Goal: Task Accomplishment & Management: Manage account settings

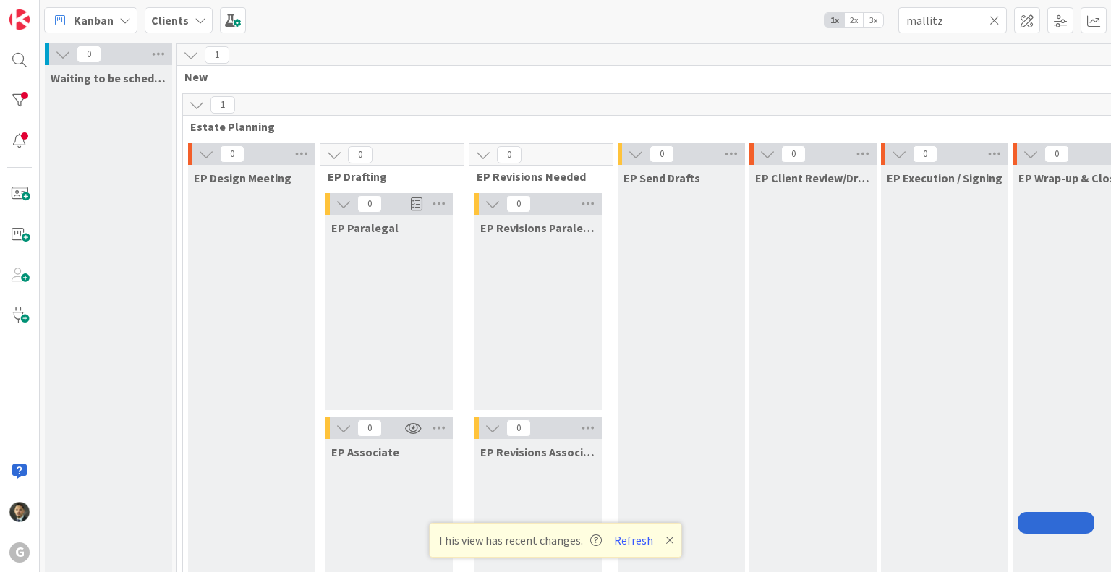
click at [996, 20] on icon at bounding box center [995, 20] width 10 height 13
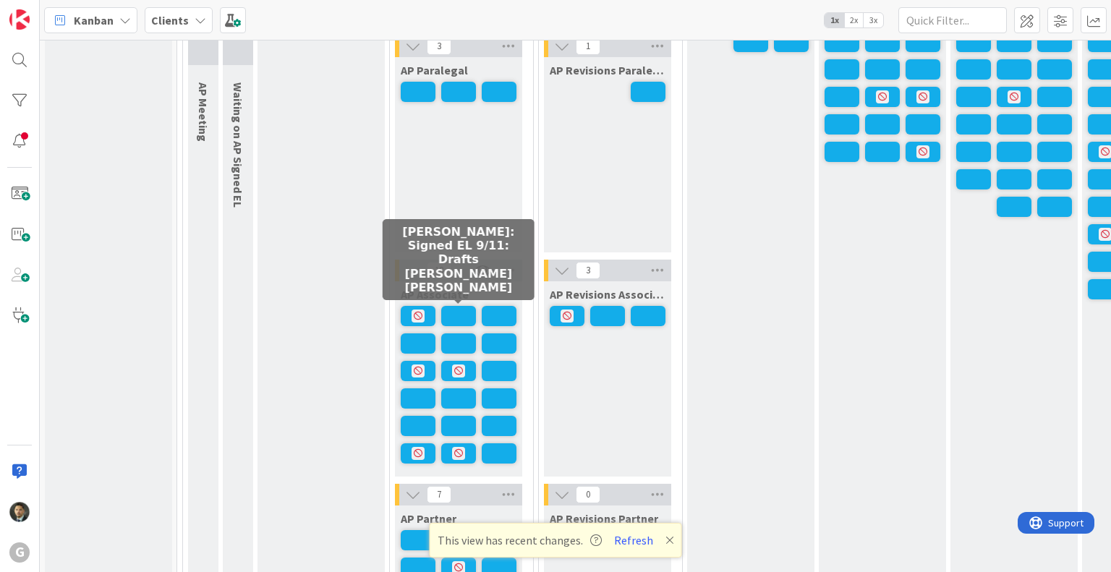
scroll to position [1169, 0]
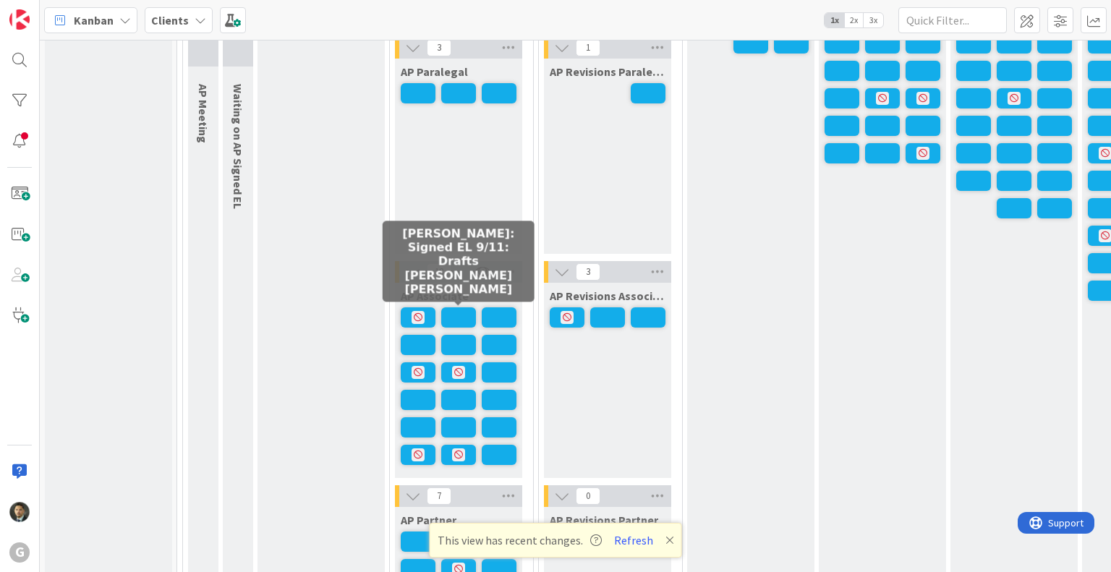
click at [456, 315] on span at bounding box center [458, 318] width 35 height 20
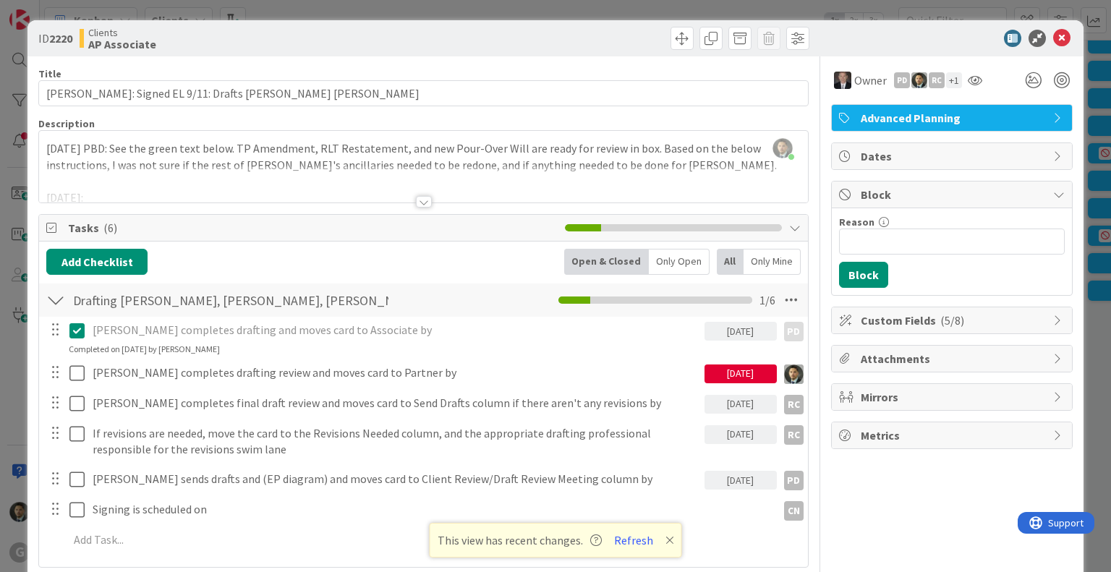
click at [416, 202] on div at bounding box center [424, 202] width 16 height 12
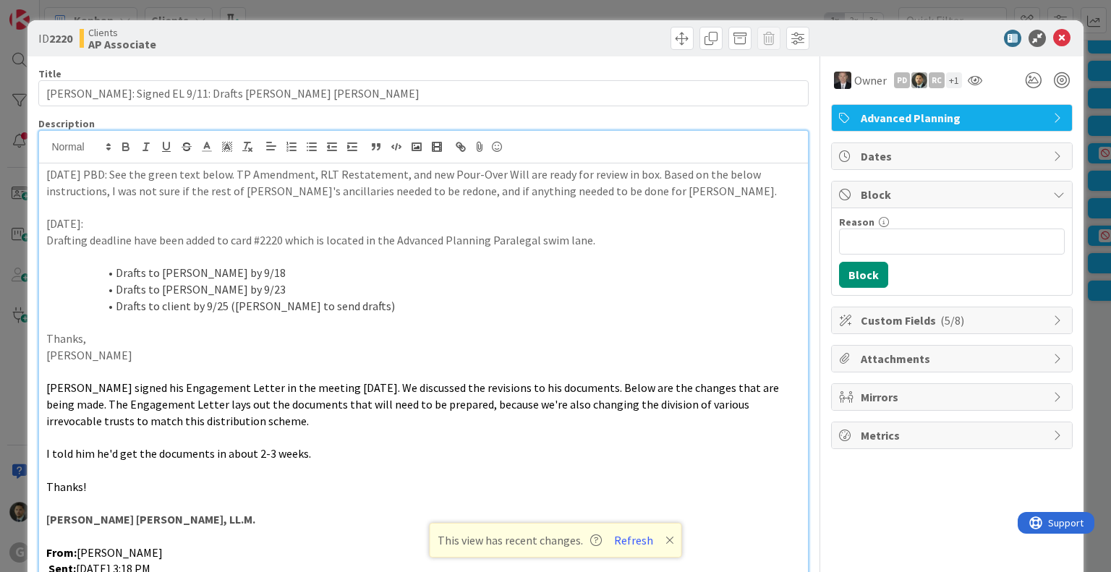
click at [417, 12] on div "ID 2220 Clients AP Associate Title 53 / 128 [PERSON_NAME]: Signed EL 9/11: Draf…" at bounding box center [555, 286] width 1111 height 572
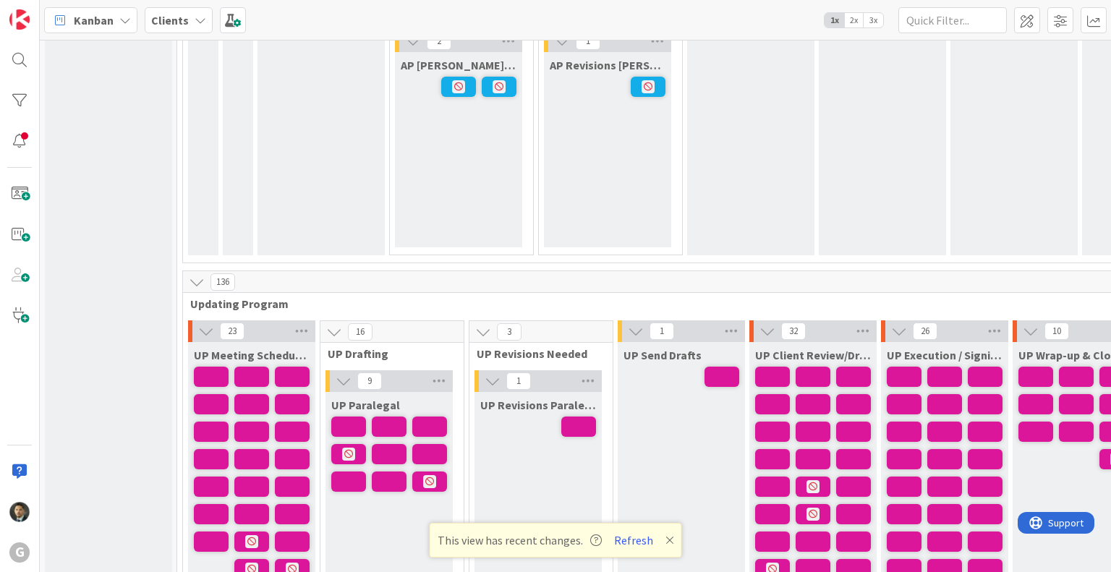
scroll to position [1886, 0]
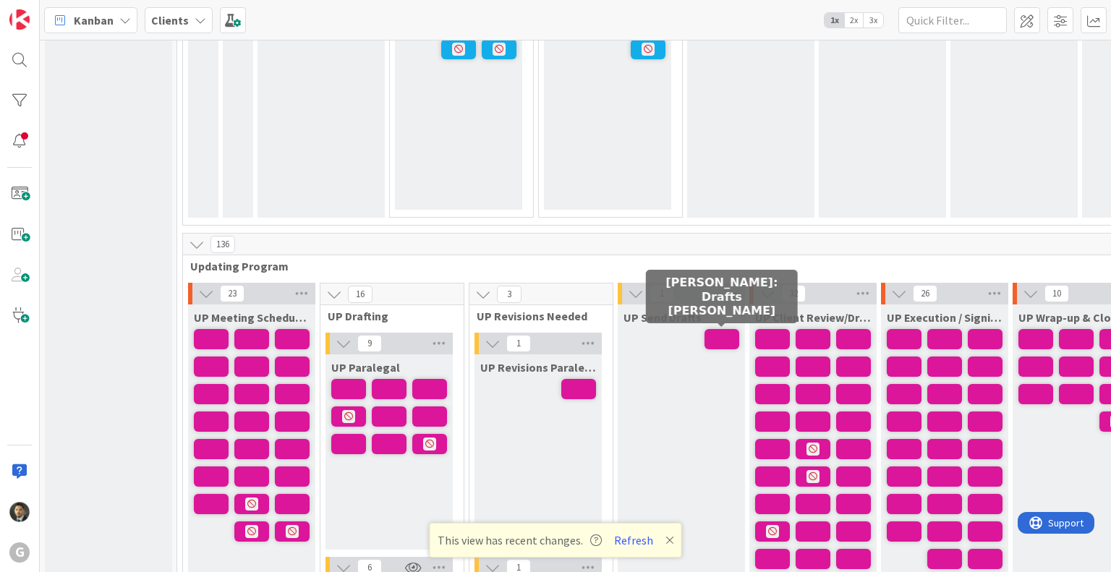
click at [713, 341] on span at bounding box center [722, 339] width 35 height 20
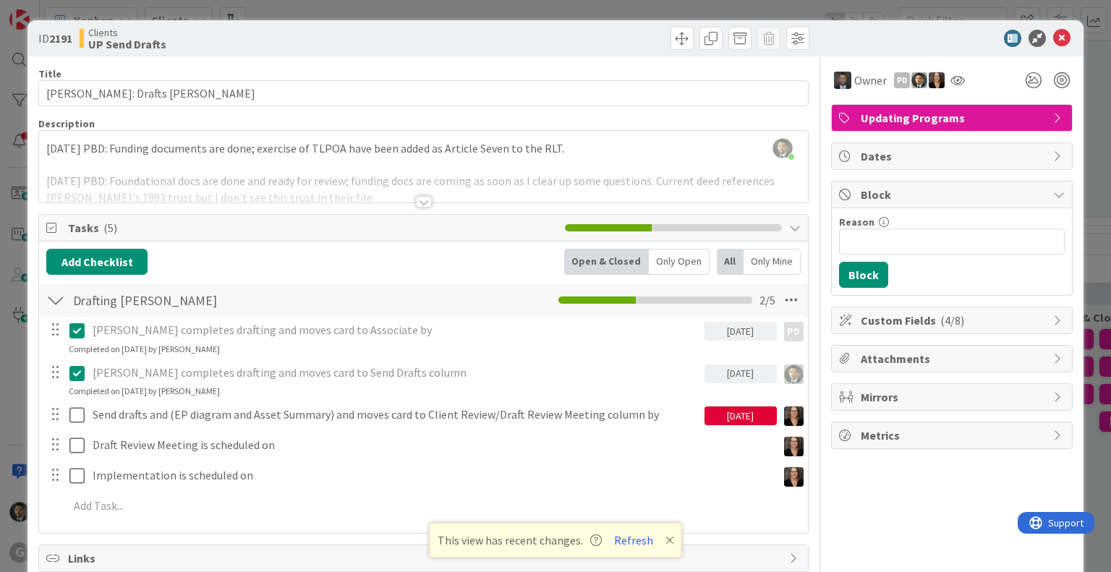
click at [612, 11] on div "ID 2191 Clients UP Send Drafts Title 31 / 128 [PERSON_NAME]: Drafts [PERSON_NAM…" at bounding box center [555, 286] width 1111 height 572
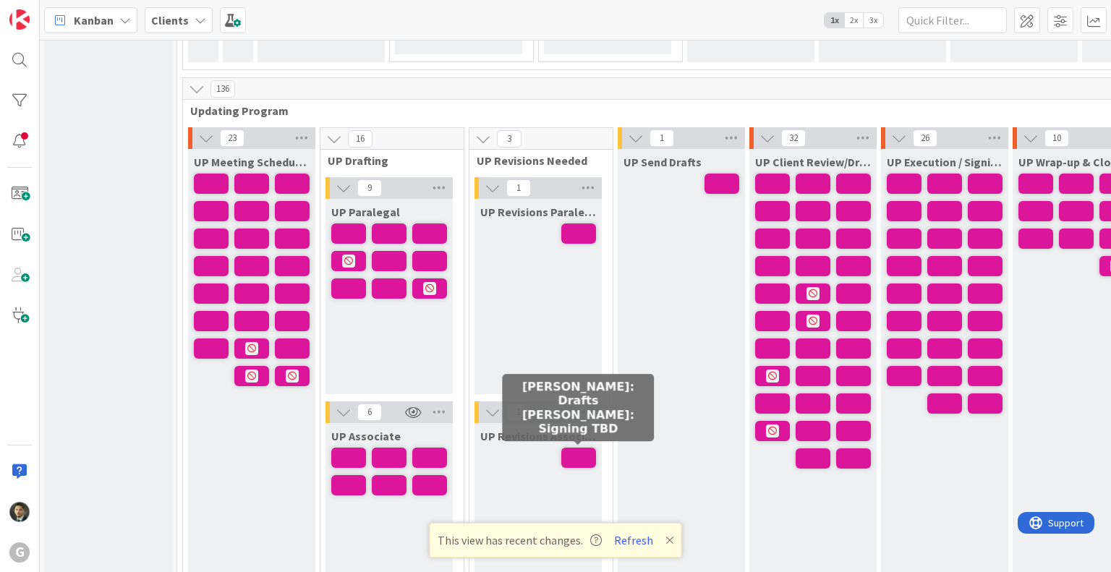
click at [585, 451] on span at bounding box center [578, 458] width 35 height 20
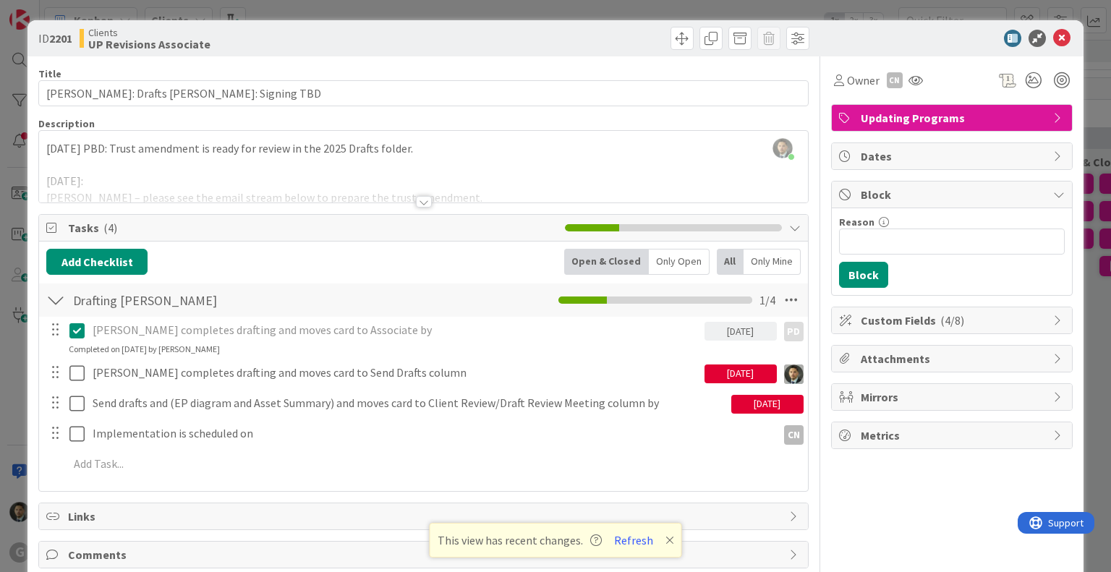
click at [419, 200] on div at bounding box center [424, 202] width 16 height 12
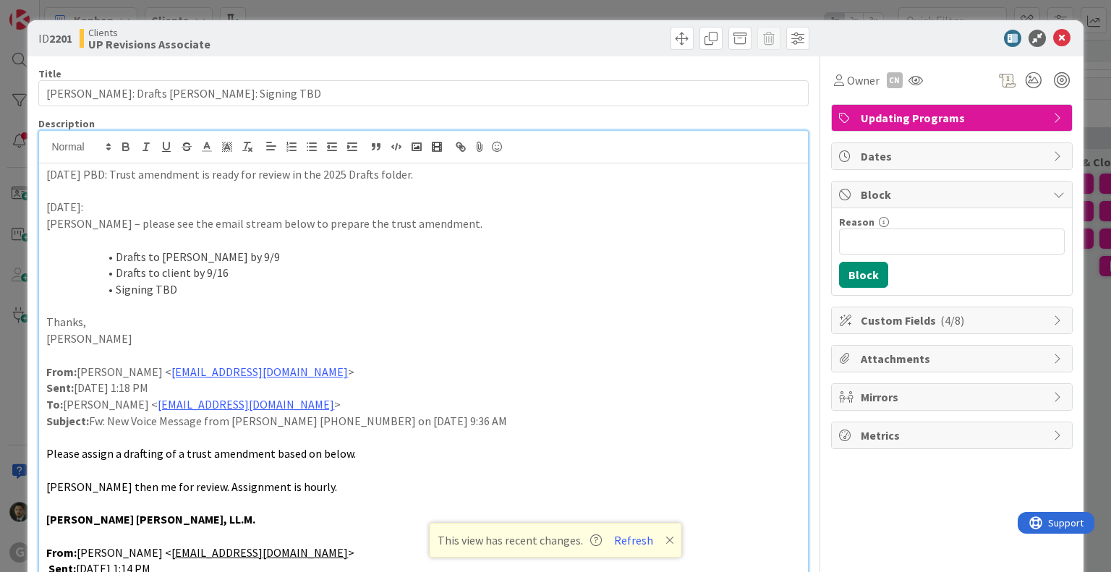
click at [535, 13] on div "ID 2201 Clients UP Revisions Associate Title 45 / 128 [PERSON_NAME]: Drafts [PE…" at bounding box center [555, 286] width 1111 height 572
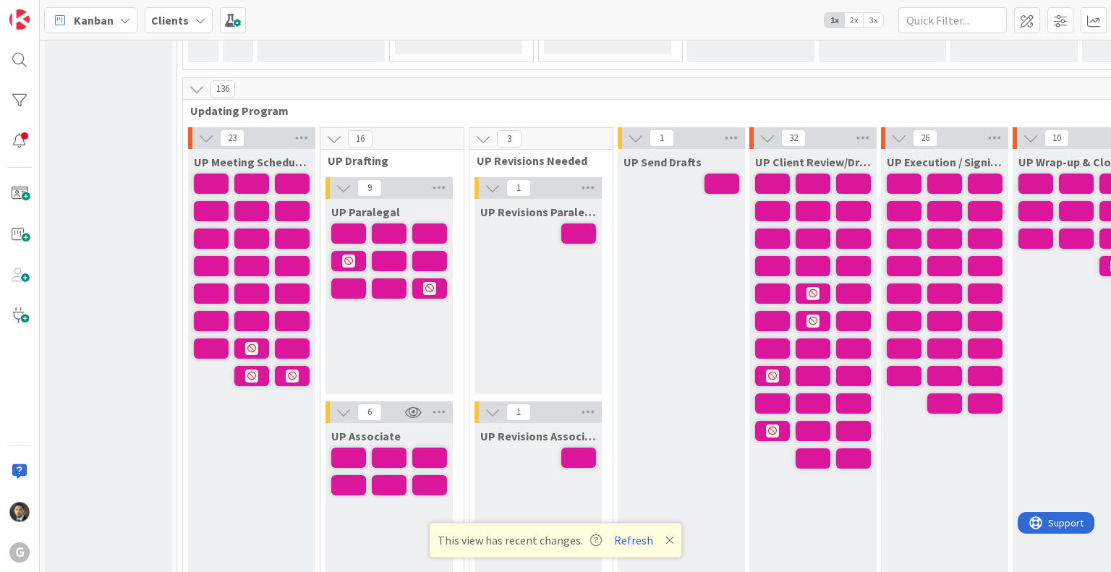
drag, startPoint x: 135, startPoint y: 16, endPoint x: 115, endPoint y: 16, distance: 19.5
click at [115, 16] on div "Kanban" at bounding box center [90, 20] width 93 height 26
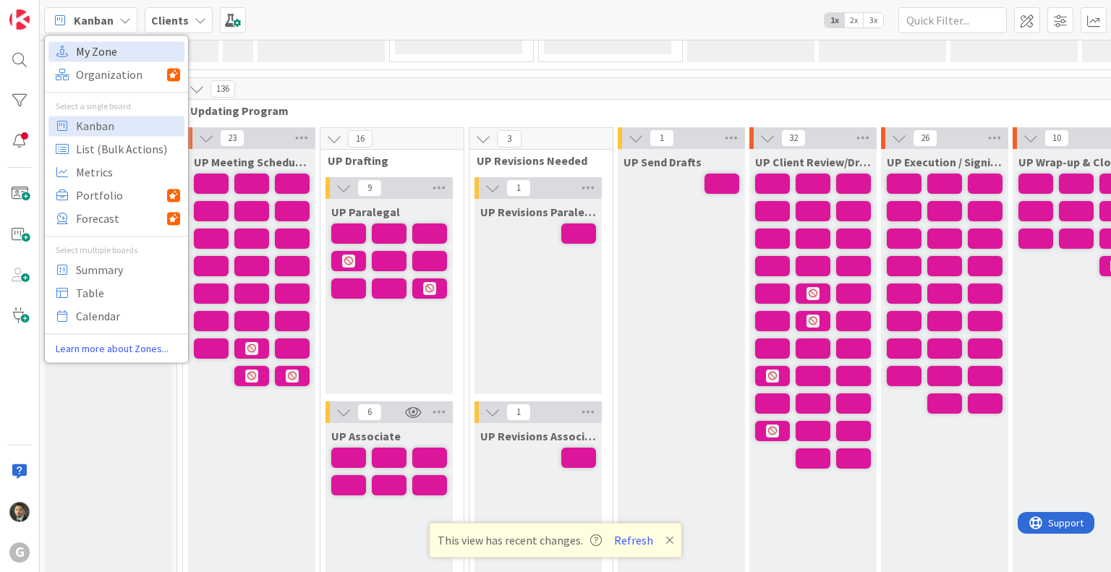
click at [130, 57] on span "My Zone" at bounding box center [128, 52] width 104 height 22
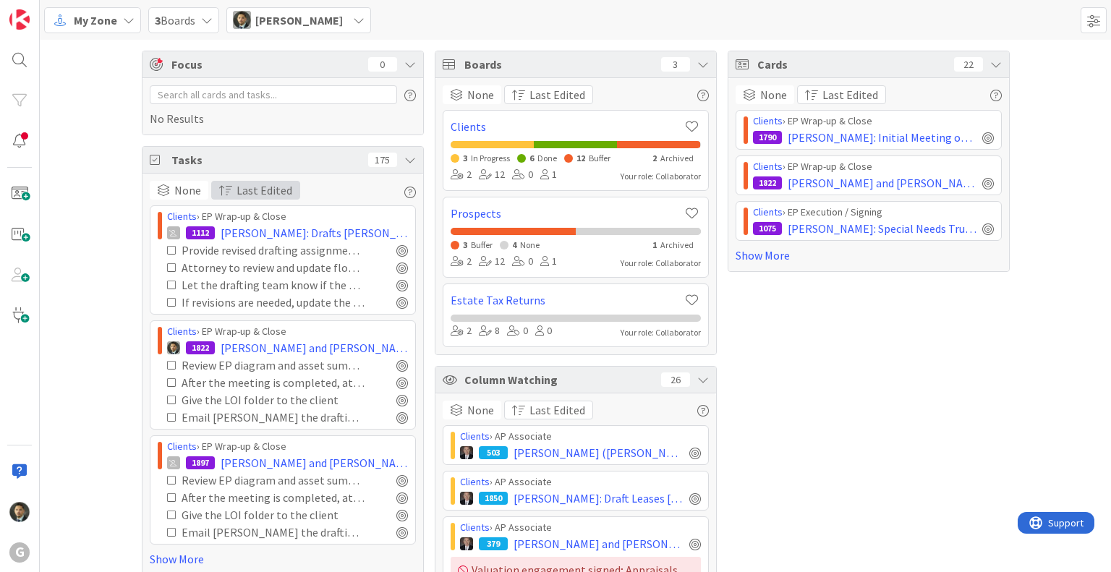
click at [275, 186] on span "Last Edited" at bounding box center [265, 190] width 56 height 17
click at [307, 168] on div "Tasks 175" at bounding box center [283, 160] width 281 height 27
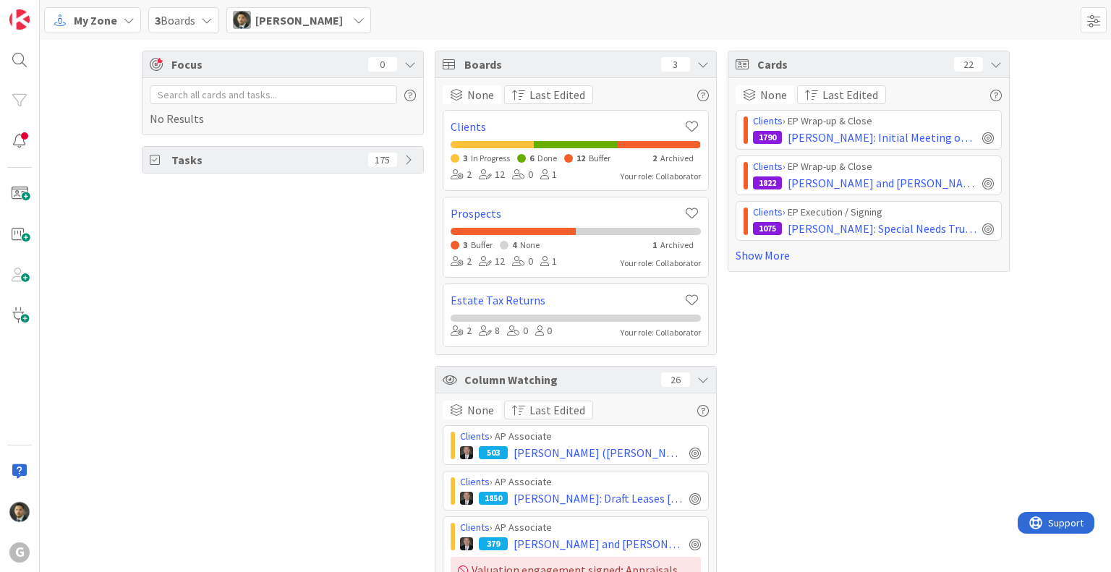
click at [305, 168] on div "Tasks 175" at bounding box center [283, 160] width 281 height 26
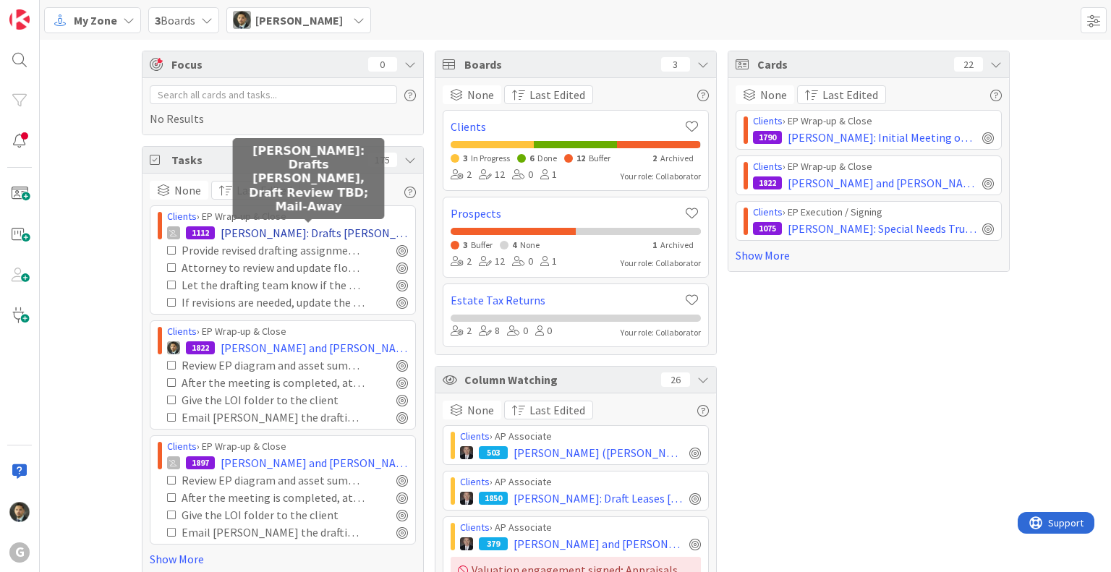
click at [270, 229] on span "[PERSON_NAME]: Drafts [PERSON_NAME], Draft Review TBD; Mail-Away" at bounding box center [314, 232] width 187 height 17
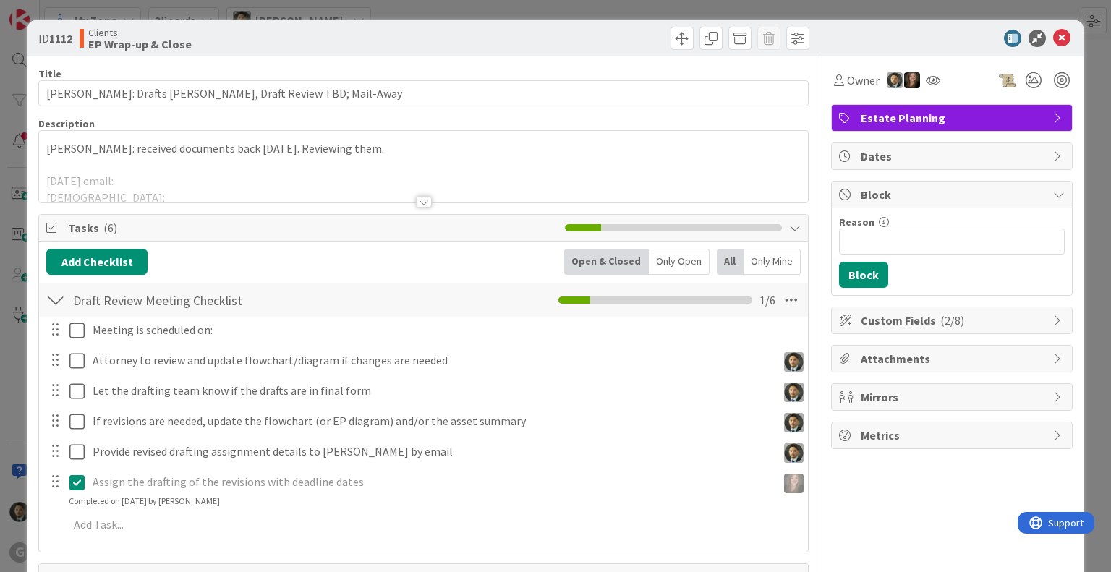
click at [421, 199] on div at bounding box center [424, 202] width 16 height 12
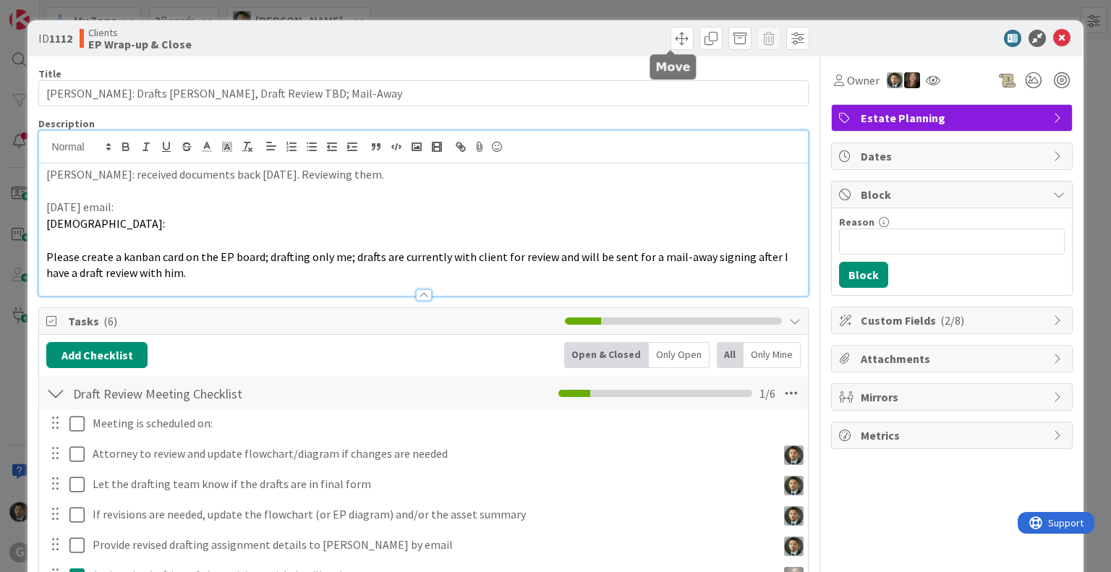
drag, startPoint x: 674, startPoint y: 41, endPoint x: 617, endPoint y: 59, distance: 60.2
click at [671, 45] on span at bounding box center [682, 38] width 23 height 23
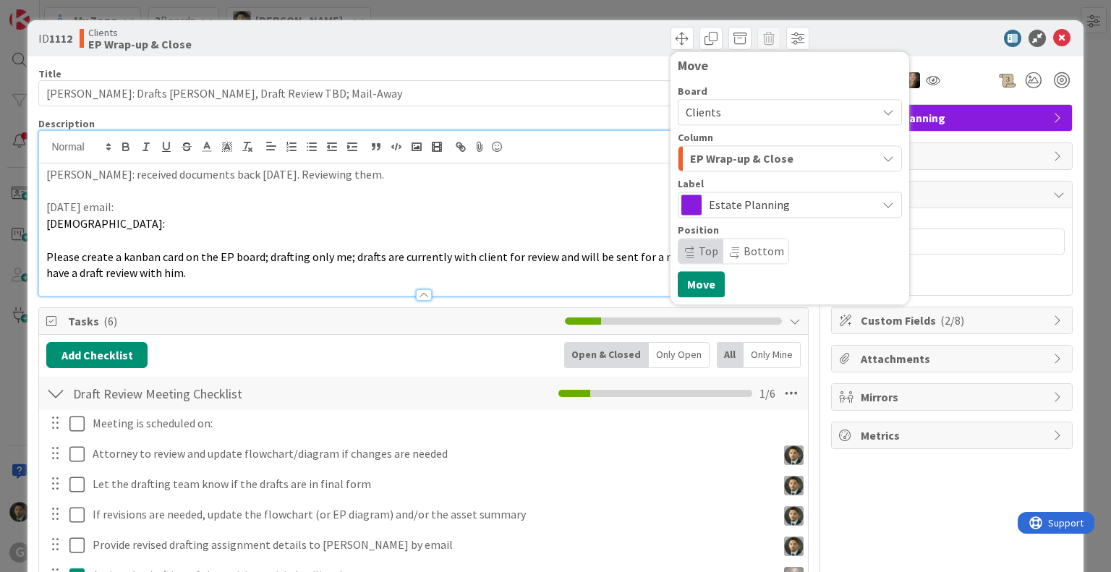
click at [773, 166] on span "EP Wrap-up & Close" at bounding box center [741, 158] width 103 height 19
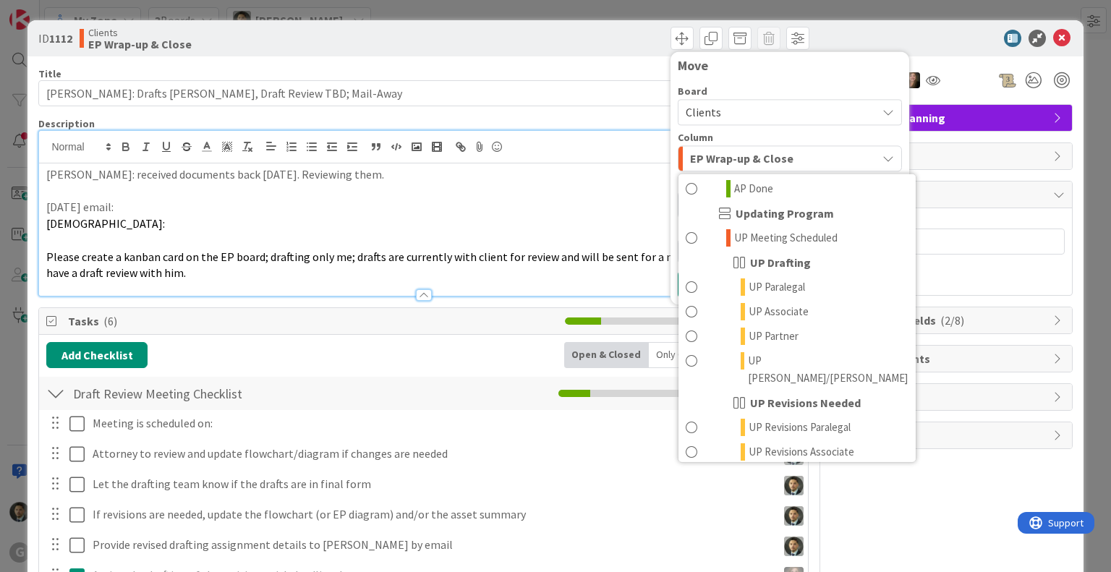
scroll to position [1019, 0]
click at [577, 31] on div "Move Board Clients Column EP Wrap-up & Close Waiting to be scheduled New Estate…" at bounding box center [619, 38] width 382 height 23
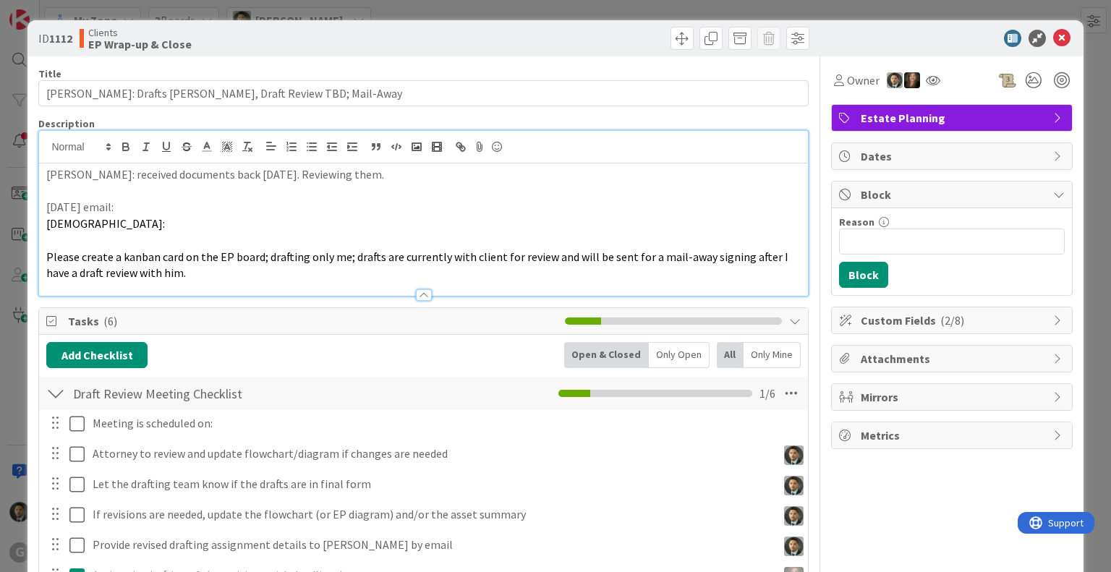
scroll to position [82, 0]
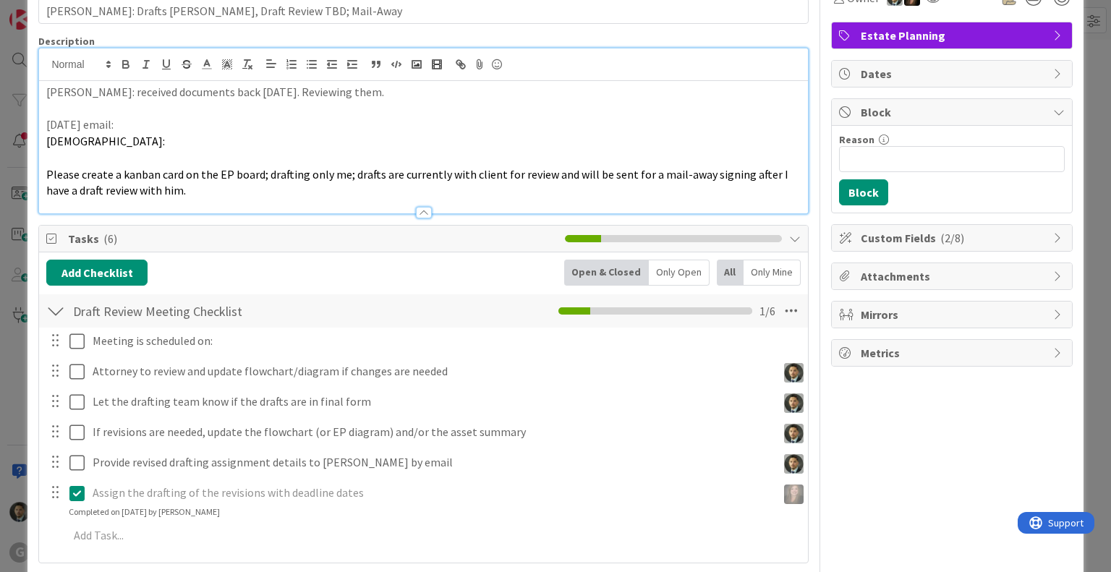
click at [417, 210] on div at bounding box center [424, 213] width 16 height 12
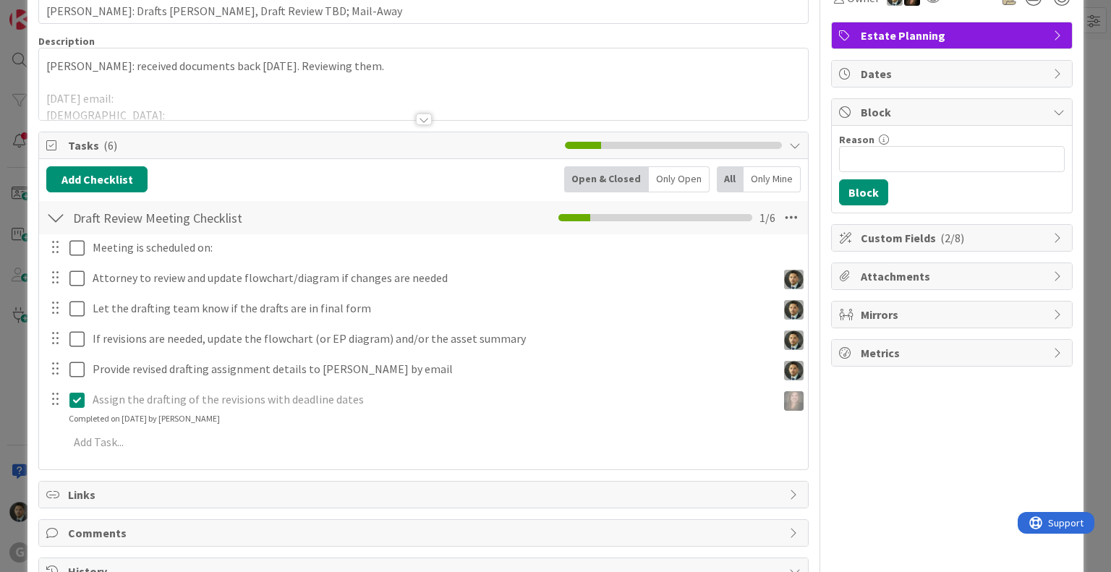
click at [417, 121] on div at bounding box center [424, 120] width 16 height 12
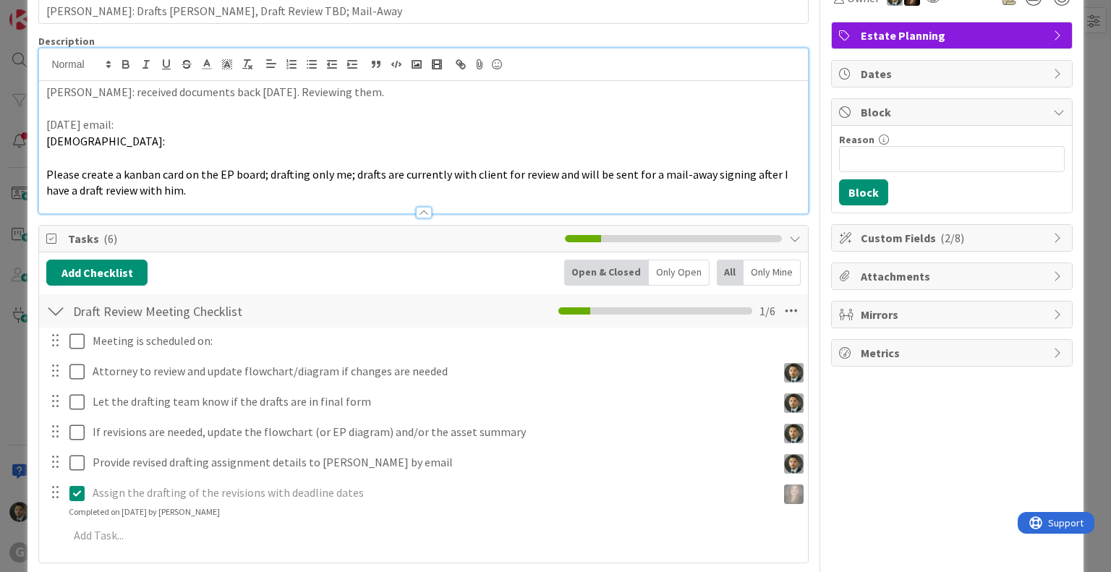
scroll to position [0, 0]
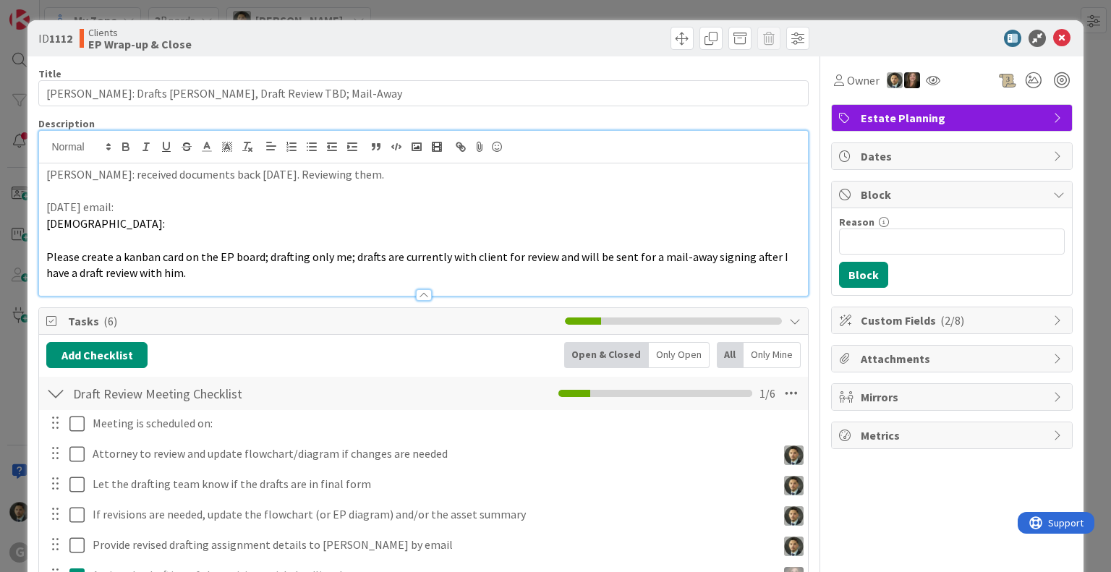
click at [533, 17] on div "ID 1112 Clients EP Wrap-up & Close Move Move Title 57 / 128 [PERSON_NAME]: Draf…" at bounding box center [555, 286] width 1111 height 572
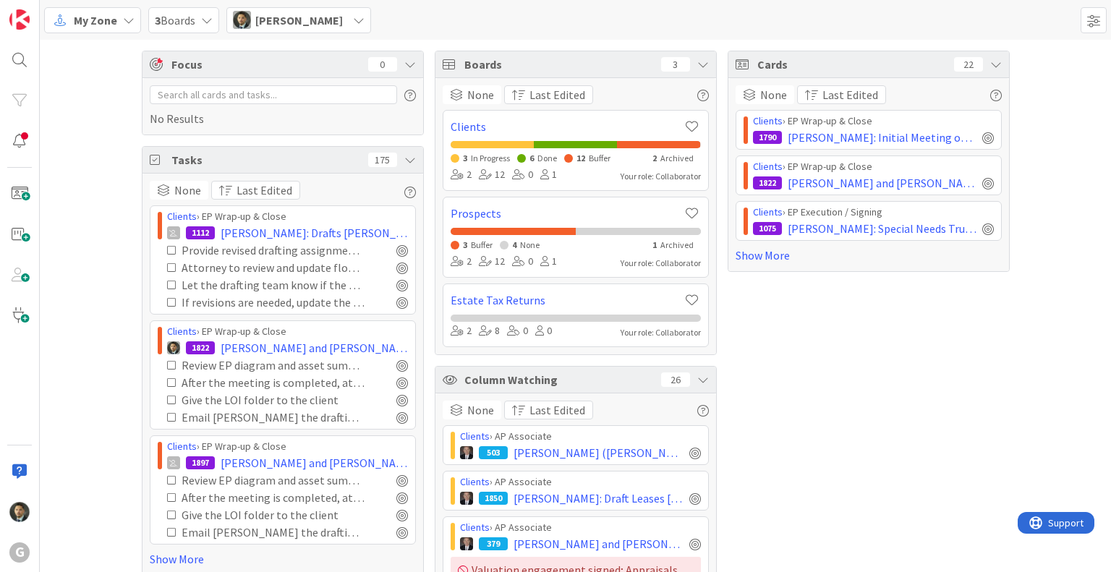
click at [121, 19] on div "My Zone" at bounding box center [92, 20] width 97 height 26
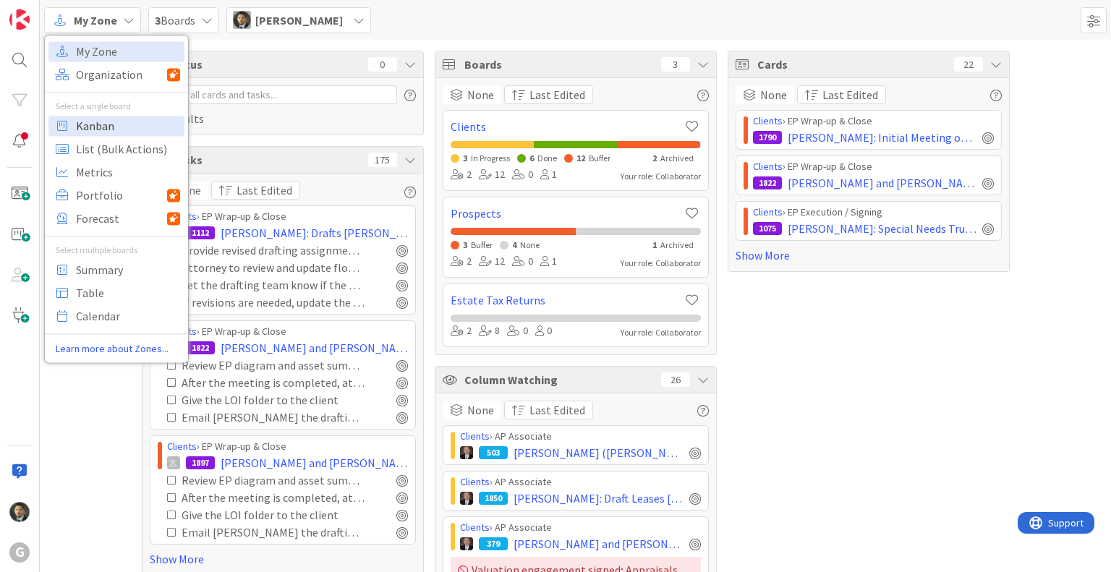
click at [114, 127] on span "Kanban" at bounding box center [128, 126] width 104 height 22
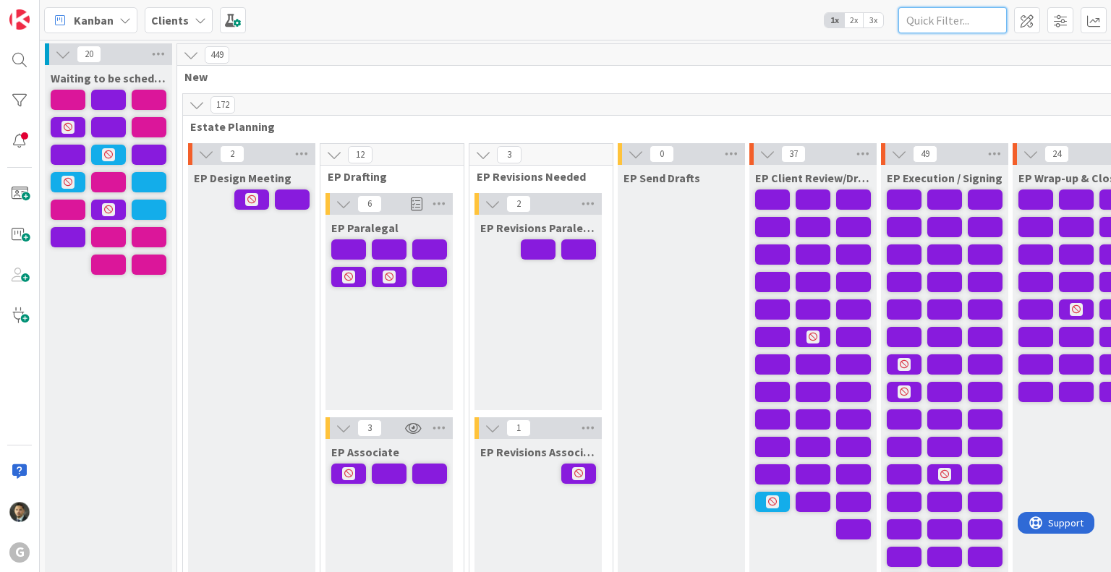
click at [952, 26] on input "text" at bounding box center [953, 20] width 109 height 26
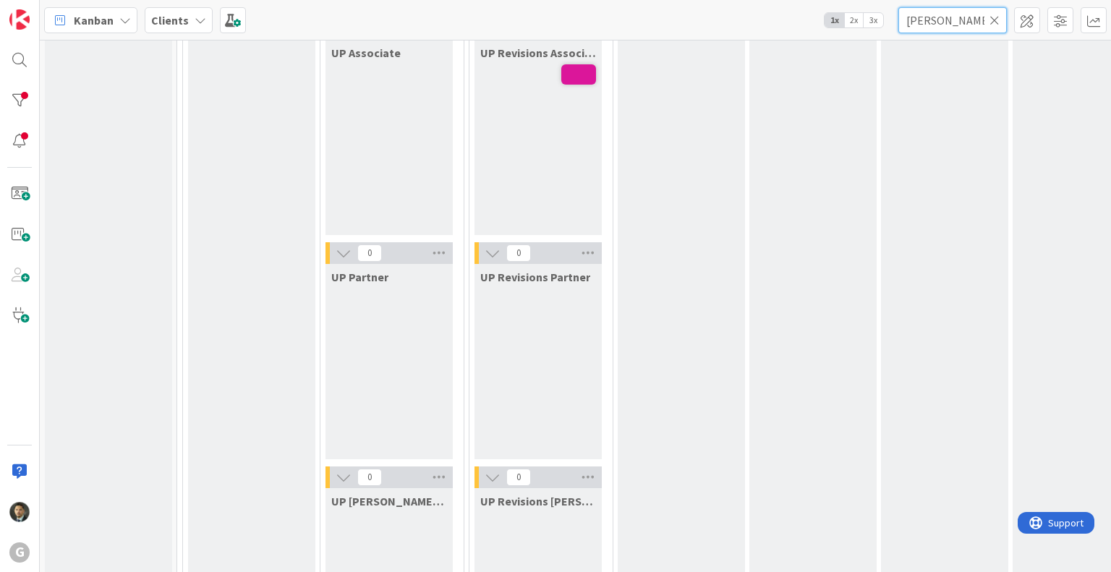
scroll to position [2376, 0]
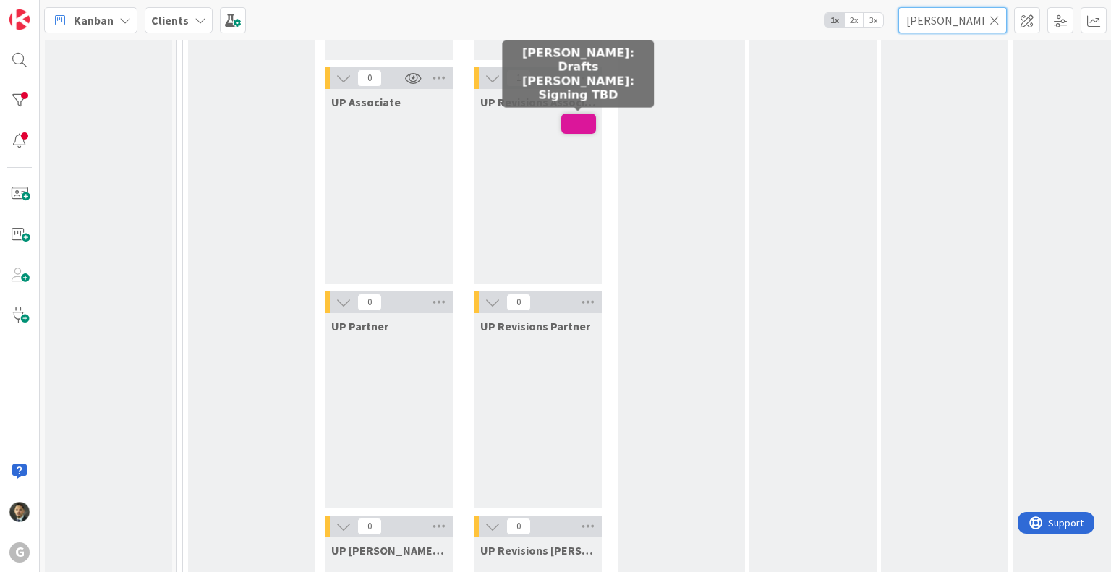
type input "[PERSON_NAME]"
click at [570, 121] on span at bounding box center [578, 124] width 35 height 20
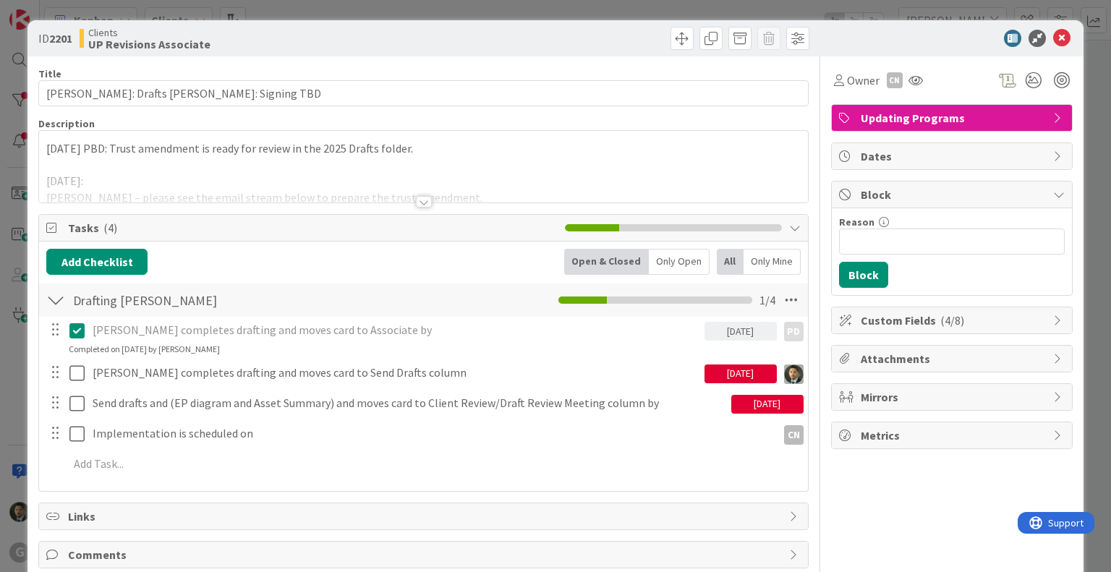
click at [416, 203] on div at bounding box center [424, 202] width 16 height 12
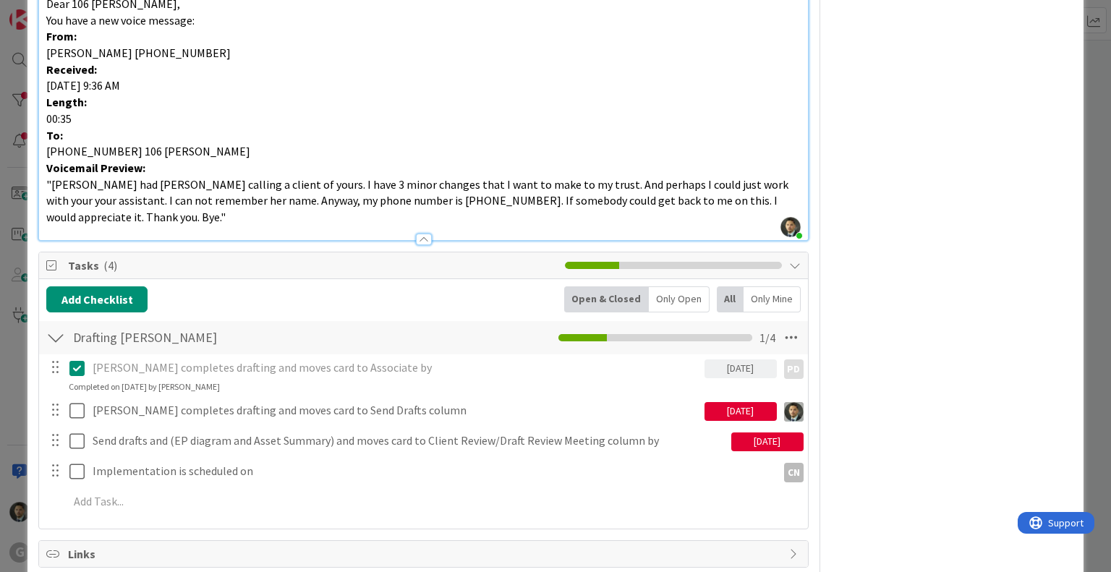
scroll to position [1174, 0]
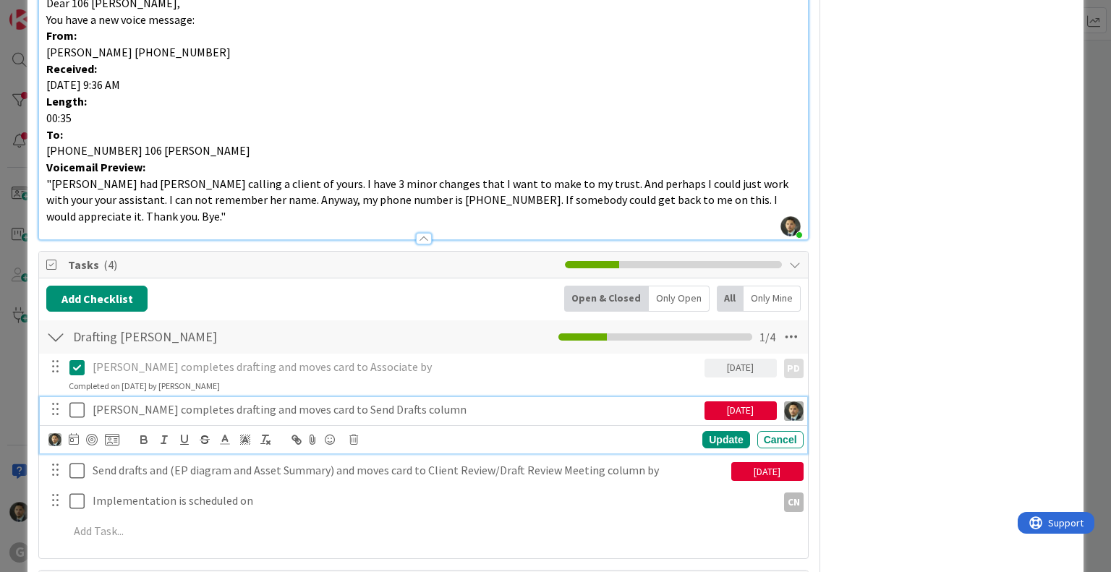
click at [78, 402] on icon at bounding box center [76, 410] width 15 height 17
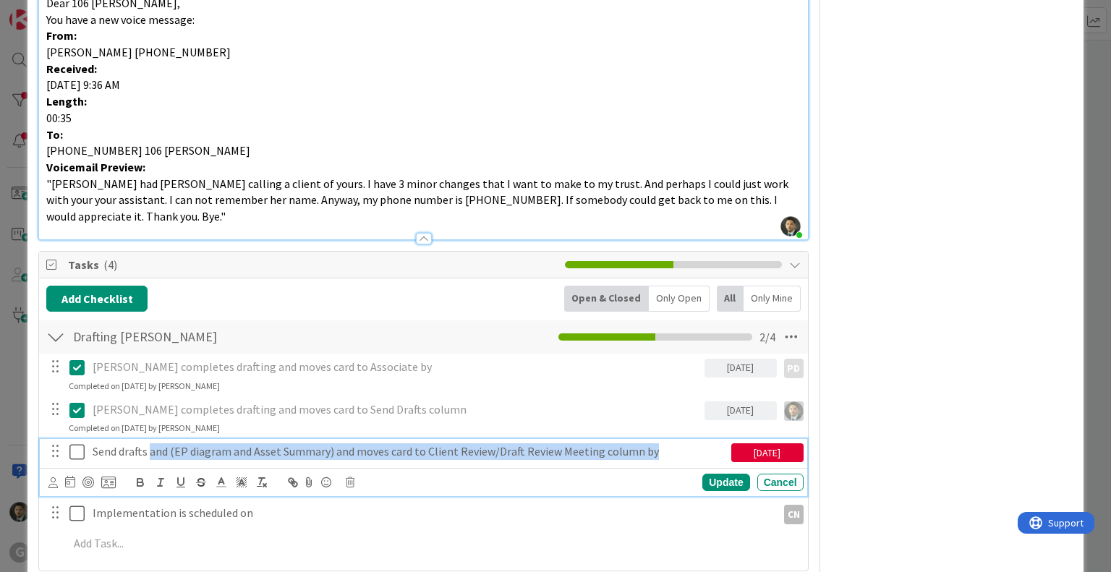
drag, startPoint x: 648, startPoint y: 436, endPoint x: 151, endPoint y: 441, distance: 497.1
click at [151, 444] on p "Send drafts and (EP diagram and Asset Summary) and moves card to Client Review/…" at bounding box center [409, 452] width 633 height 17
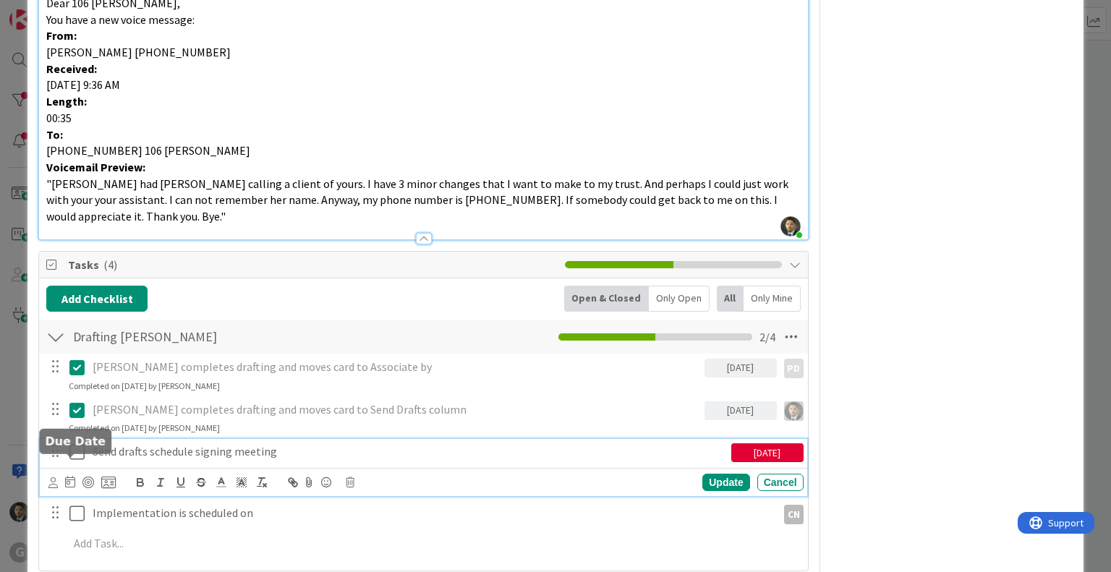
click at [70, 476] on icon at bounding box center [70, 482] width 10 height 12
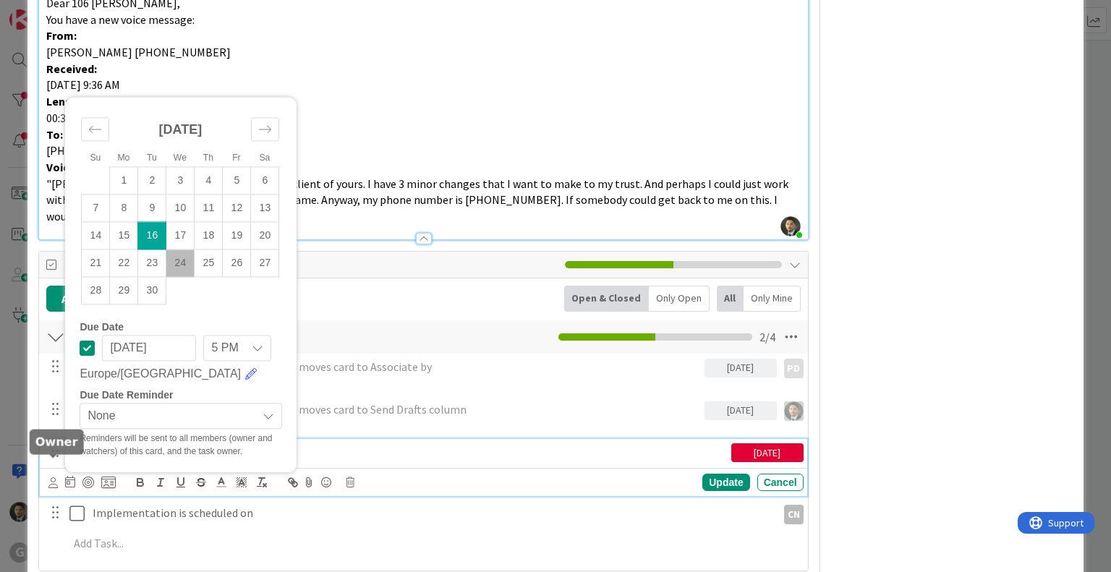
click at [51, 478] on icon at bounding box center [52, 483] width 9 height 11
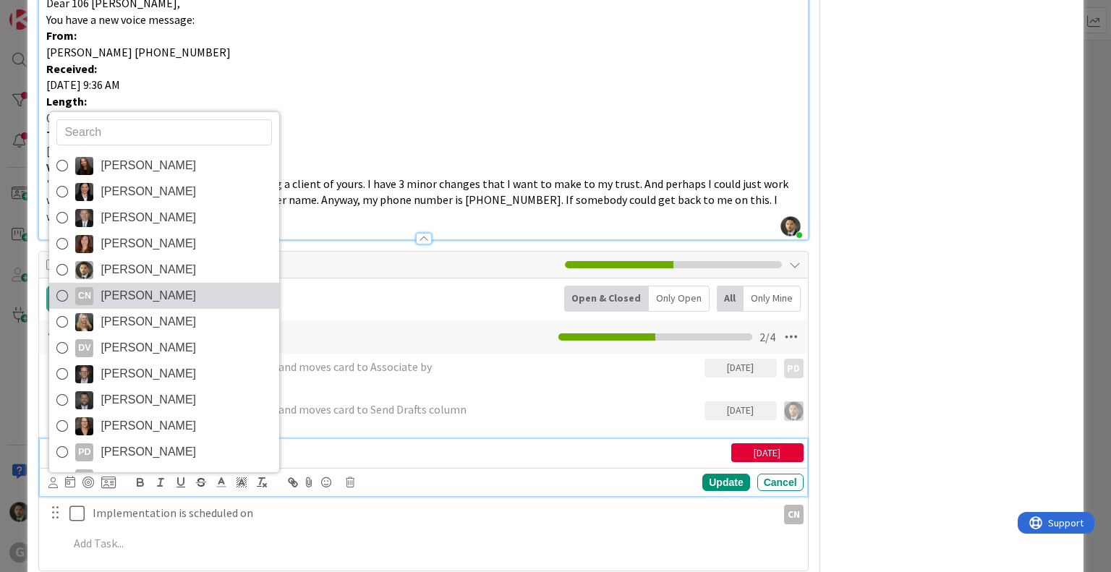
click at [177, 285] on span "[PERSON_NAME]" at bounding box center [149, 296] width 96 height 22
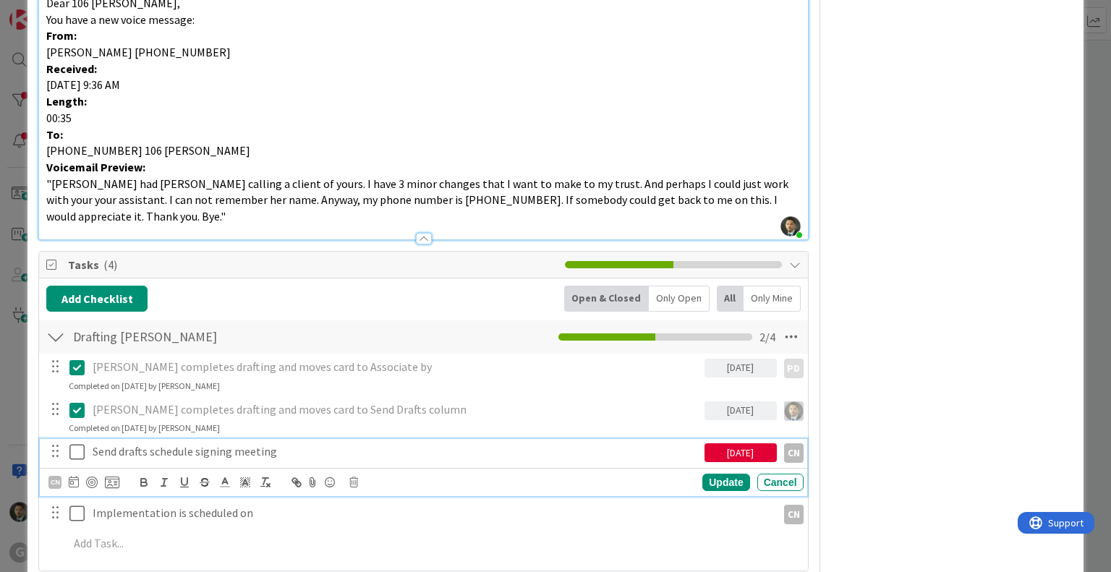
click at [150, 444] on p "Send drafts schedule signing meeting" at bounding box center [396, 452] width 606 height 17
drag, startPoint x: 150, startPoint y: 433, endPoint x: 269, endPoint y: 437, distance: 118.7
click at [269, 444] on p "Send drafts schedule signing meeting" at bounding box center [396, 452] width 606 height 17
click at [58, 476] on div "CN" at bounding box center [54, 482] width 13 height 13
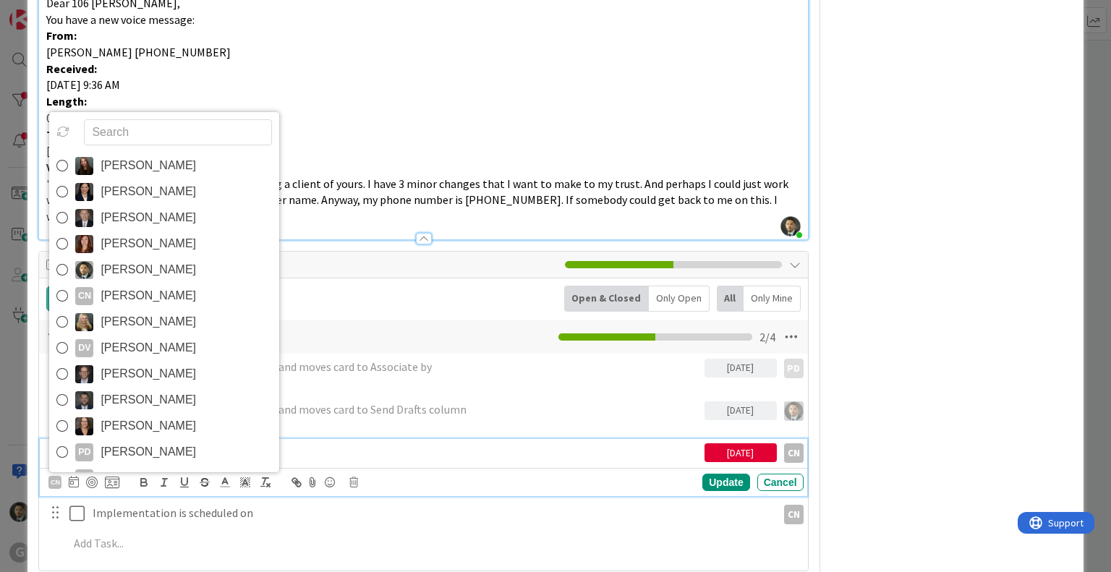
click at [366, 444] on p "Send drafts" at bounding box center [396, 452] width 606 height 17
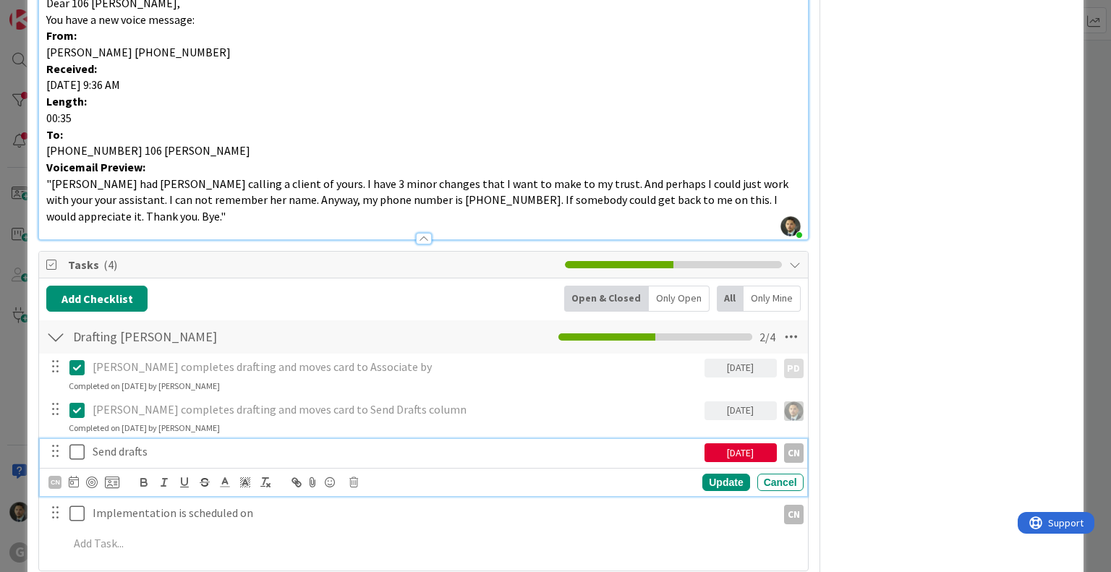
click at [78, 444] on icon at bounding box center [76, 452] width 15 height 17
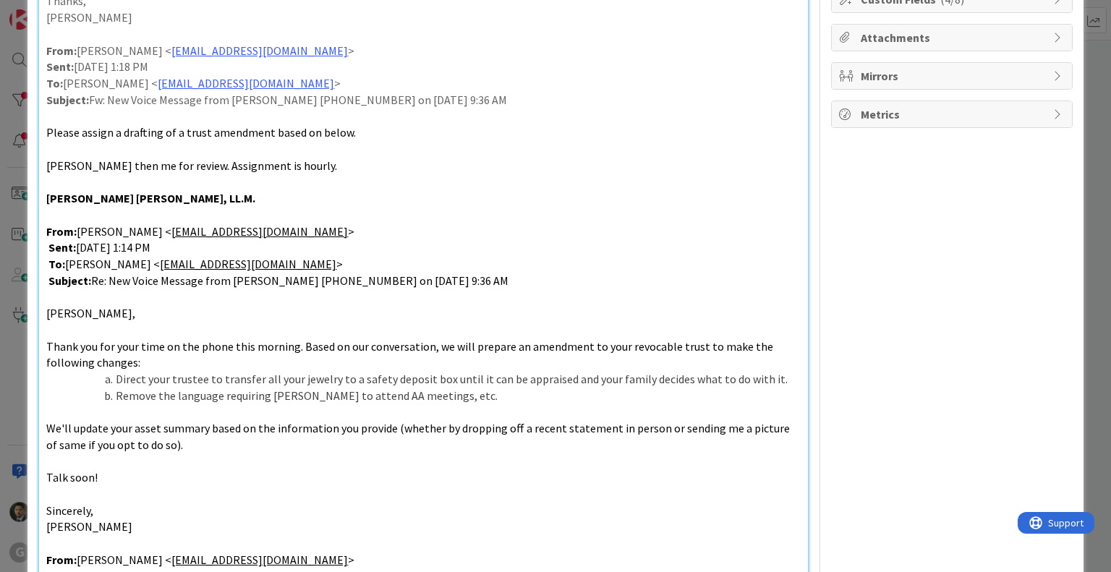
scroll to position [0, 0]
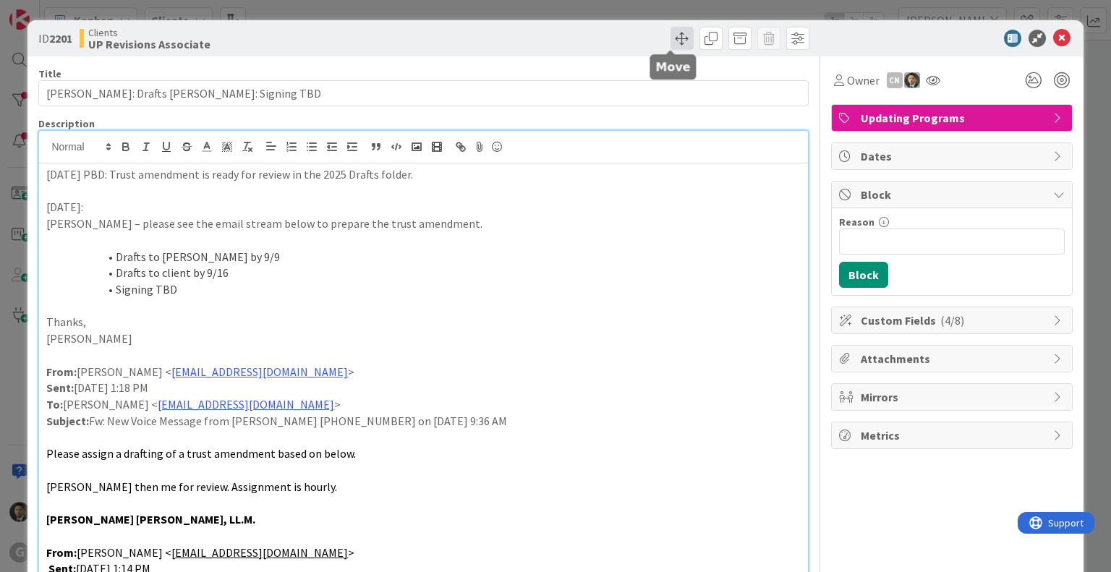
click at [671, 43] on span at bounding box center [682, 38] width 23 height 23
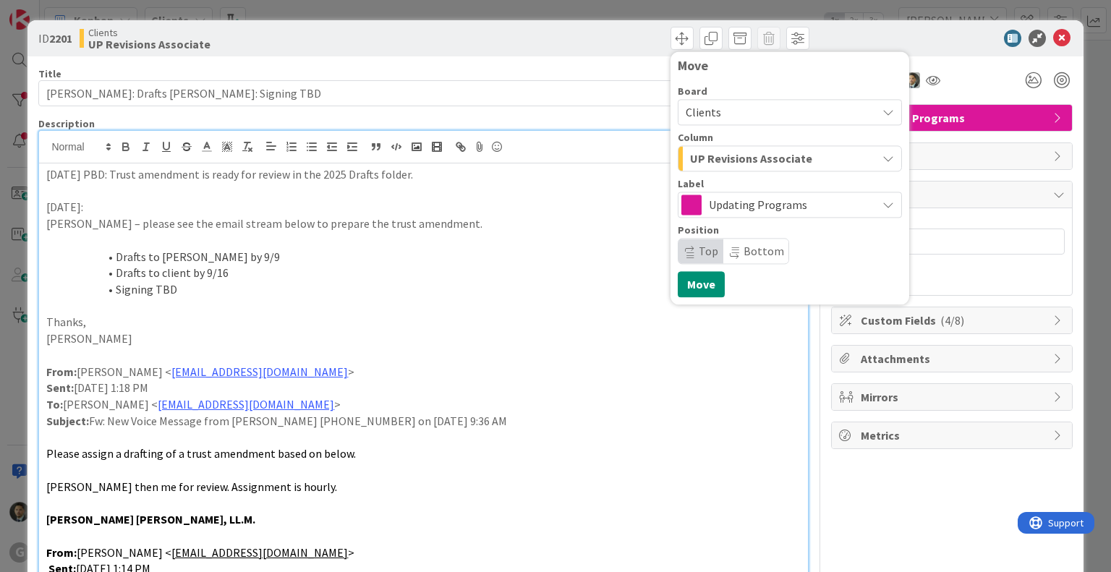
click at [796, 164] on div "UP Revisions Associate" at bounding box center [782, 158] width 190 height 23
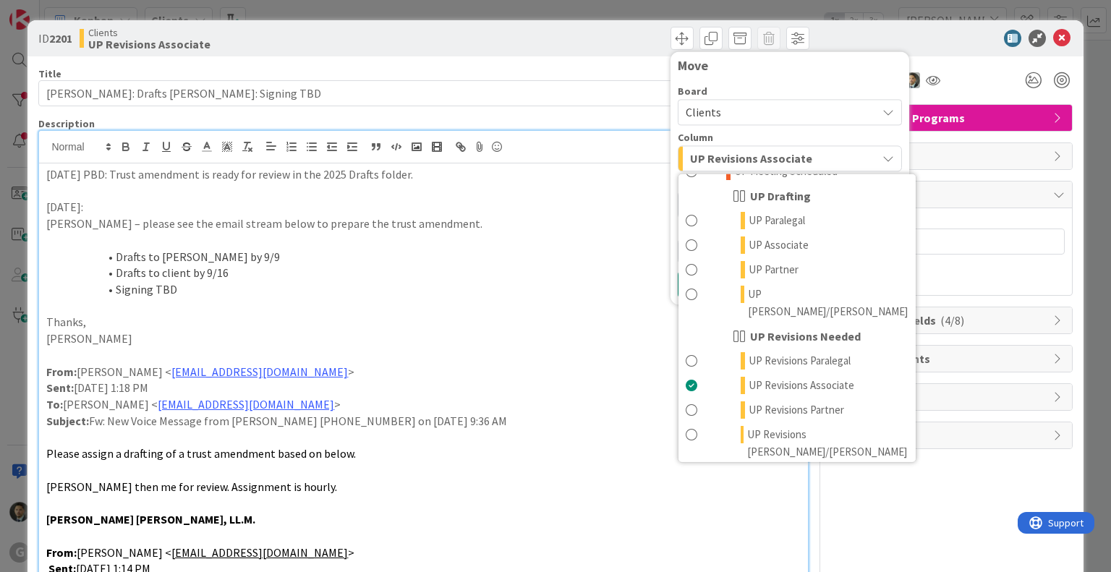
scroll to position [1106, 0]
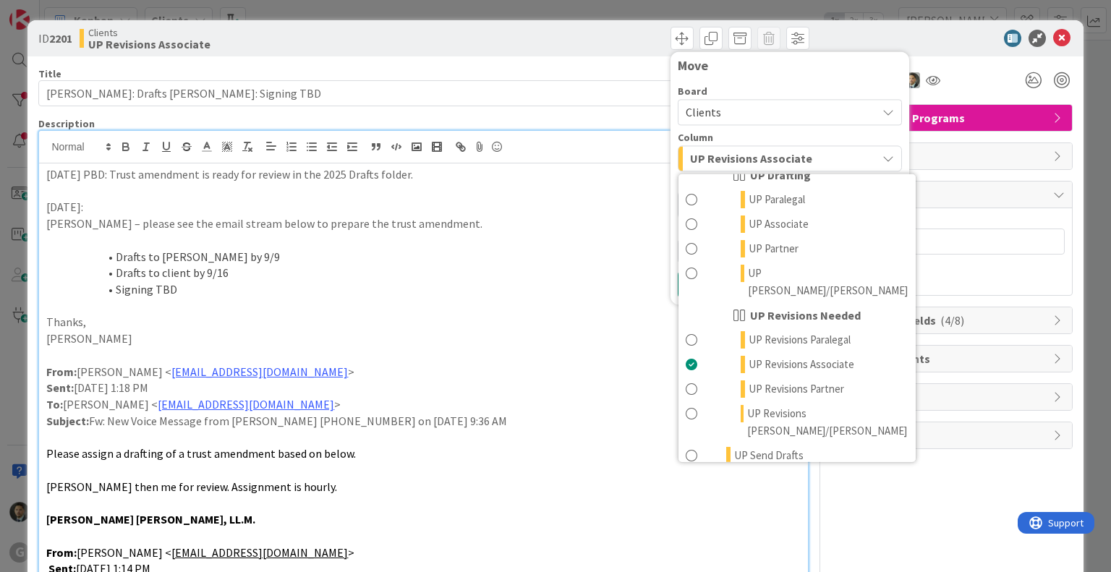
click at [796, 510] on link "UP Execution / Signing" at bounding box center [797, 522] width 237 height 25
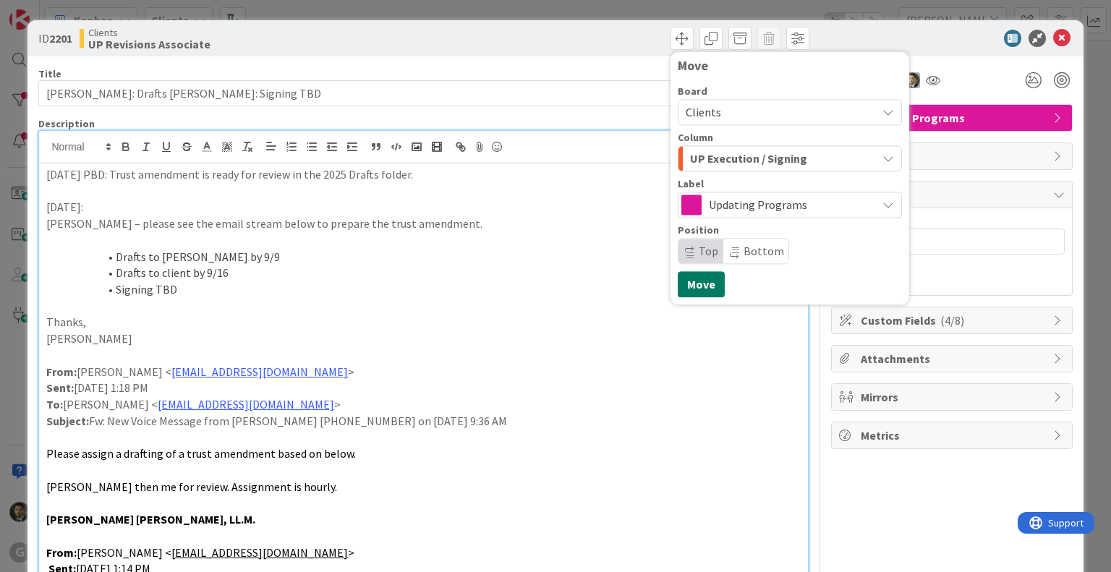
click at [697, 284] on button "Move" at bounding box center [701, 284] width 47 height 26
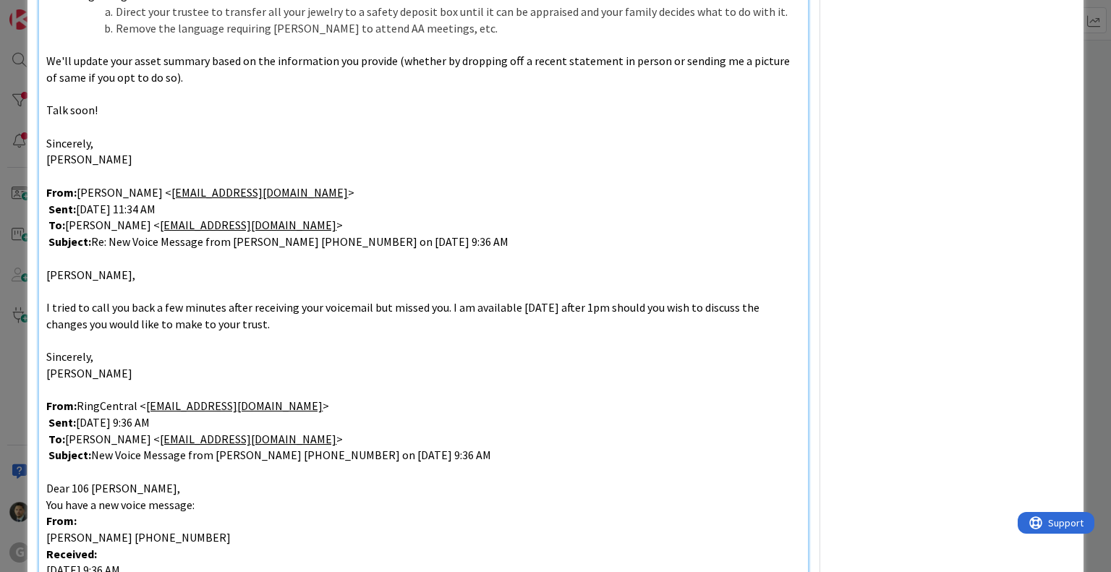
scroll to position [0, 0]
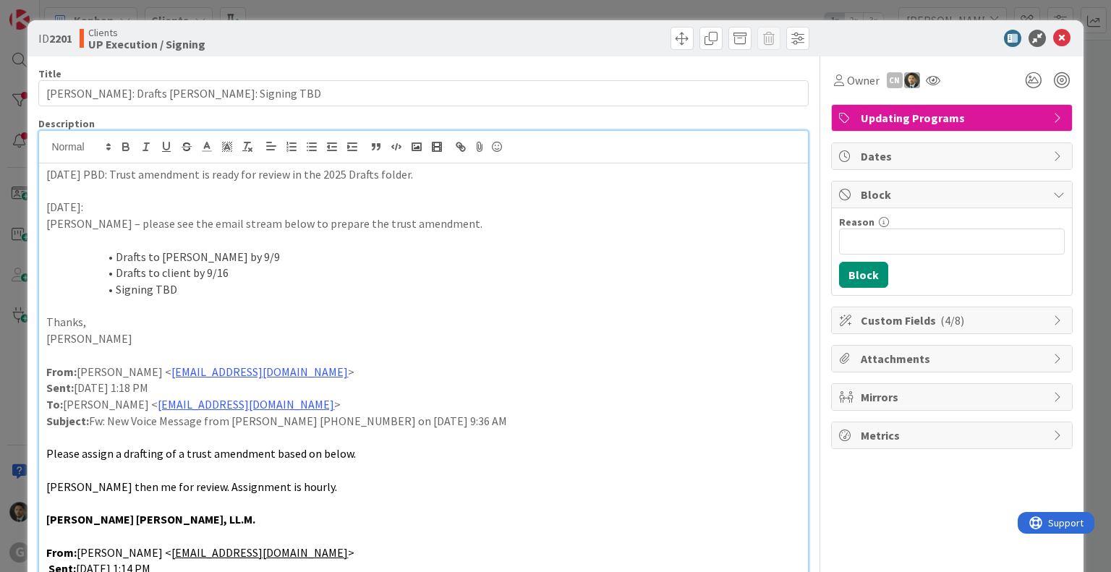
click at [726, 9] on div "ID 2201 Clients UP Execution / Signing Move Move Title 45 / 128 [PERSON_NAME]: …" at bounding box center [555, 286] width 1111 height 572
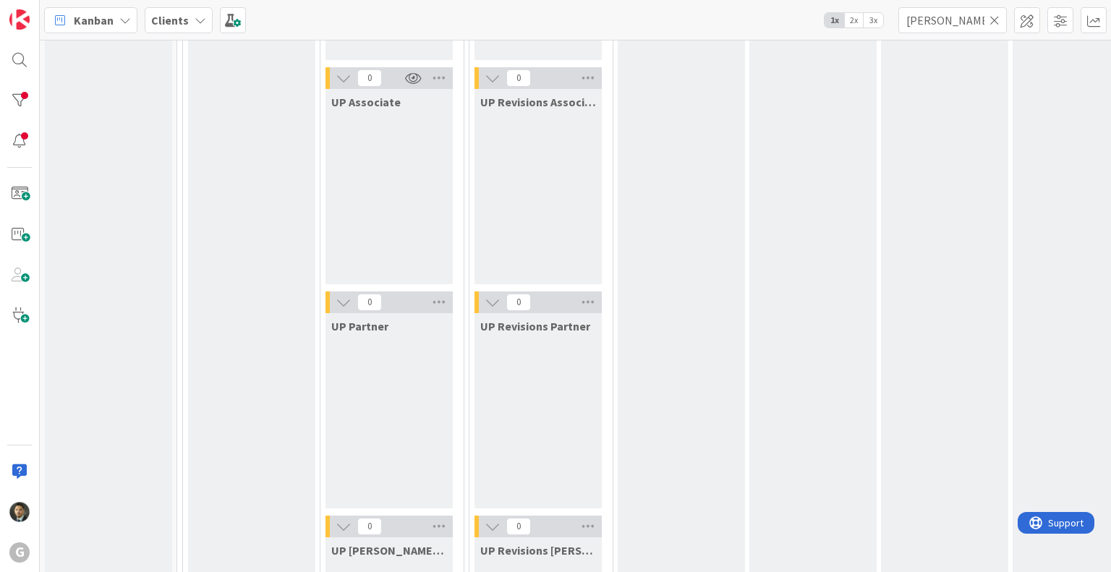
click at [192, 27] on div "Clients" at bounding box center [179, 20] width 68 height 26
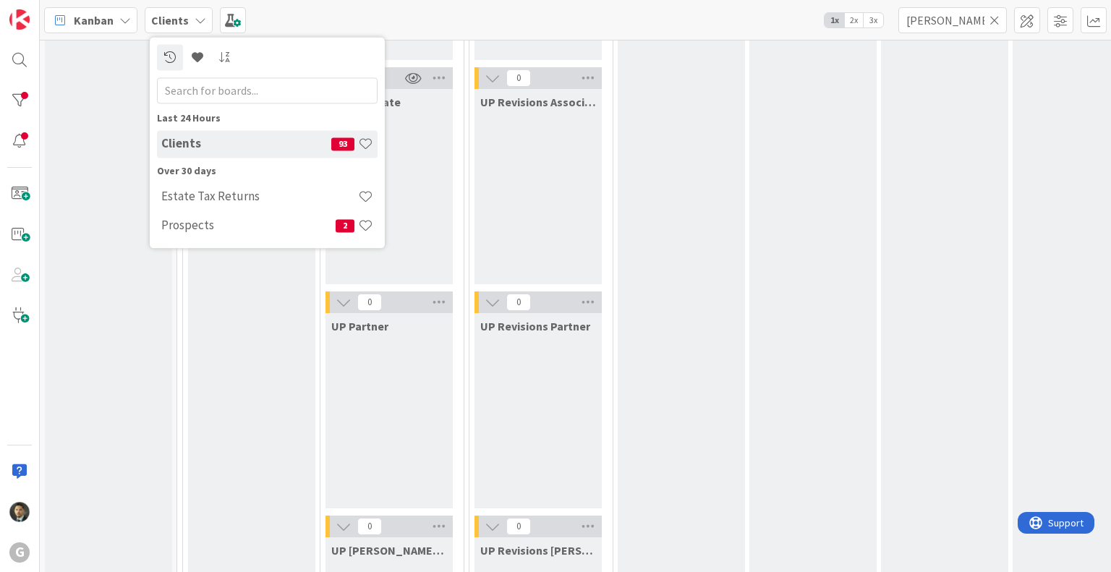
click at [87, 24] on span "Kanban" at bounding box center [94, 20] width 40 height 17
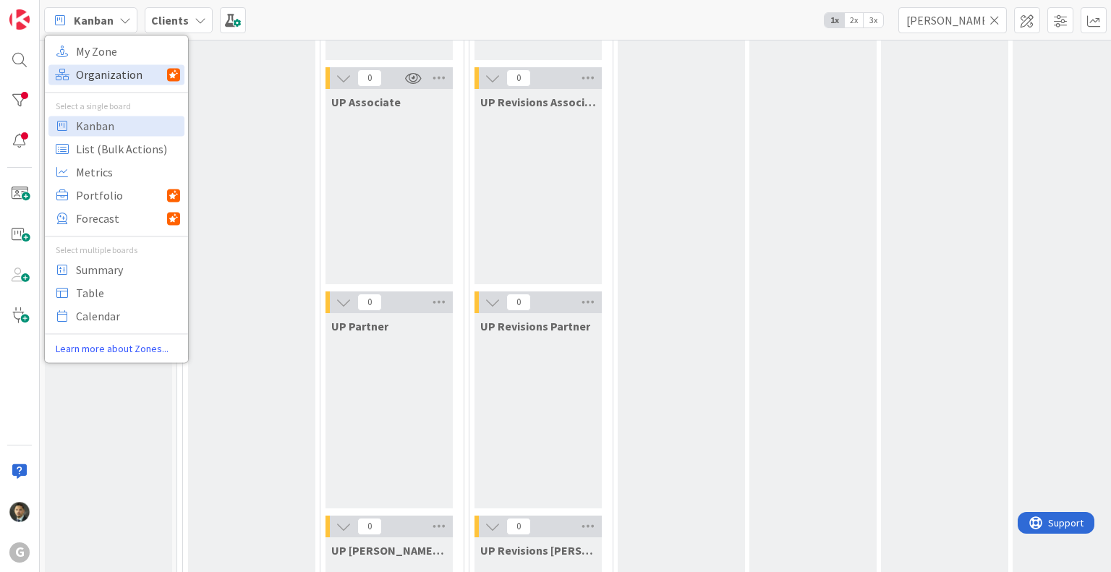
click at [111, 72] on span "Organization" at bounding box center [121, 75] width 91 height 22
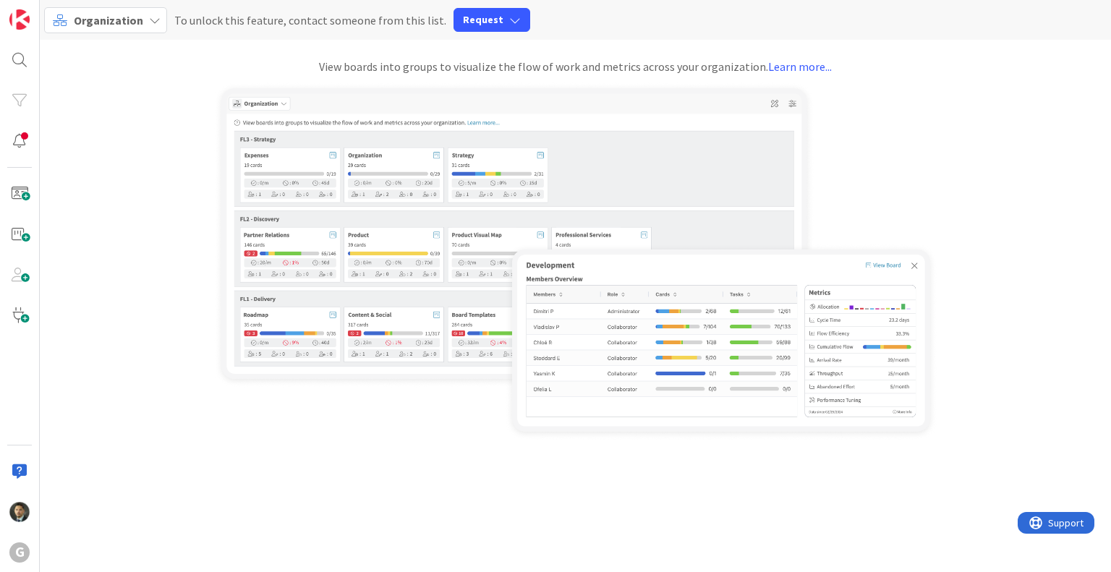
click at [96, 27] on span "Organization" at bounding box center [108, 20] width 69 height 14
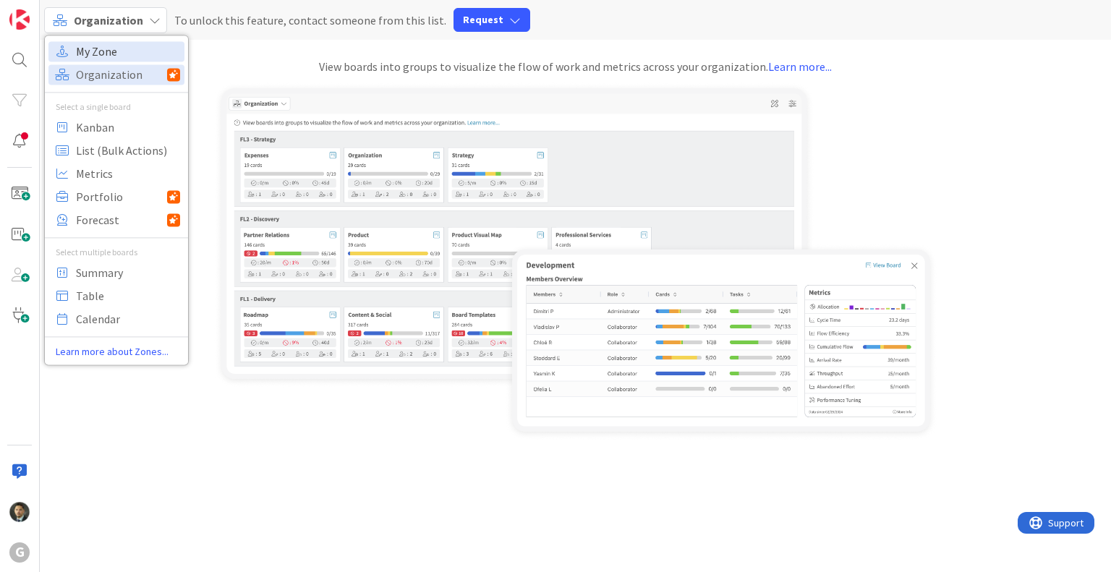
click at [101, 55] on span "My Zone" at bounding box center [128, 52] width 104 height 22
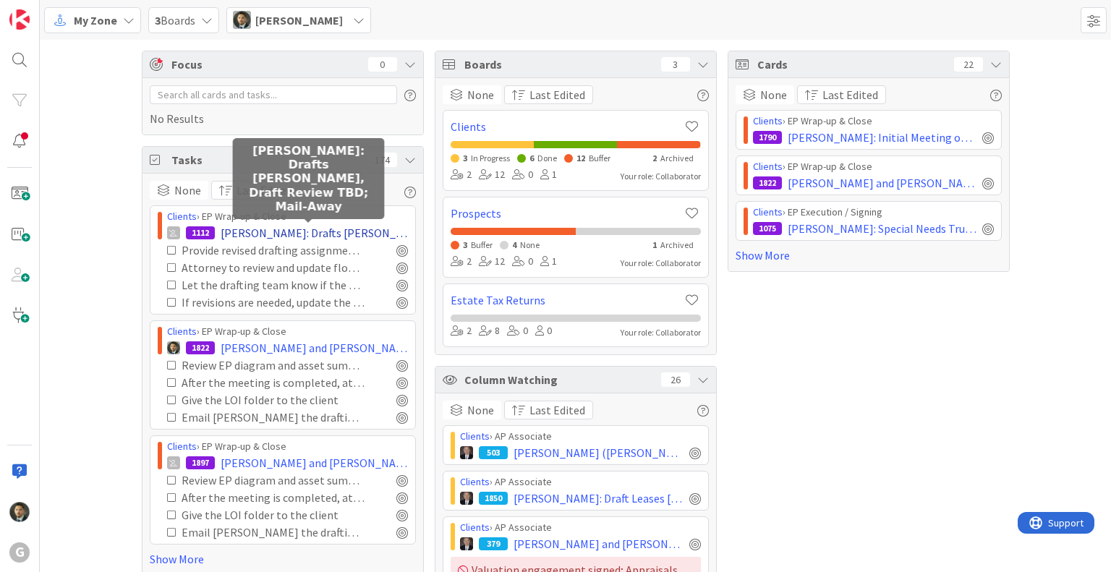
click at [264, 230] on span "[PERSON_NAME]: Drafts [PERSON_NAME], Draft Review TBD; Mail-Away" at bounding box center [314, 232] width 187 height 17
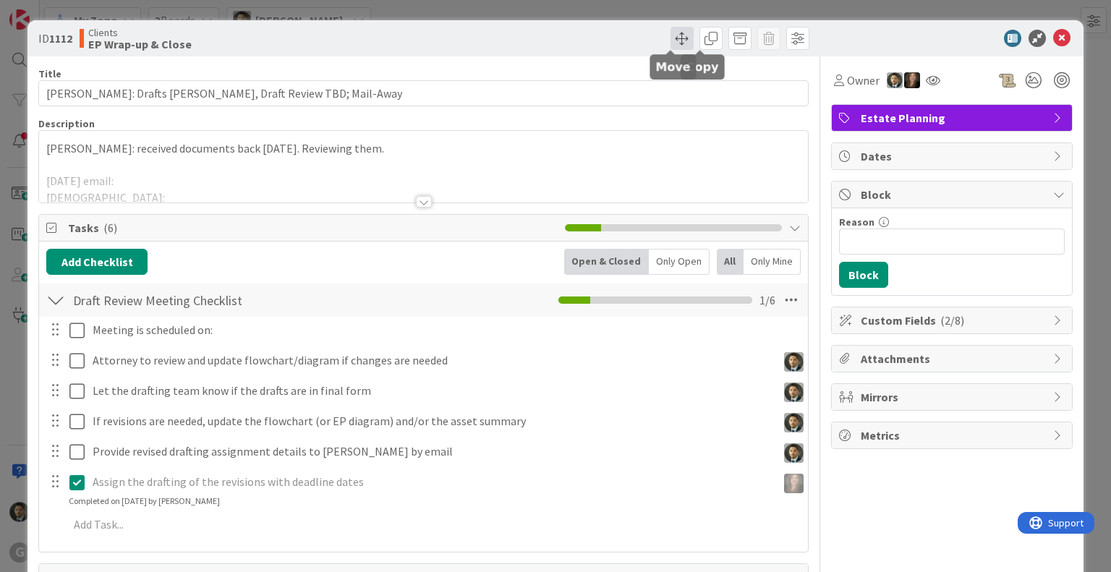
click at [674, 35] on span at bounding box center [682, 38] width 23 height 23
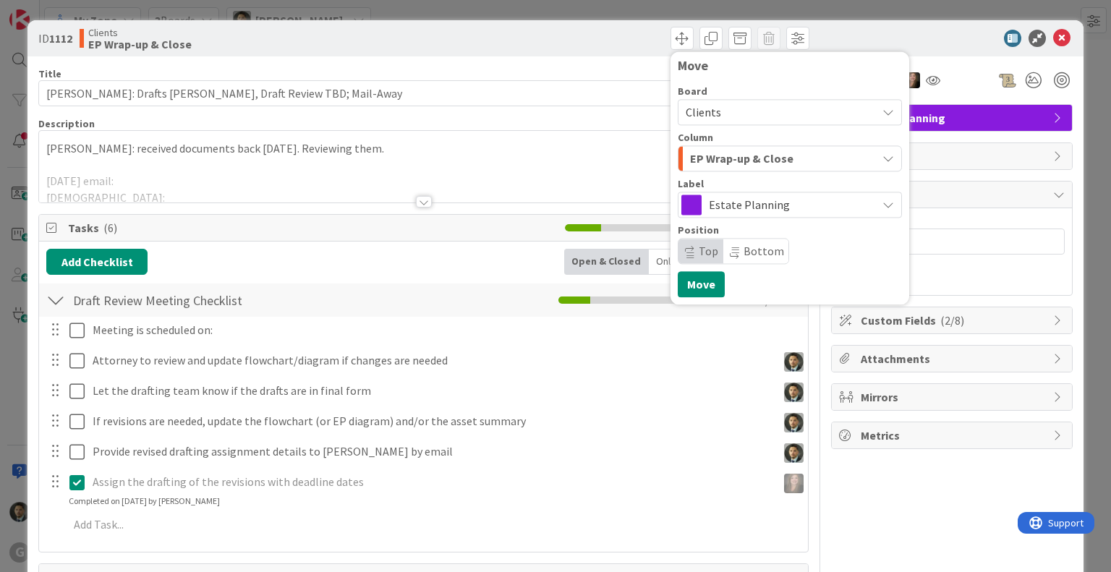
click at [804, 150] on div "EP Wrap-up & Close" at bounding box center [782, 158] width 190 height 23
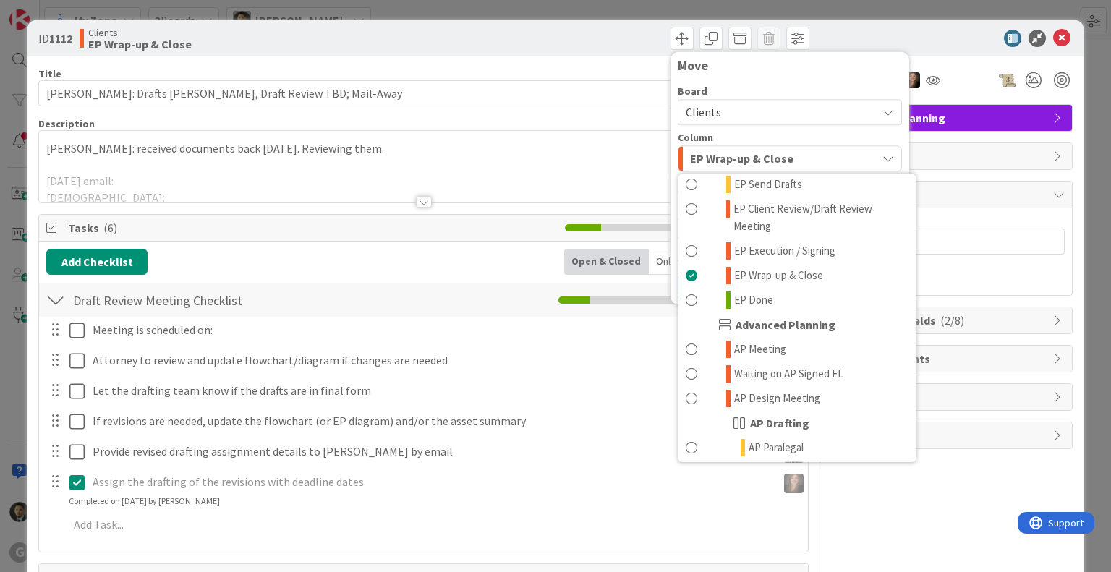
scroll to position [378, 0]
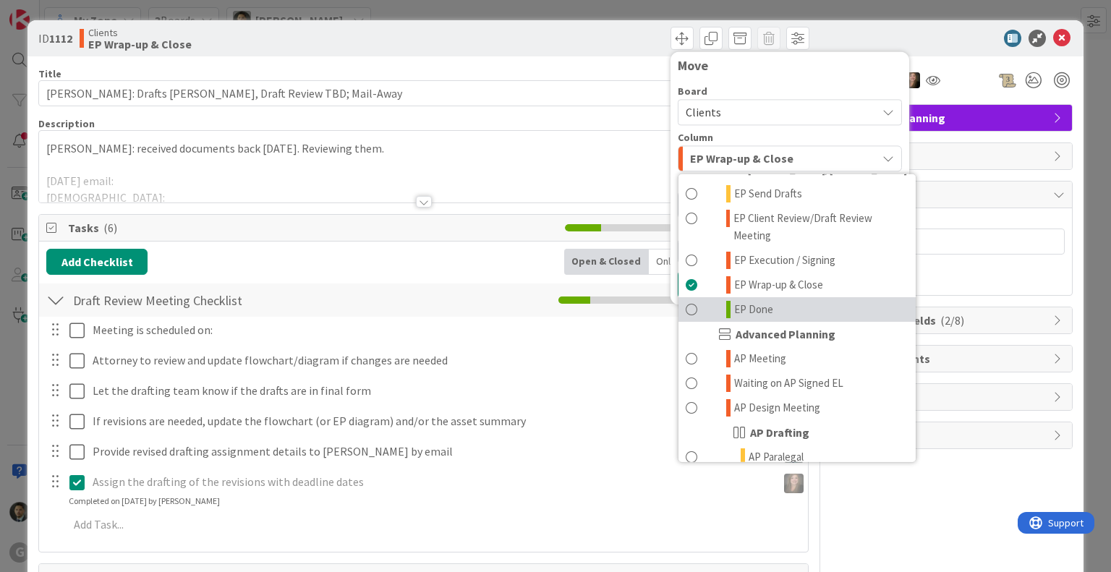
click at [776, 297] on link "EP Done" at bounding box center [797, 309] width 237 height 25
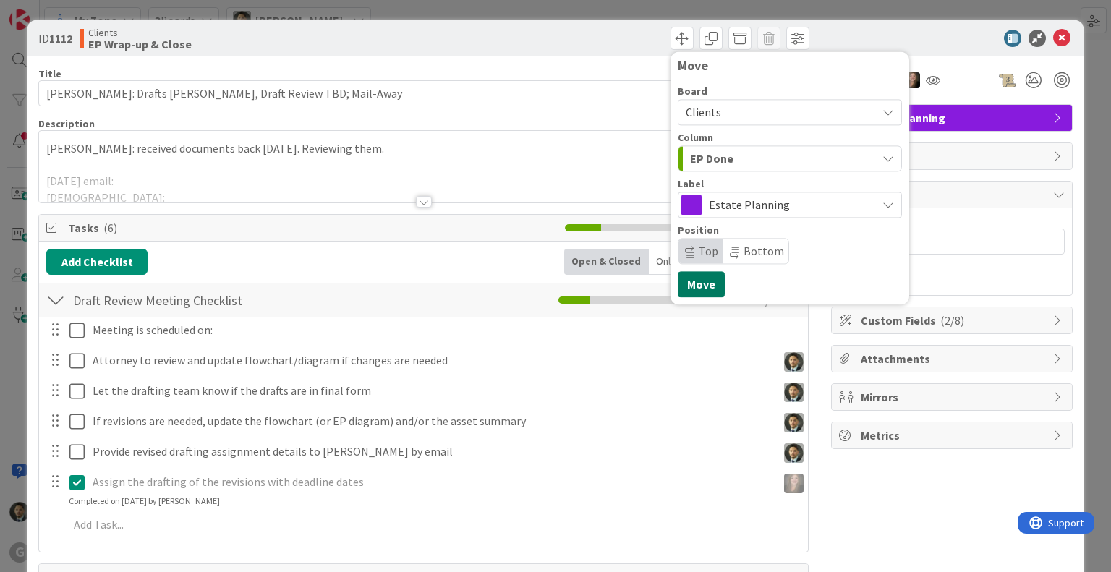
click at [687, 282] on button "Move" at bounding box center [701, 284] width 47 height 26
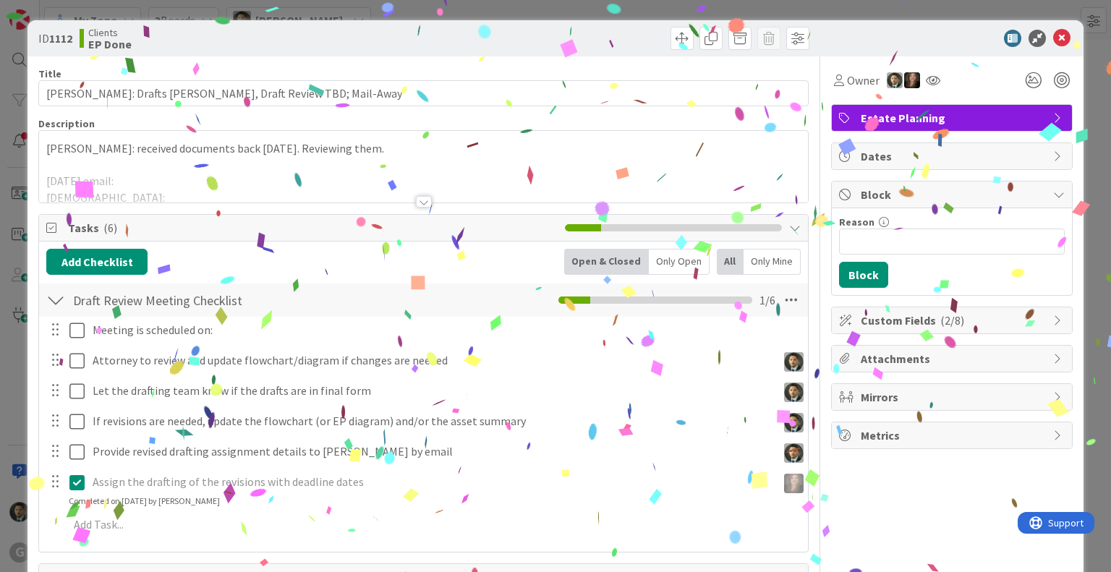
click at [826, 13] on div "ID 1112 Clients EP Done Move Move Title 57 / 128 [PERSON_NAME]: Drafts [PERSON_…" at bounding box center [555, 286] width 1111 height 572
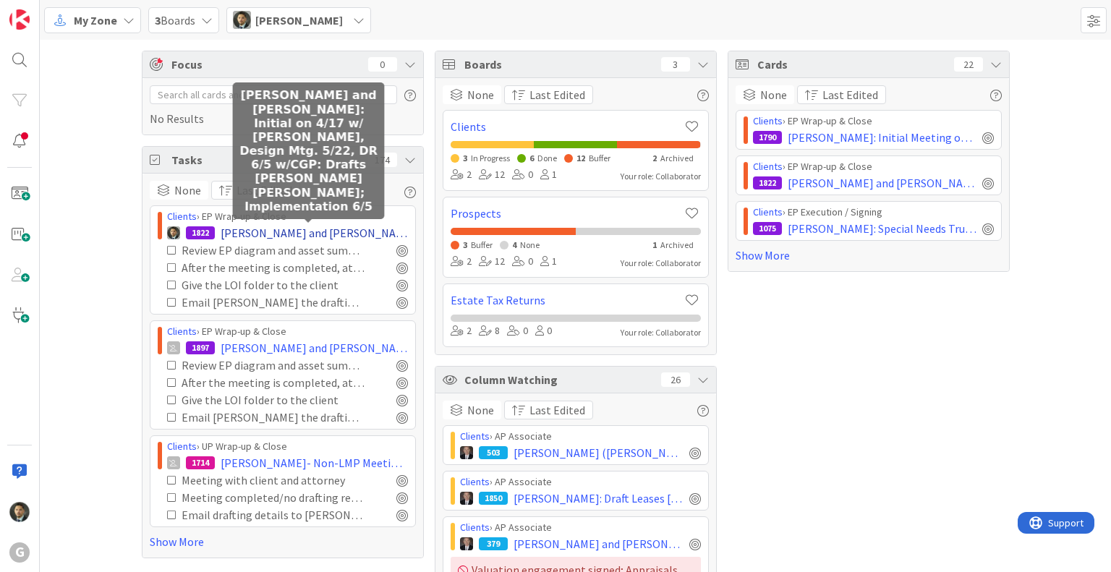
click at [326, 231] on span "[PERSON_NAME] and [PERSON_NAME]: Initial on 4/17 w/ [PERSON_NAME], Design Mtg. …" at bounding box center [314, 232] width 187 height 17
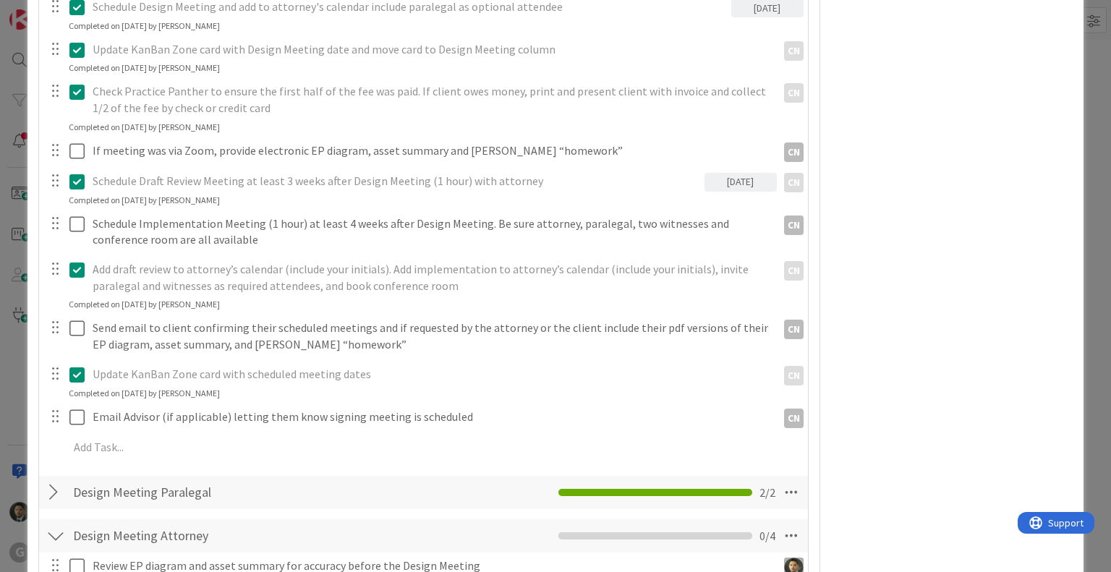
scroll to position [1398, 0]
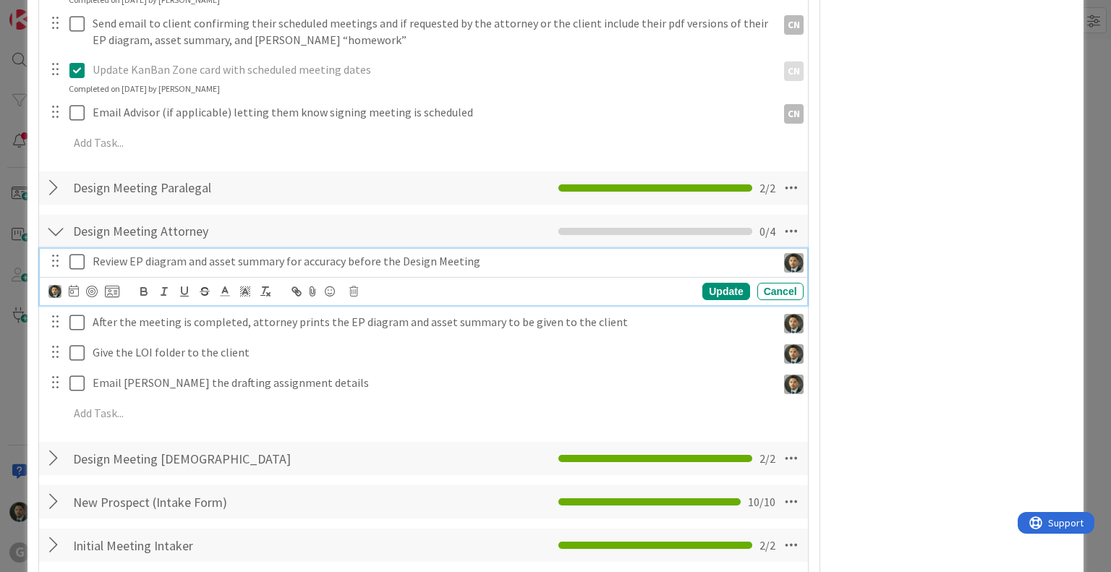
click at [661, 266] on p "Review EP diagram and asset summary for accuracy before the Design Meeting" at bounding box center [432, 261] width 679 height 17
click at [768, 297] on div "Cancel" at bounding box center [781, 291] width 46 height 17
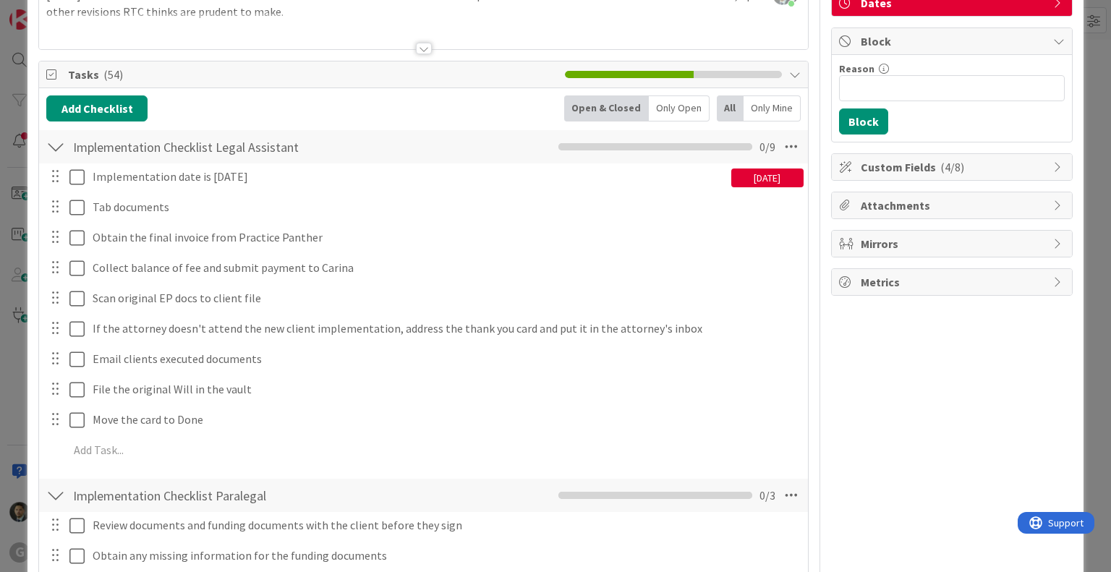
scroll to position [0, 0]
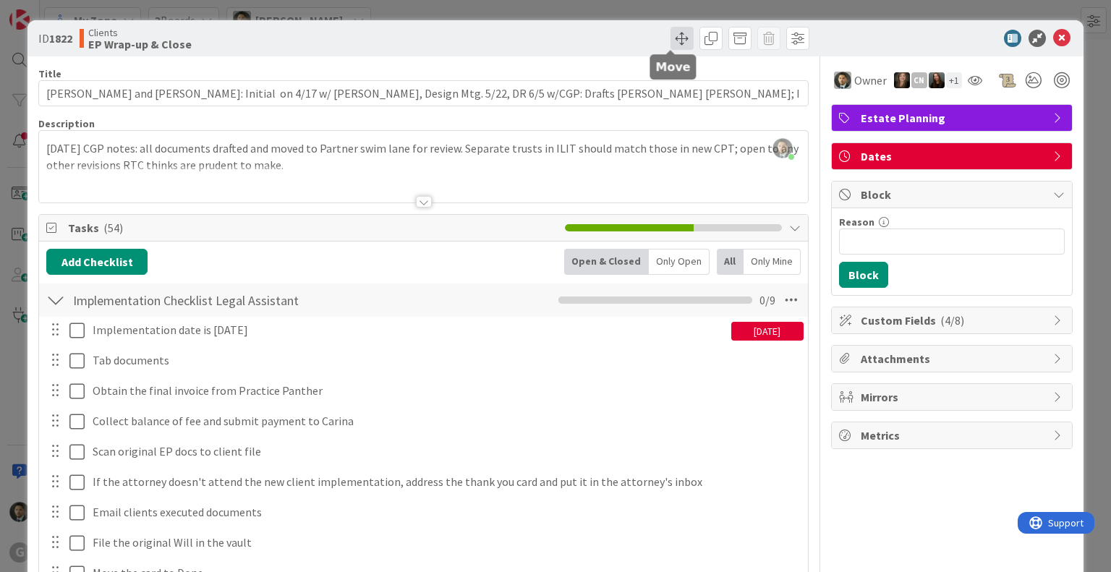
click at [671, 34] on span at bounding box center [682, 38] width 23 height 23
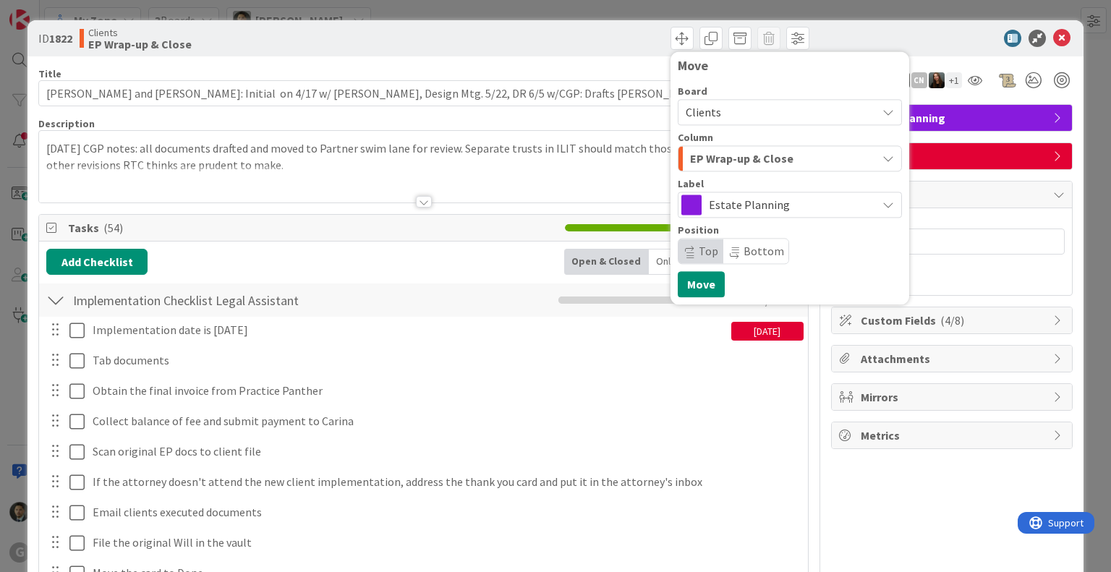
click at [763, 158] on span "EP Wrap-up & Close" at bounding box center [741, 158] width 103 height 19
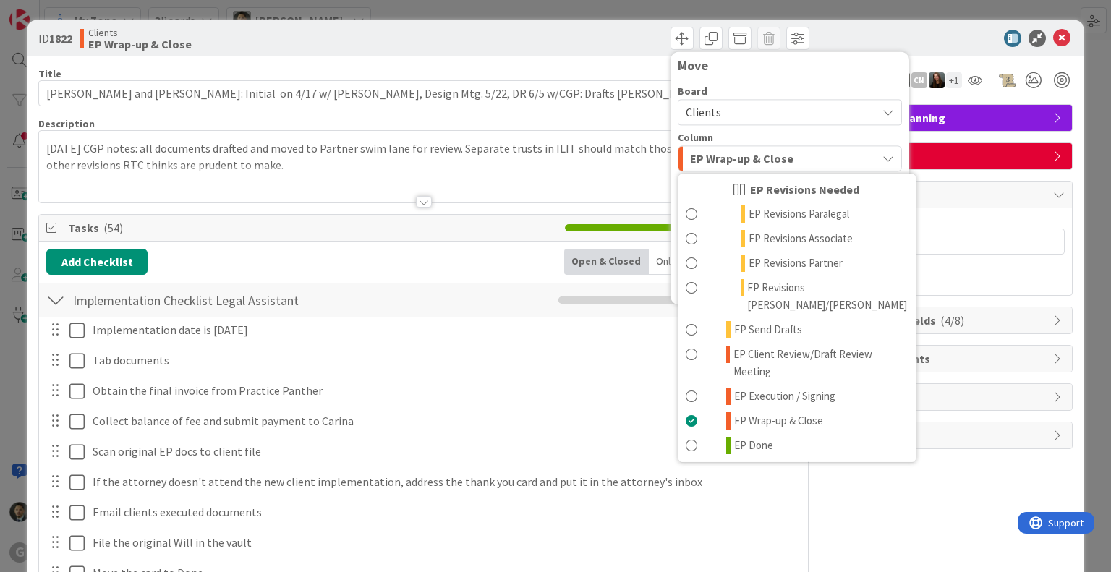
scroll to position [243, 0]
click at [417, 250] on div "Add Checklist Open & Closed Only Open All Only Mine" at bounding box center [423, 262] width 754 height 26
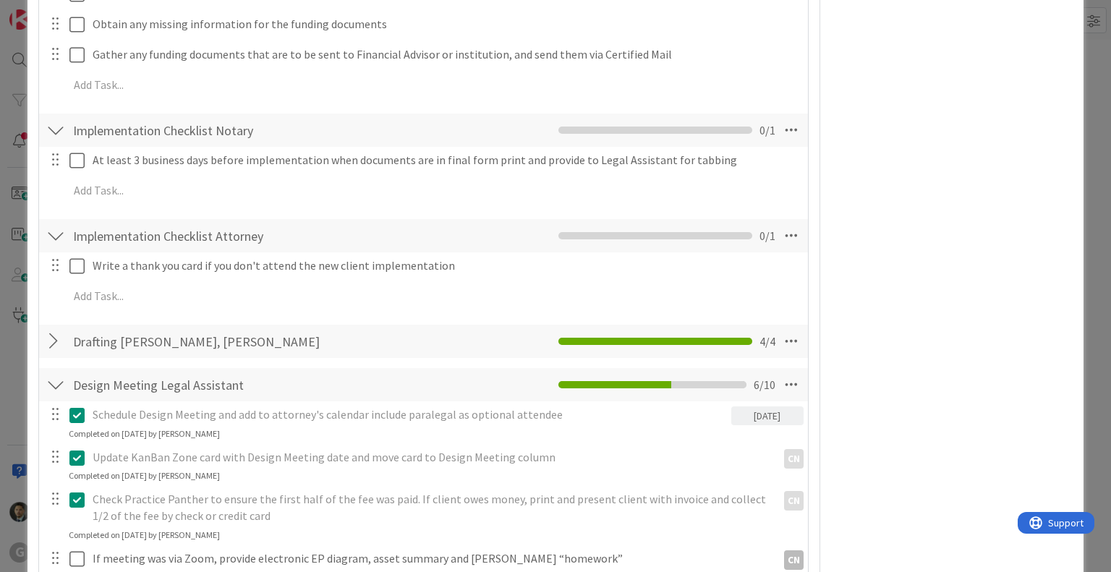
scroll to position [0, 0]
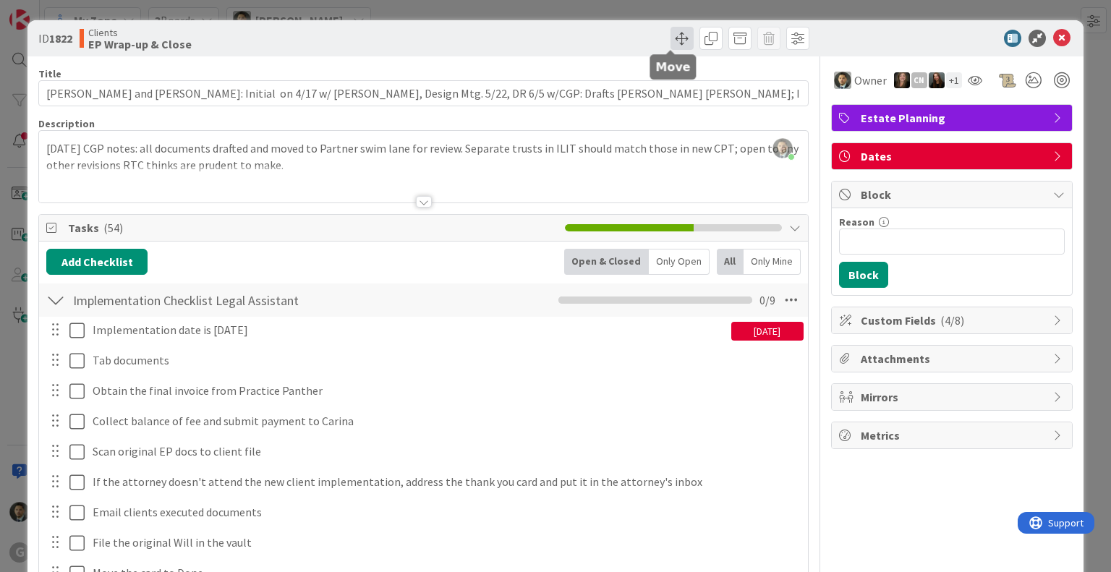
click at [671, 30] on span at bounding box center [682, 38] width 23 height 23
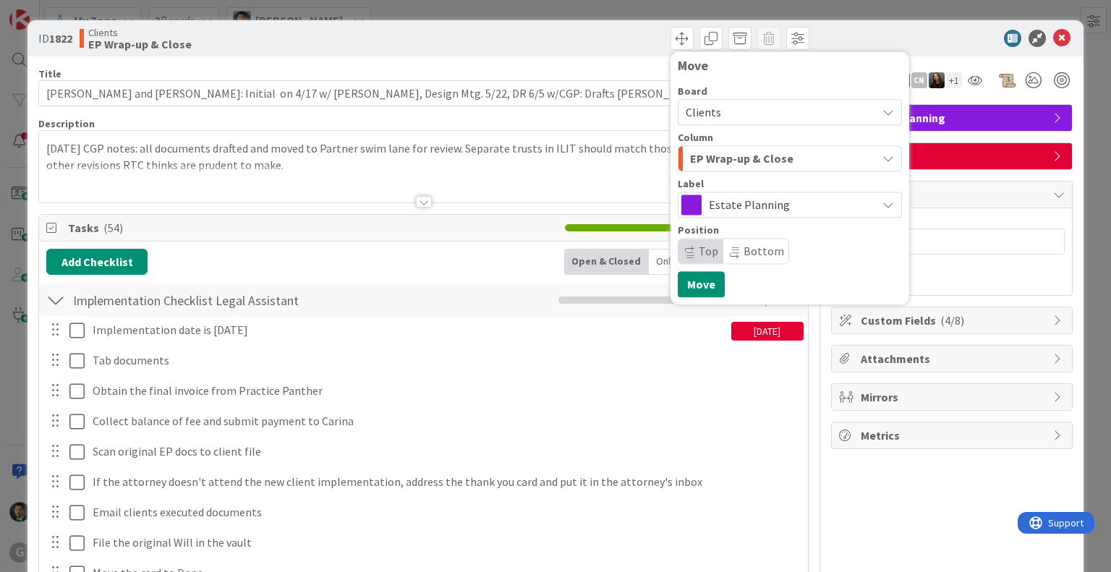
click at [750, 159] on span "EP Wrap-up & Close" at bounding box center [741, 158] width 103 height 19
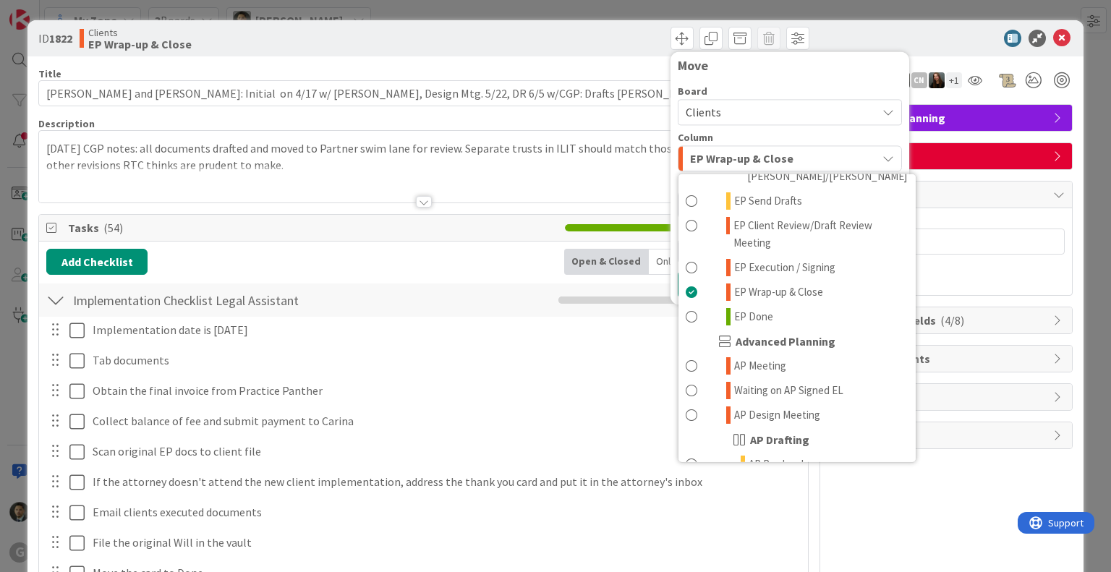
scroll to position [378, 0]
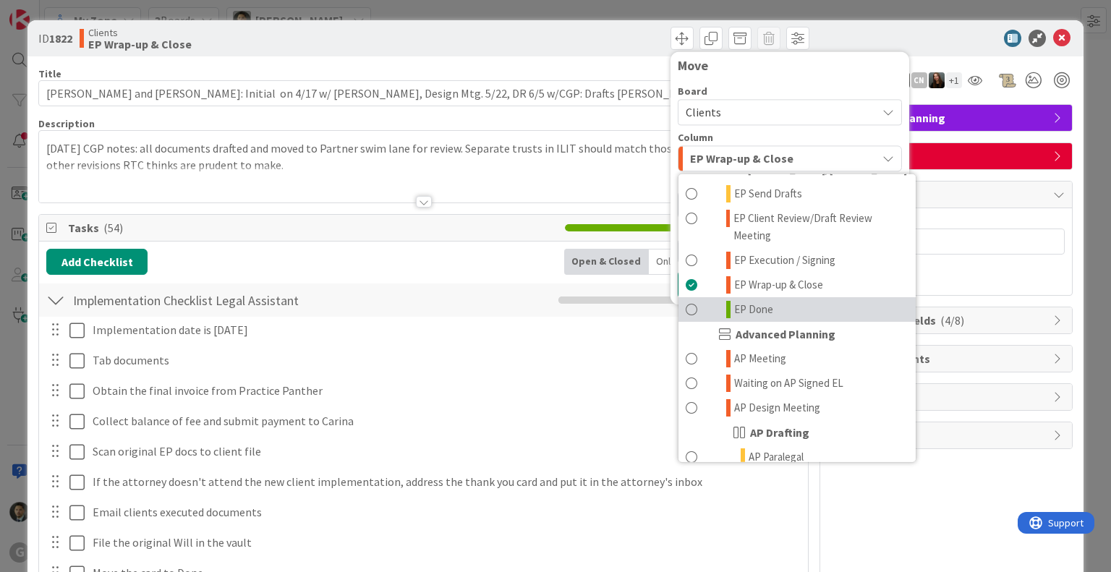
click at [761, 297] on link "EP Done" at bounding box center [797, 309] width 237 height 25
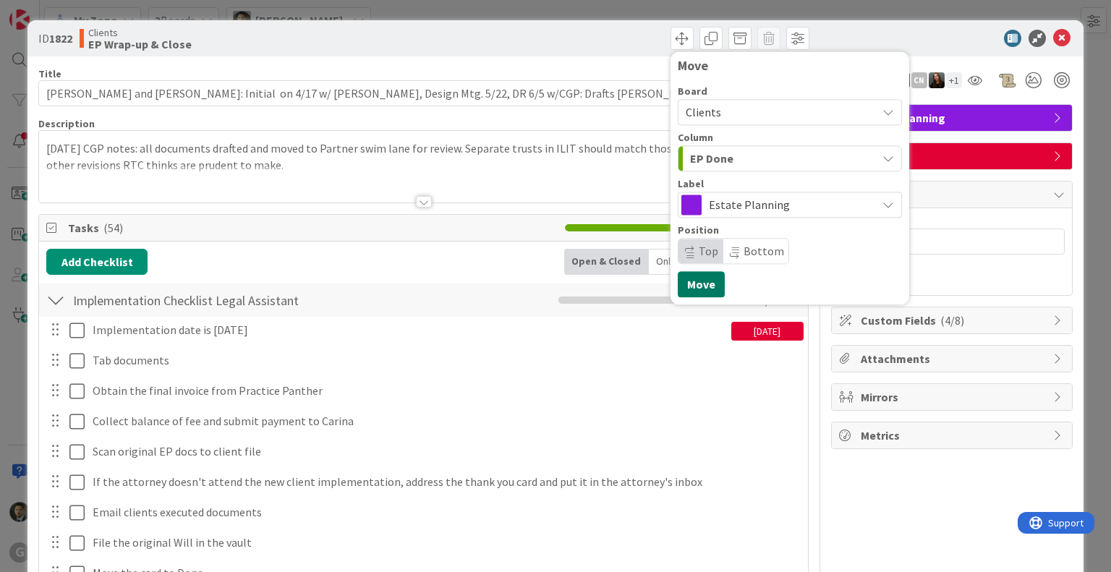
click at [685, 285] on button "Move" at bounding box center [701, 284] width 47 height 26
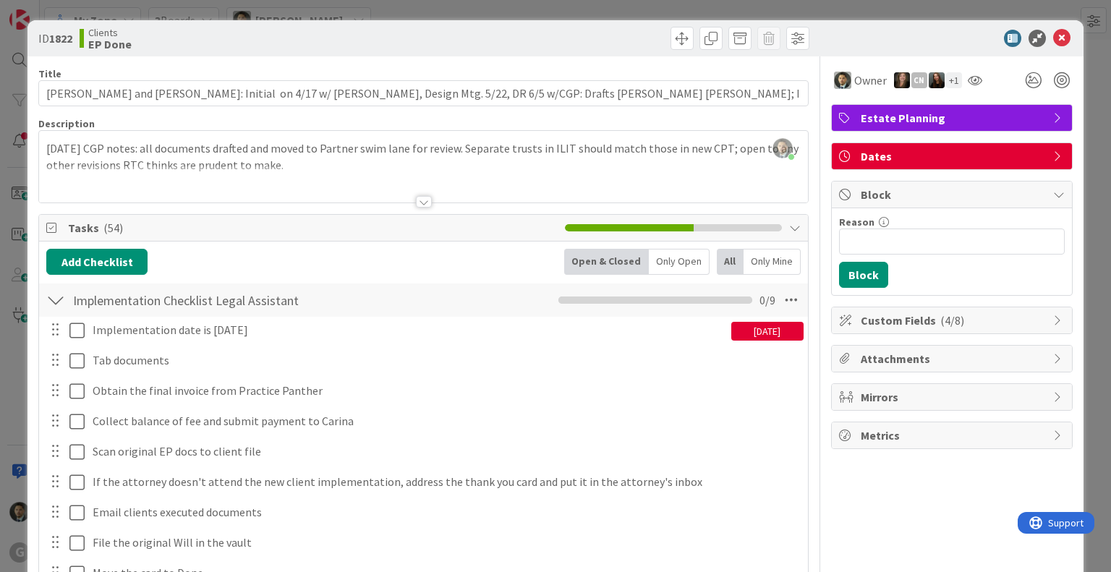
click at [514, 11] on div "ID 1822 Clients EP Done Move Move Title 121 / 128 [PERSON_NAME] and [PERSON_NAM…" at bounding box center [555, 286] width 1111 height 572
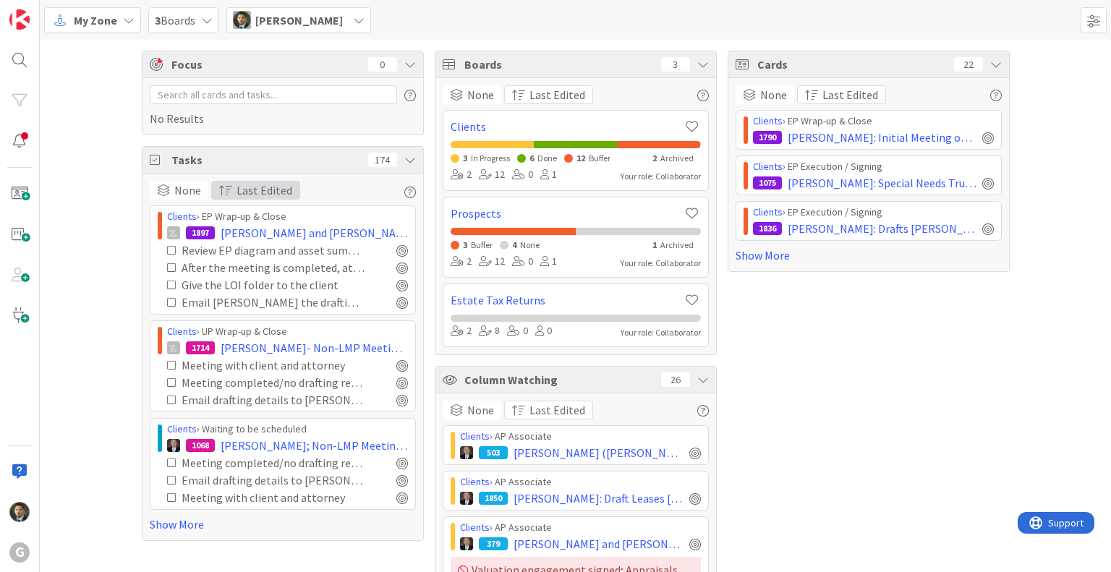
click at [220, 182] on button "Last Edited" at bounding box center [255, 190] width 89 height 19
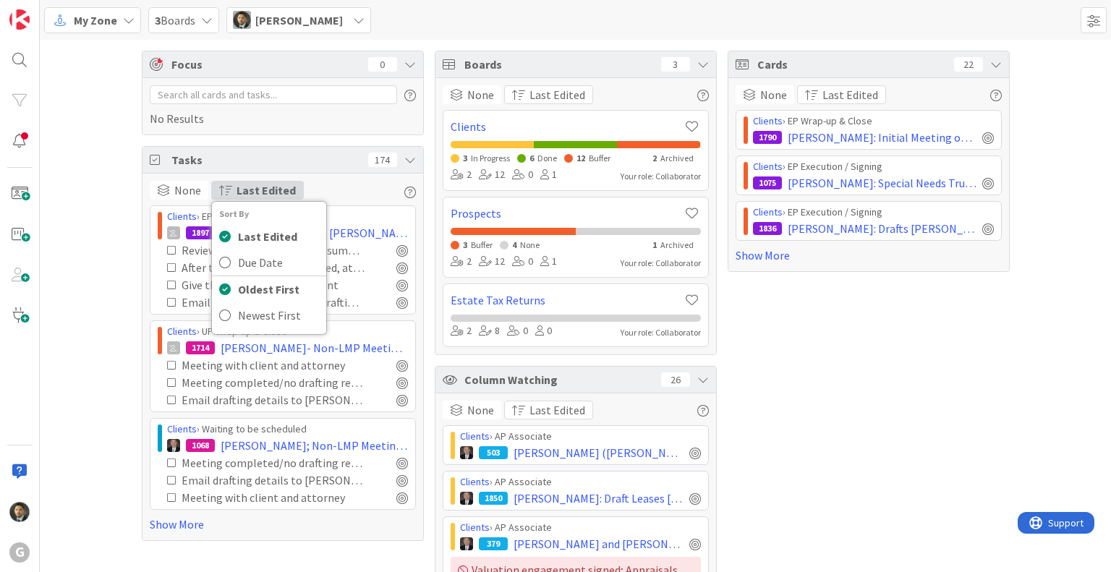
click at [220, 182] on button "Last Edited" at bounding box center [257, 190] width 93 height 19
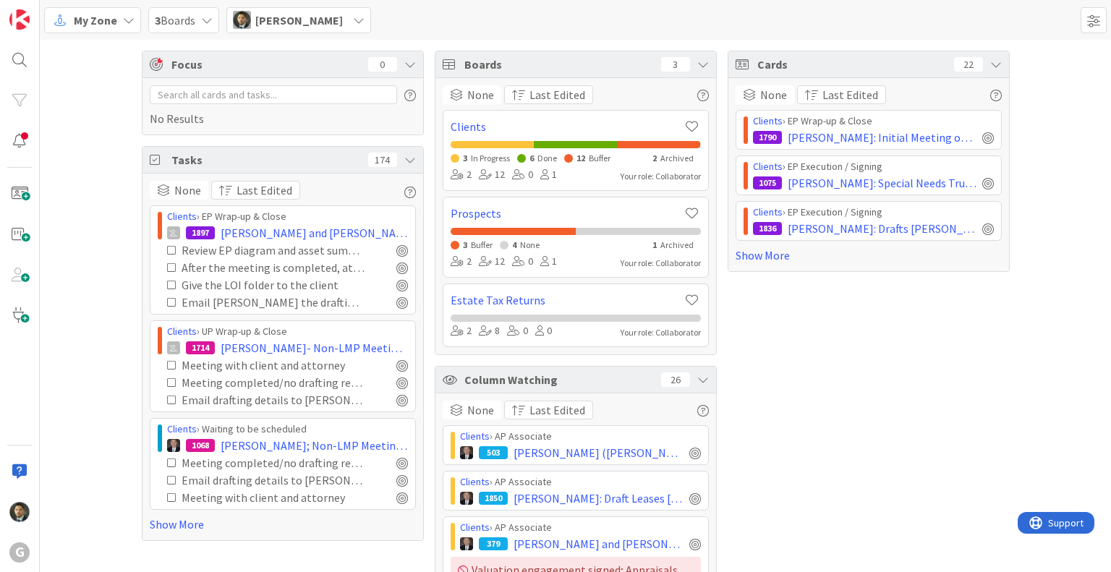
click at [150, 67] on icon at bounding box center [157, 64] width 14 height 13
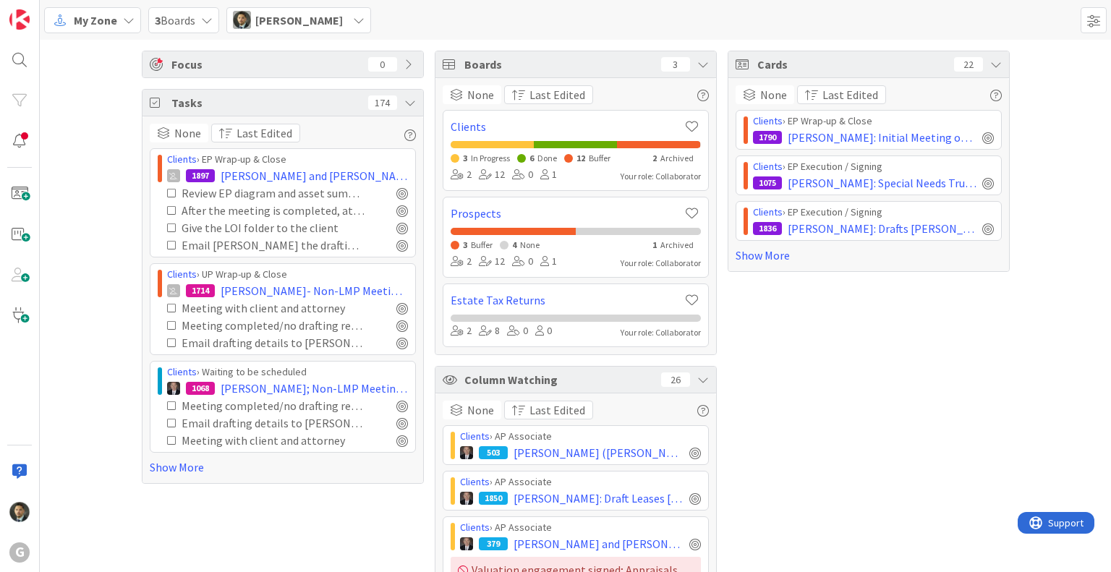
click at [150, 67] on icon at bounding box center [157, 64] width 14 height 13
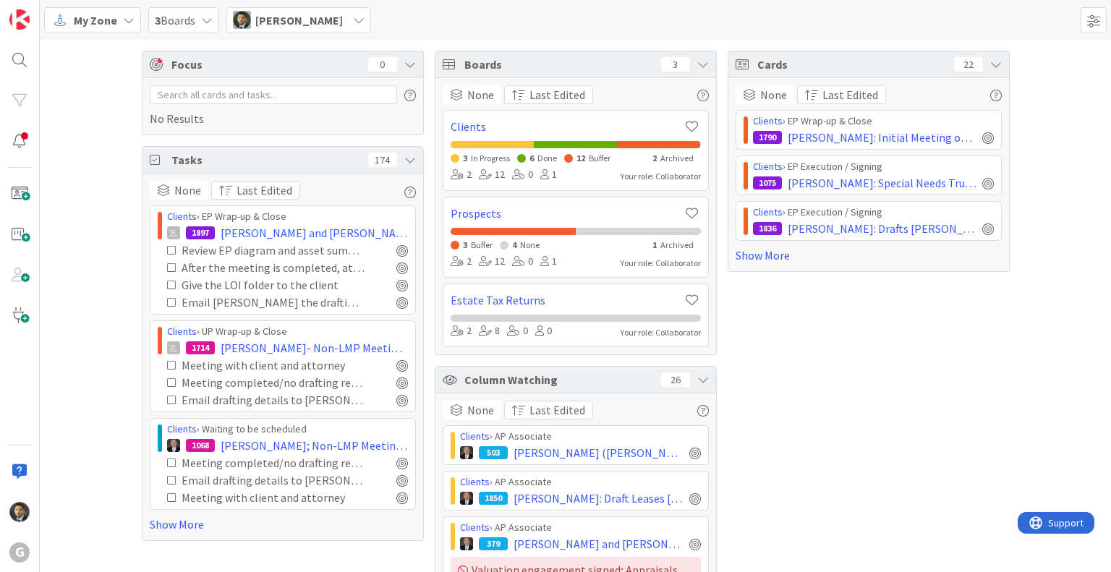
click at [127, 27] on div "My Zone" at bounding box center [92, 20] width 97 height 26
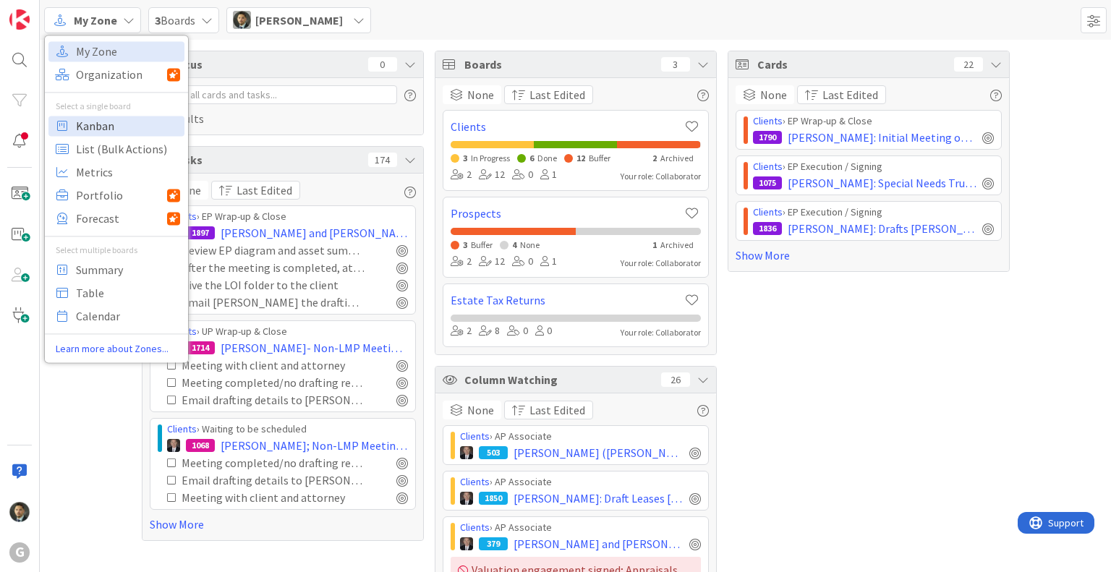
click at [122, 127] on span "Kanban" at bounding box center [128, 126] width 104 height 22
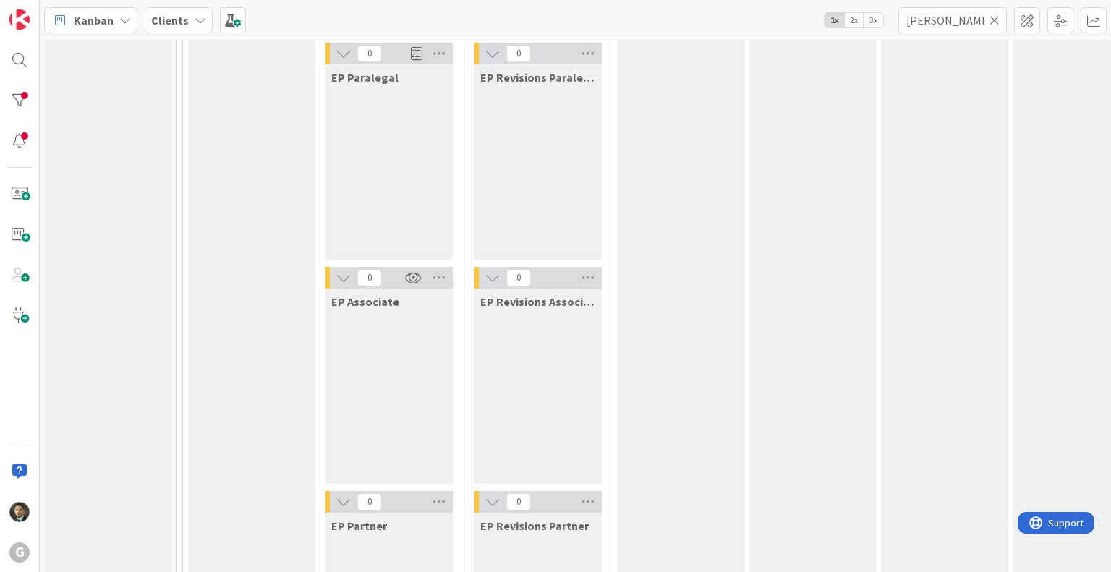
scroll to position [152, 0]
click at [996, 20] on icon at bounding box center [995, 20] width 10 height 13
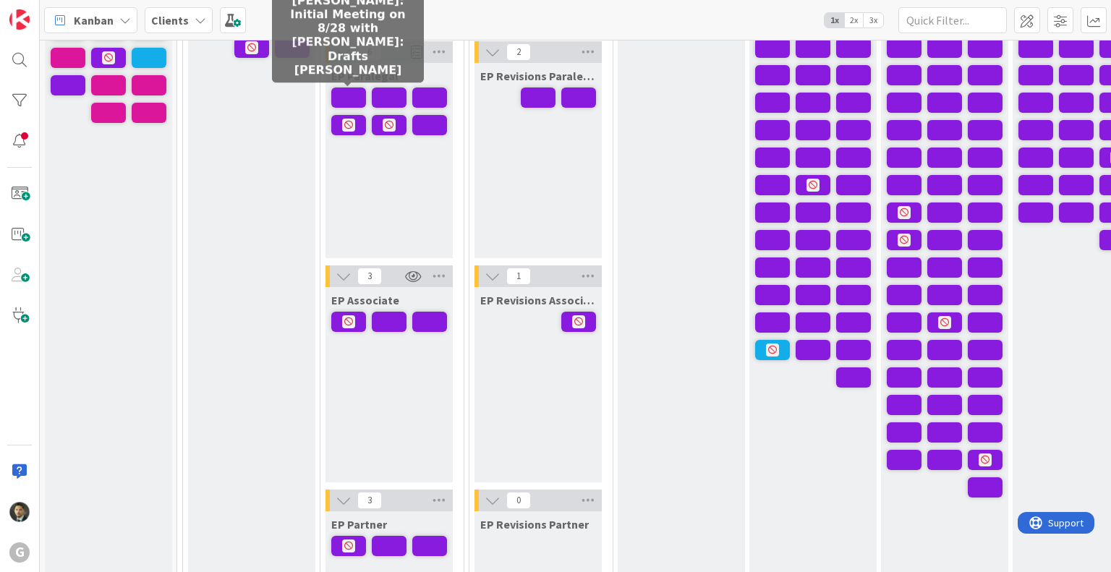
click at [358, 98] on span at bounding box center [348, 98] width 35 height 20
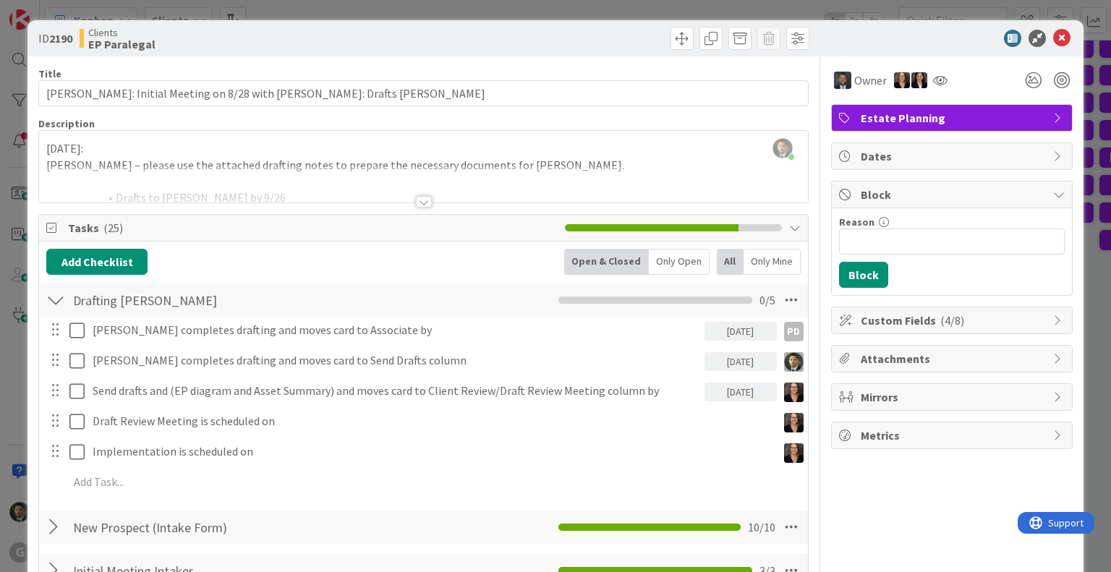
click at [538, 9] on div "ID 2190 Clients EP Paralegal Title 69 / 128 [PERSON_NAME]: Initial Meeting on 8…" at bounding box center [555, 286] width 1111 height 572
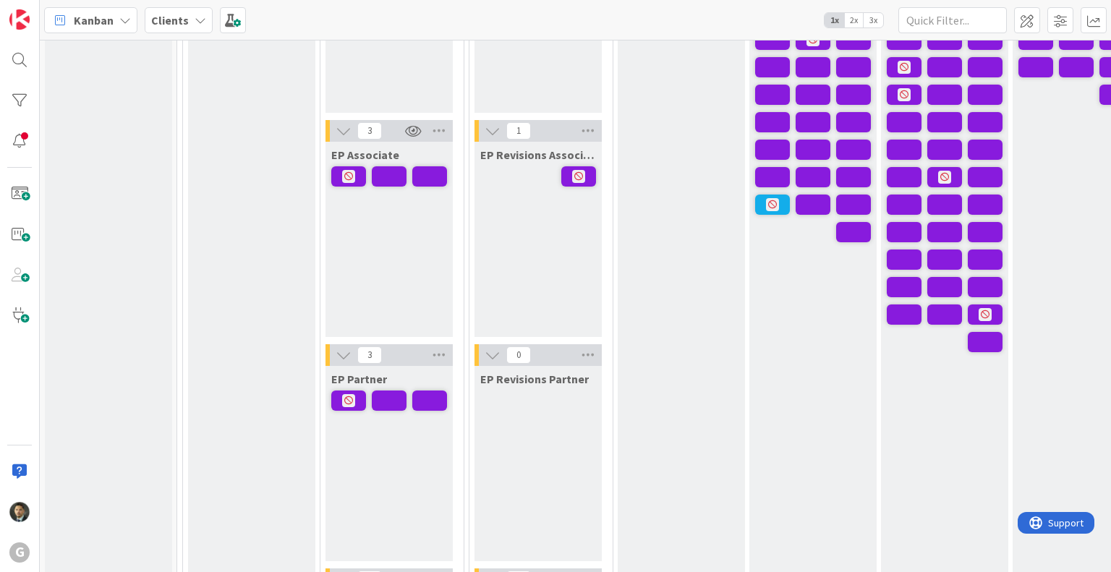
scroll to position [297, 0]
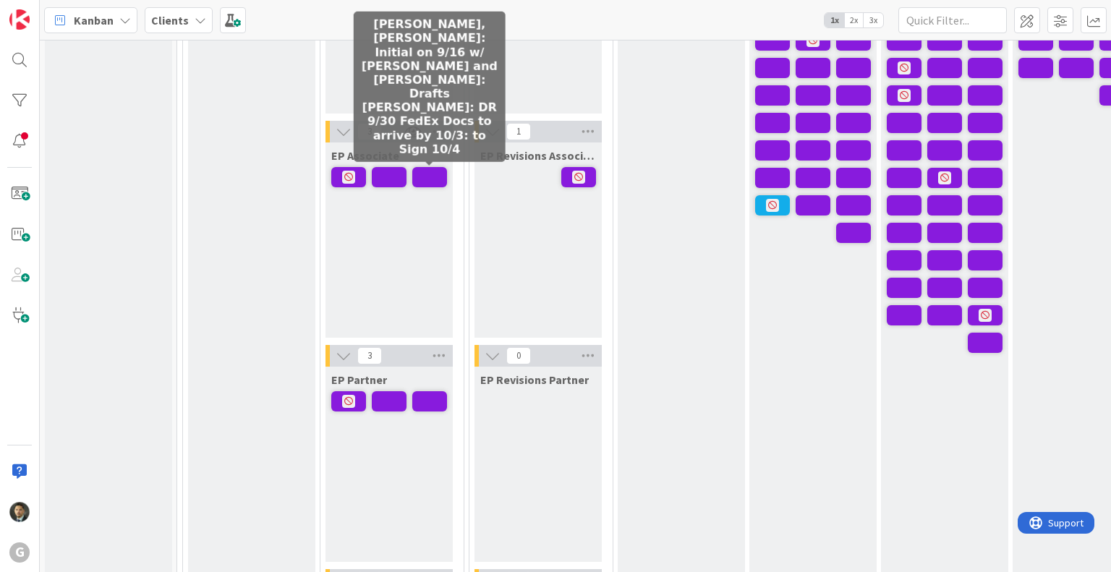
click at [423, 179] on span at bounding box center [429, 177] width 35 height 20
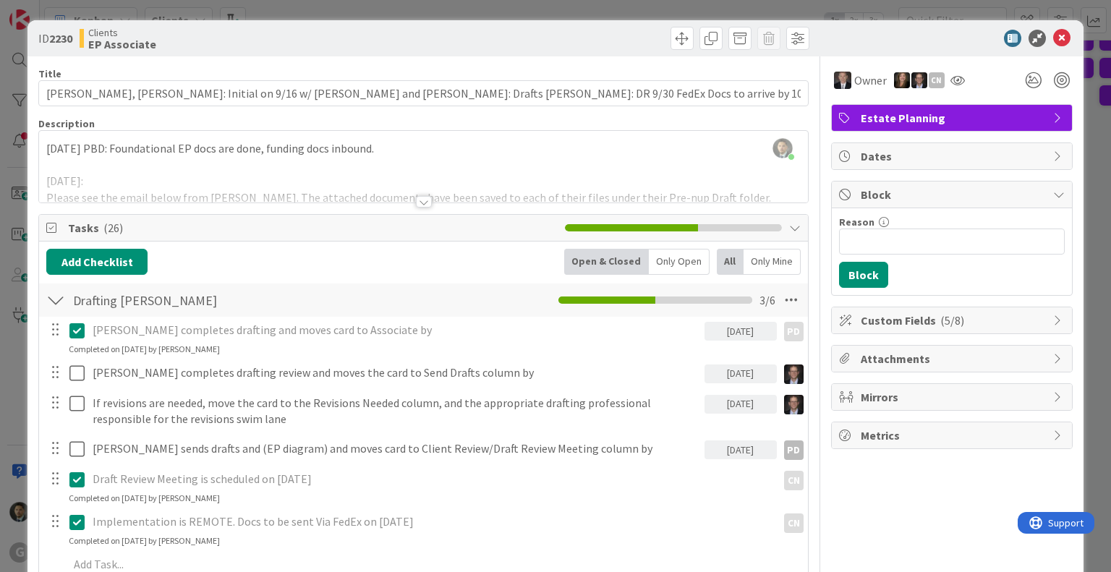
click at [533, 7] on div "ID 2230 Clients EP Associate Title 121 / 128 [PERSON_NAME], [GEOGRAPHIC_DATA]: …" at bounding box center [555, 286] width 1111 height 572
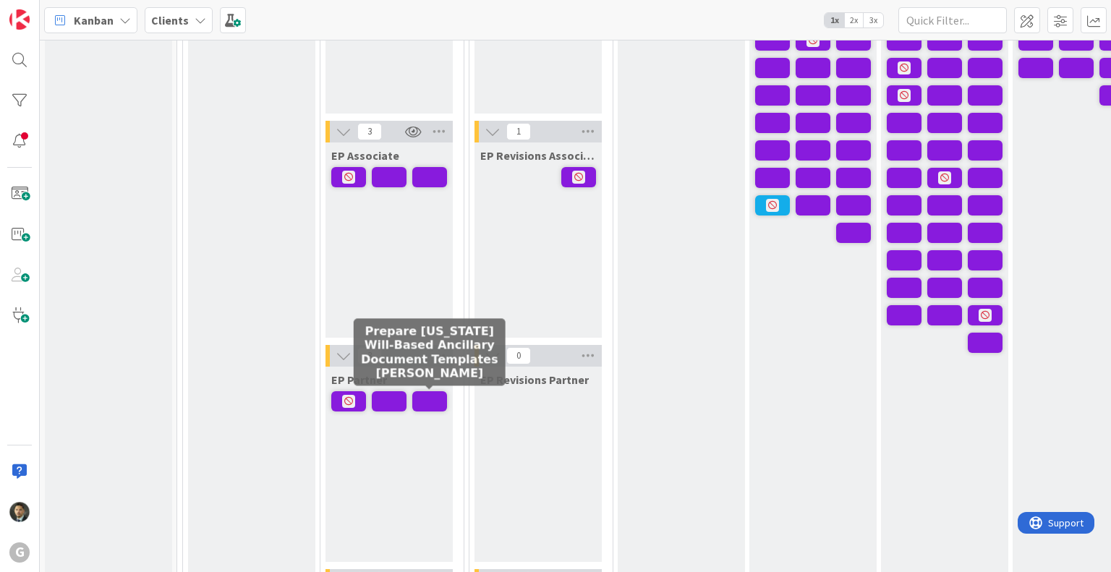
click at [428, 399] on span at bounding box center [429, 401] width 35 height 20
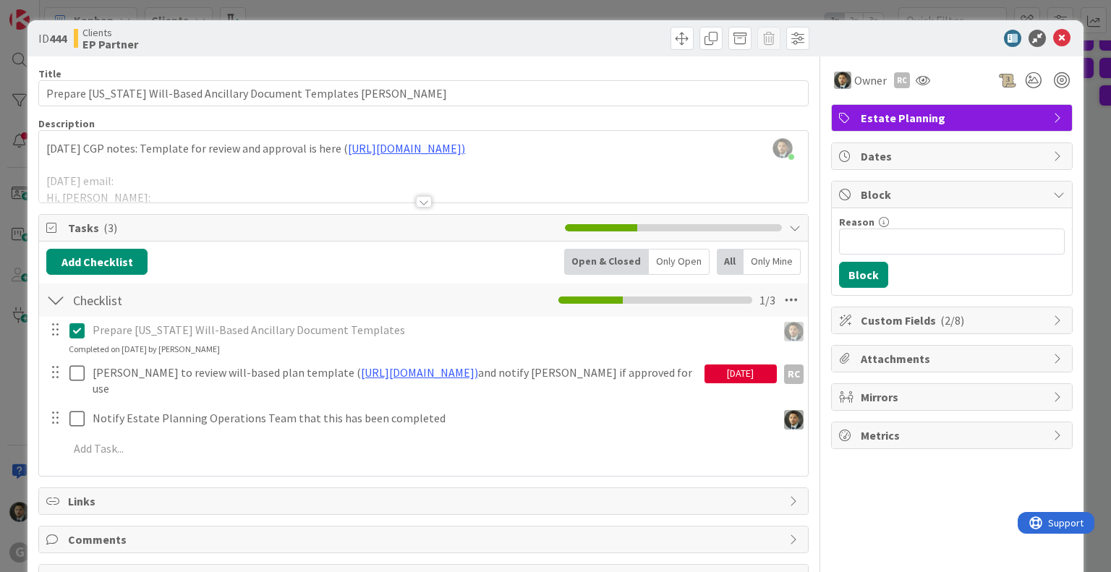
click at [593, 5] on div "ID 444 Clients EP Partner Title 61 / 128 Prepare [US_STATE] Will-Based Ancillar…" at bounding box center [555, 286] width 1111 height 572
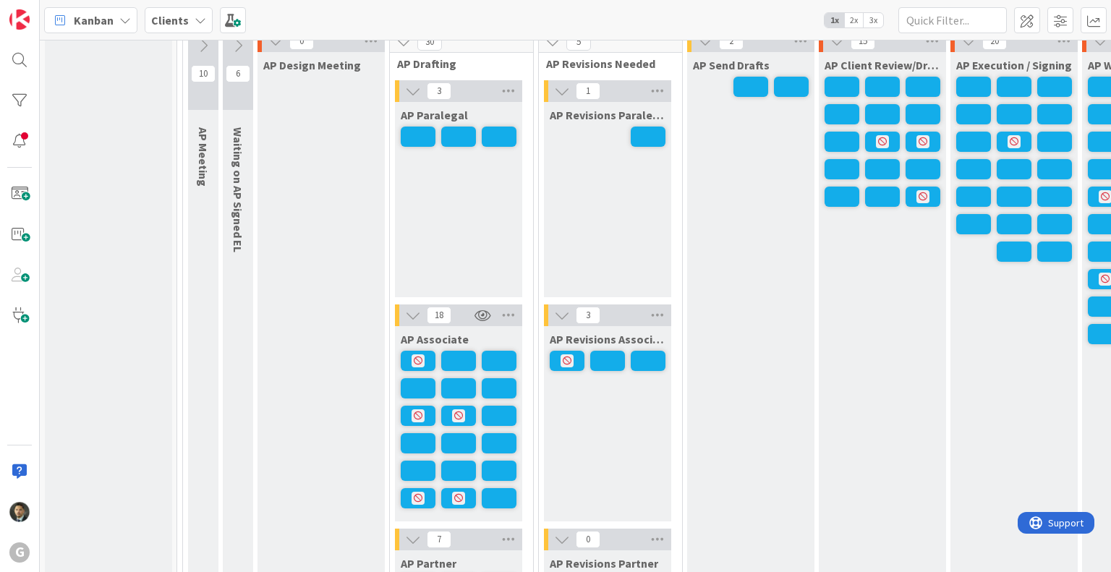
scroll to position [1126, 0]
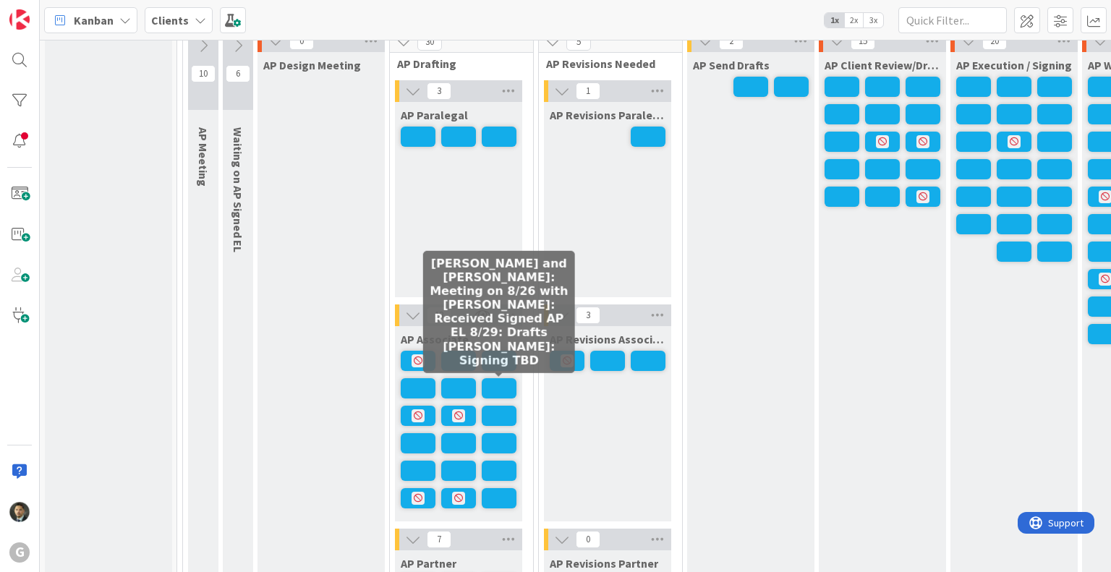
click at [494, 389] on span at bounding box center [499, 388] width 35 height 20
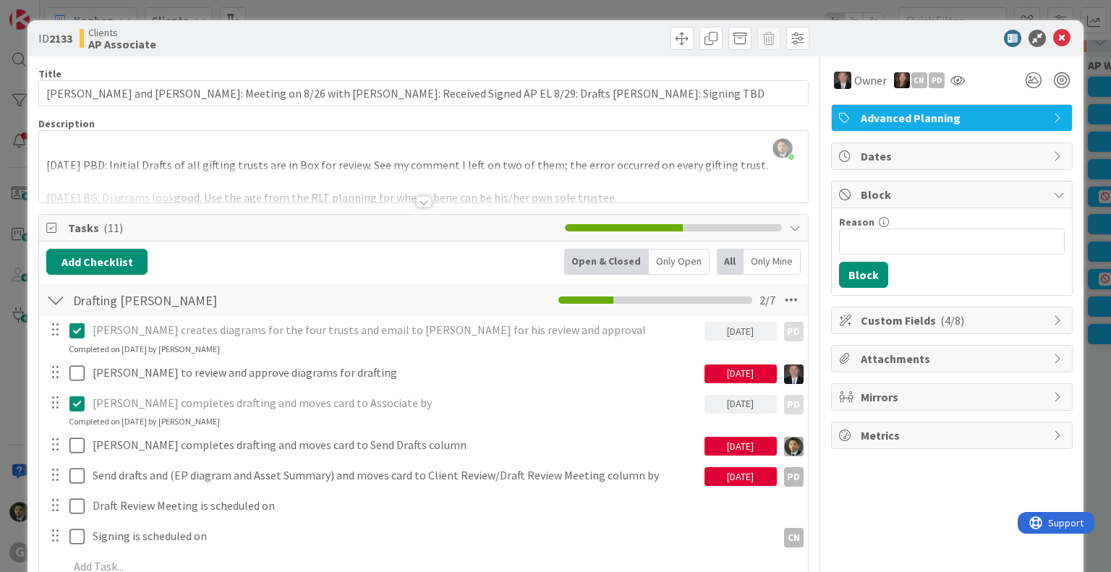
click at [418, 200] on div at bounding box center [424, 202] width 16 height 12
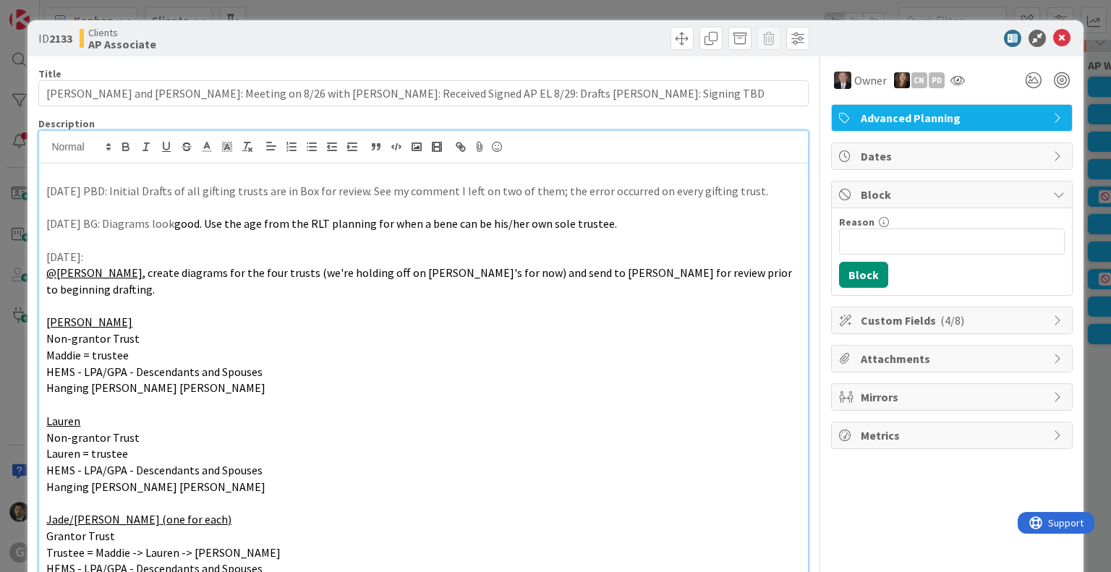
click at [608, 12] on div "ID 2133 Clients AP Associate Title 112 / 128 [PERSON_NAME] and [PERSON_NAME]: M…" at bounding box center [555, 286] width 1111 height 572
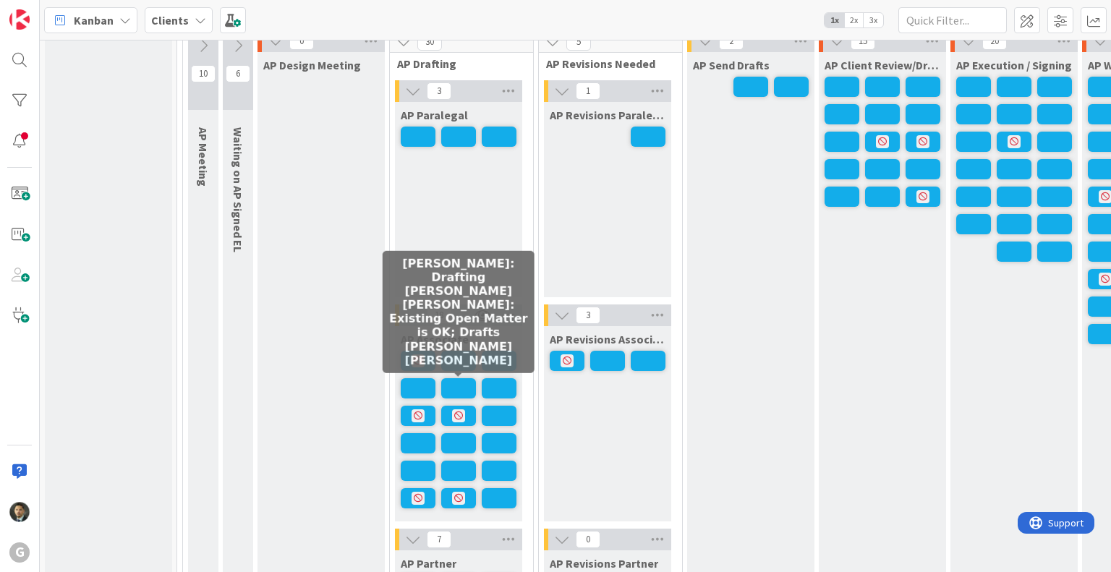
click at [451, 385] on span at bounding box center [458, 388] width 35 height 20
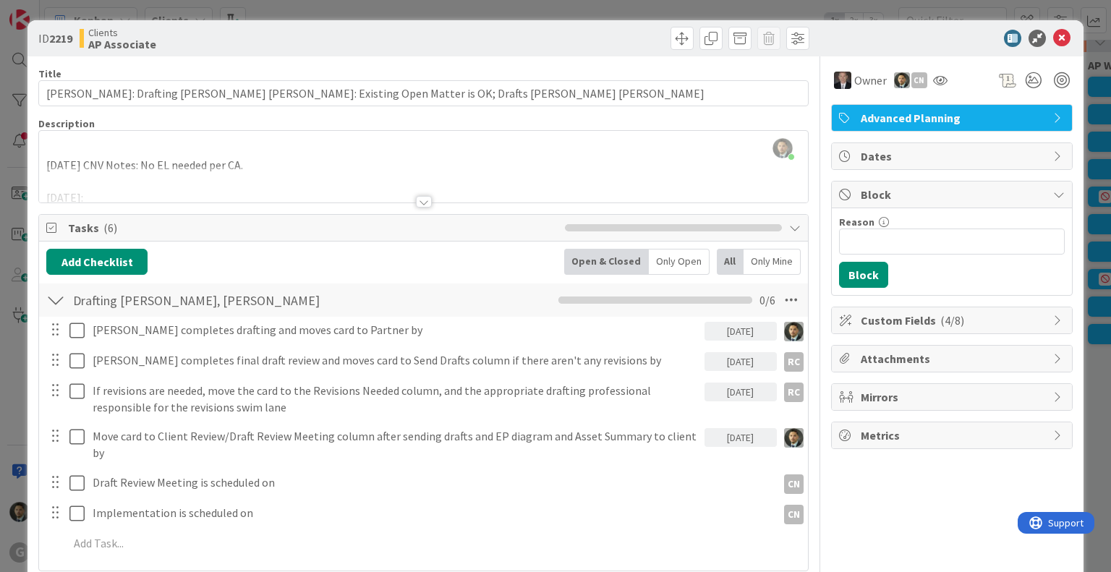
click at [450, 9] on div "ID 2219 Clients AP Associate Title 80 / 128 [PERSON_NAME]: Drafting [PERSON_NAM…" at bounding box center [555, 286] width 1111 height 572
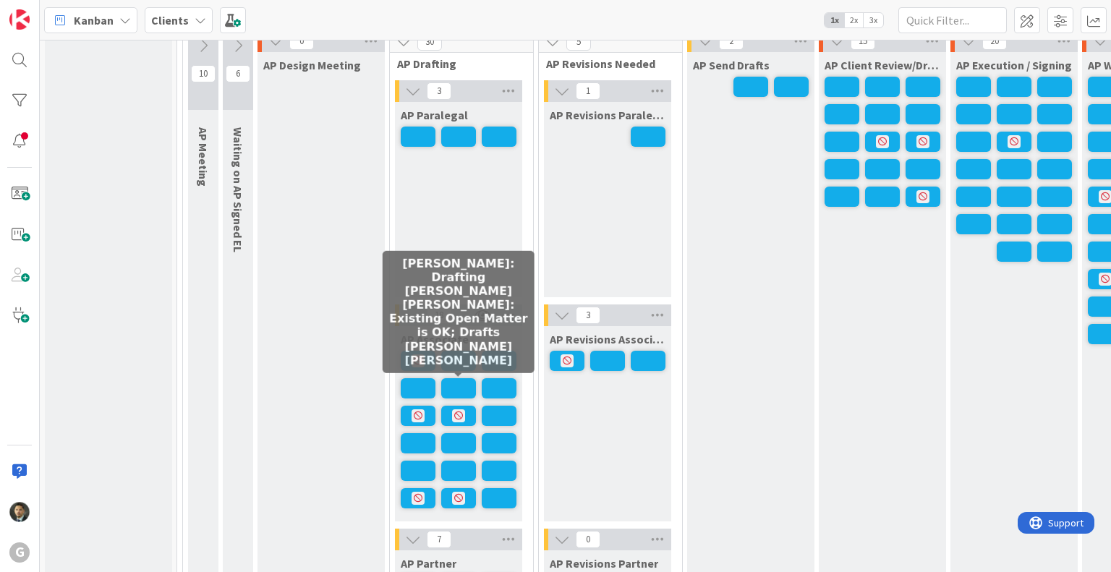
click at [459, 383] on span at bounding box center [458, 388] width 35 height 20
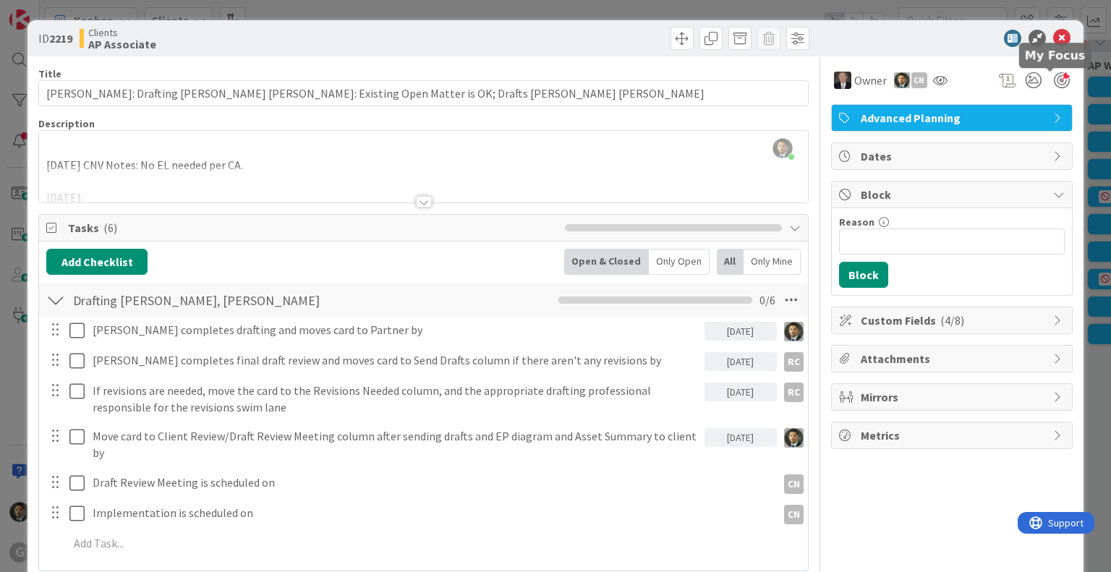
click at [1054, 79] on div at bounding box center [1062, 80] width 16 height 16
click at [766, 10] on div "ID 2219 Clients AP Associate Title 80 / 128 [PERSON_NAME]: Drafting [PERSON_NAM…" at bounding box center [555, 286] width 1111 height 572
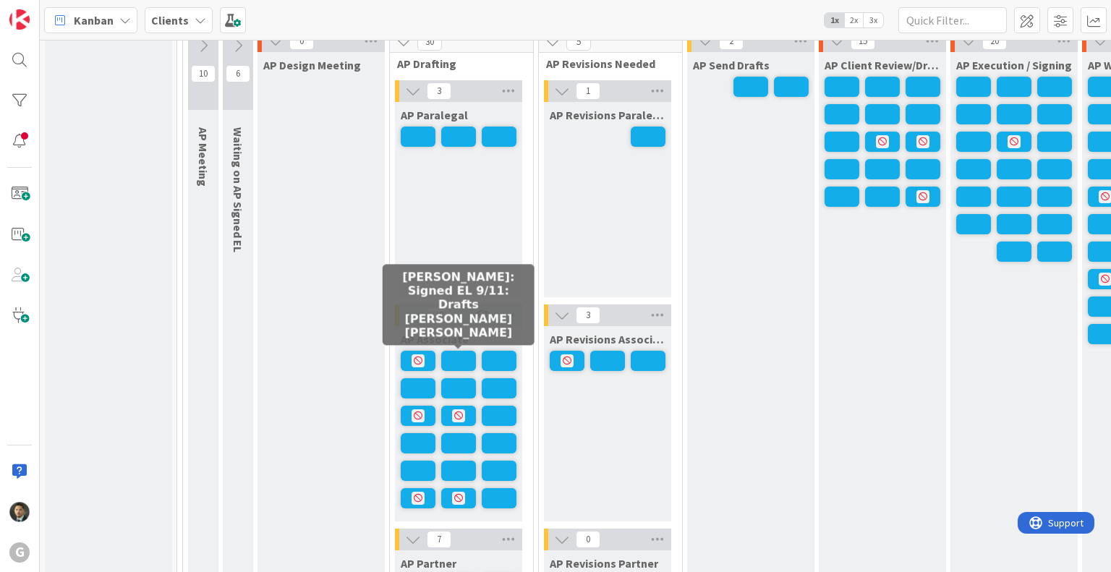
click at [469, 362] on span at bounding box center [458, 361] width 35 height 20
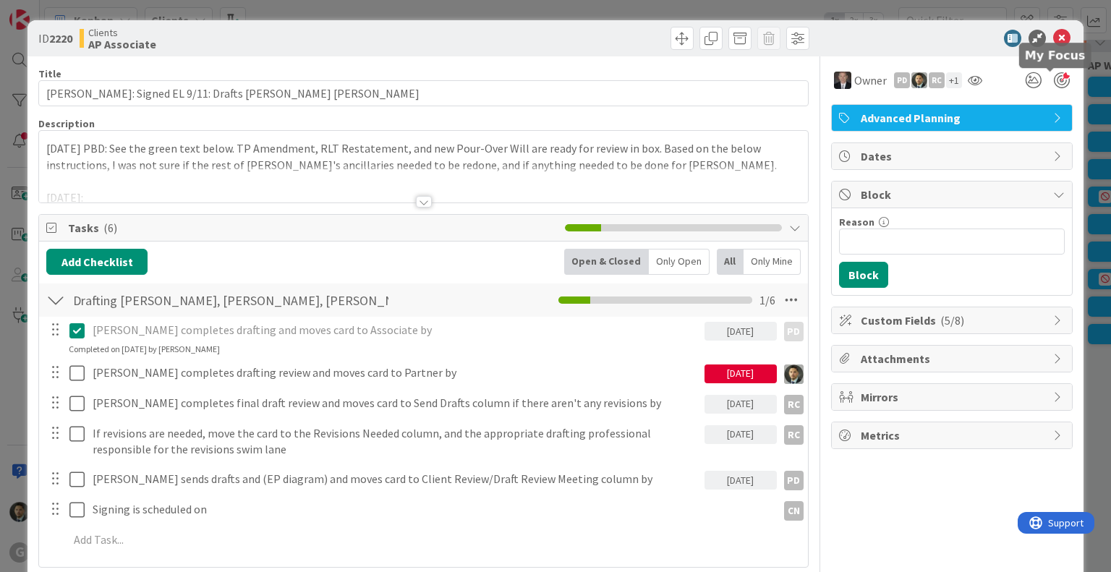
click at [1054, 77] on div at bounding box center [1062, 80] width 16 height 16
click at [767, 9] on div "ID 2220 Clients AP Associate Title 53 / 128 [PERSON_NAME]: Signed EL 9/11: Draf…" at bounding box center [555, 286] width 1111 height 572
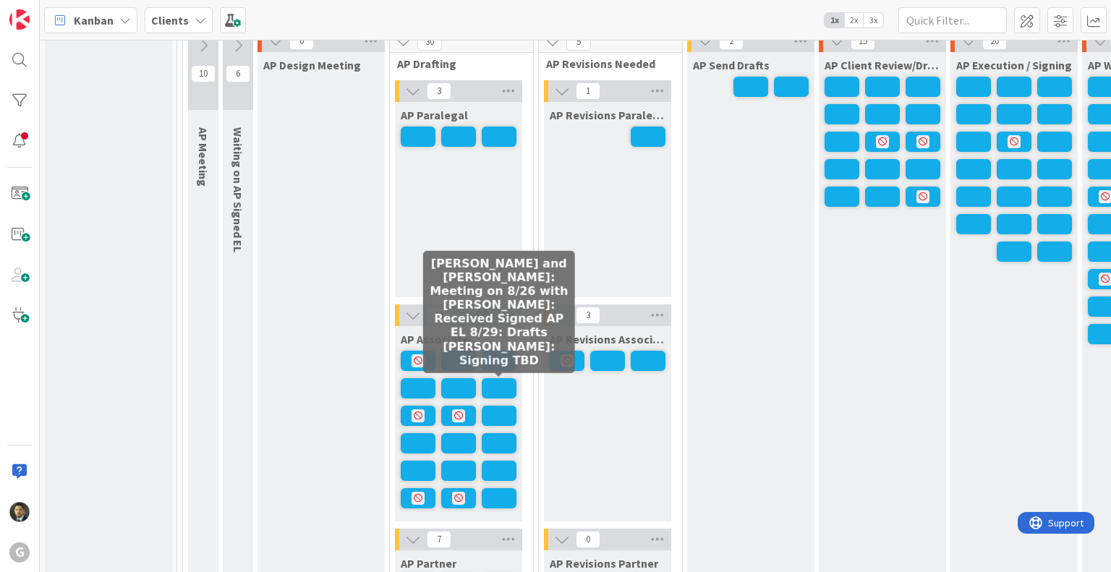
click at [497, 386] on span at bounding box center [499, 388] width 35 height 20
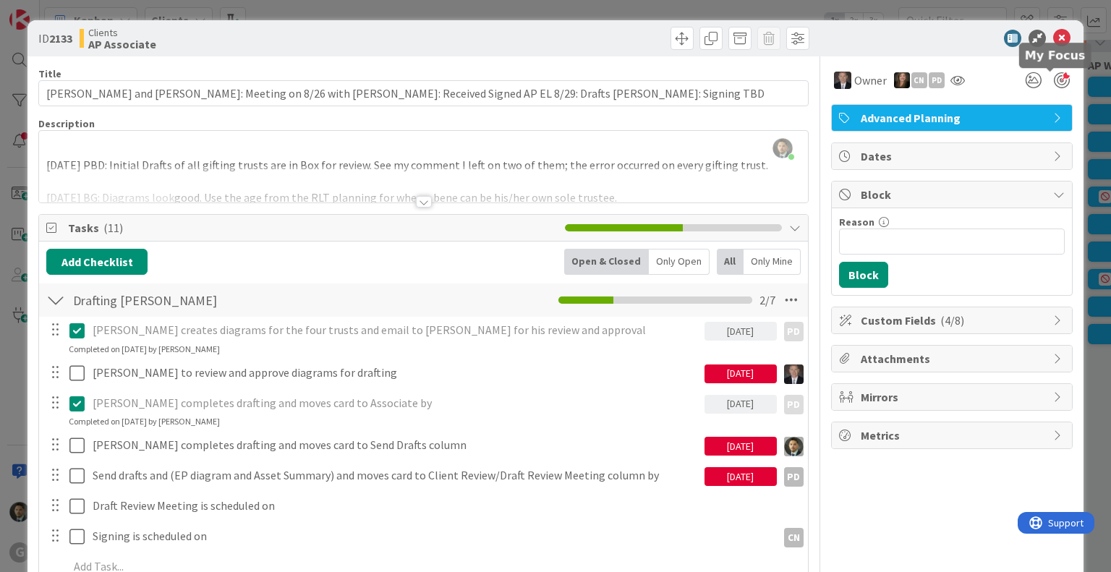
click at [1054, 79] on div at bounding box center [1062, 80] width 16 height 16
click at [539, 9] on div "ID 2133 Clients AP Associate Title 112 / 128 [PERSON_NAME] and [PERSON_NAME]: M…" at bounding box center [555, 286] width 1111 height 572
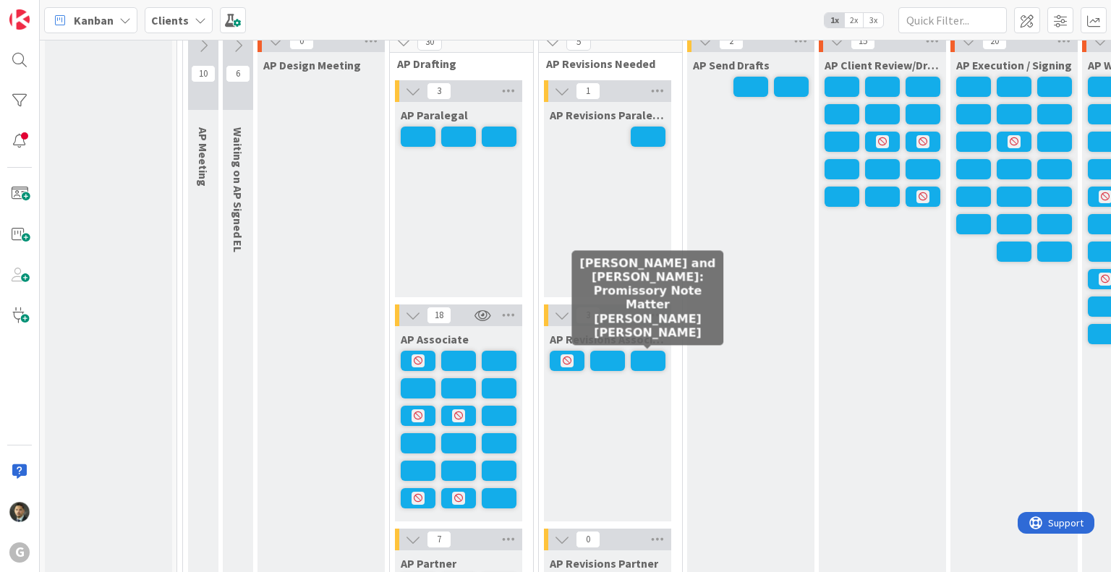
click at [645, 357] on span at bounding box center [648, 361] width 35 height 20
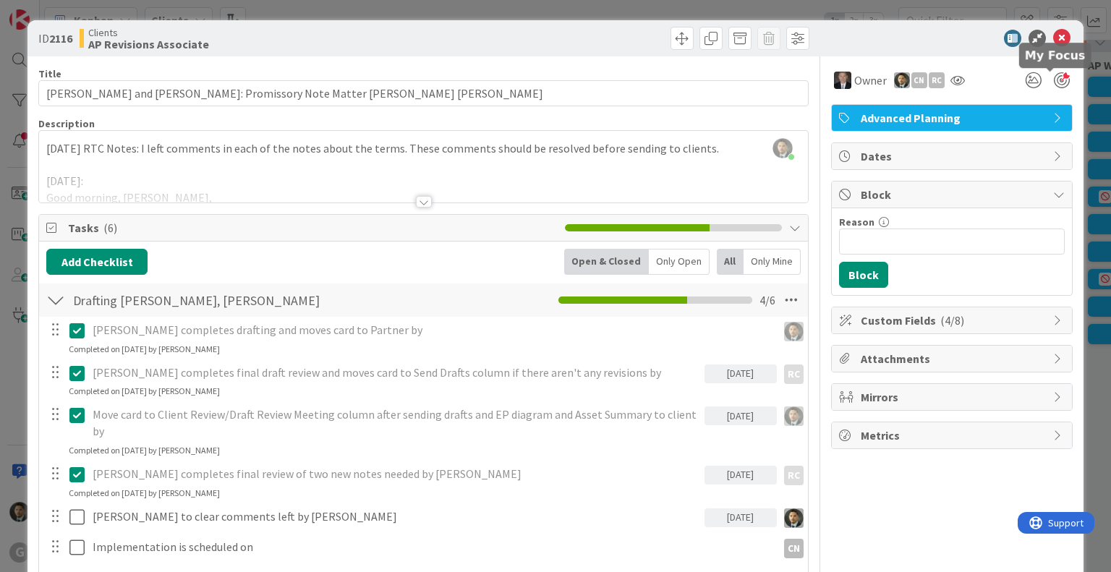
click at [1054, 80] on div at bounding box center [1062, 80] width 16 height 16
click at [738, 9] on div "ID 2116 Clients AP Revisions Associate Title 61 / 128 [PERSON_NAME] and [PERSON…" at bounding box center [555, 286] width 1111 height 572
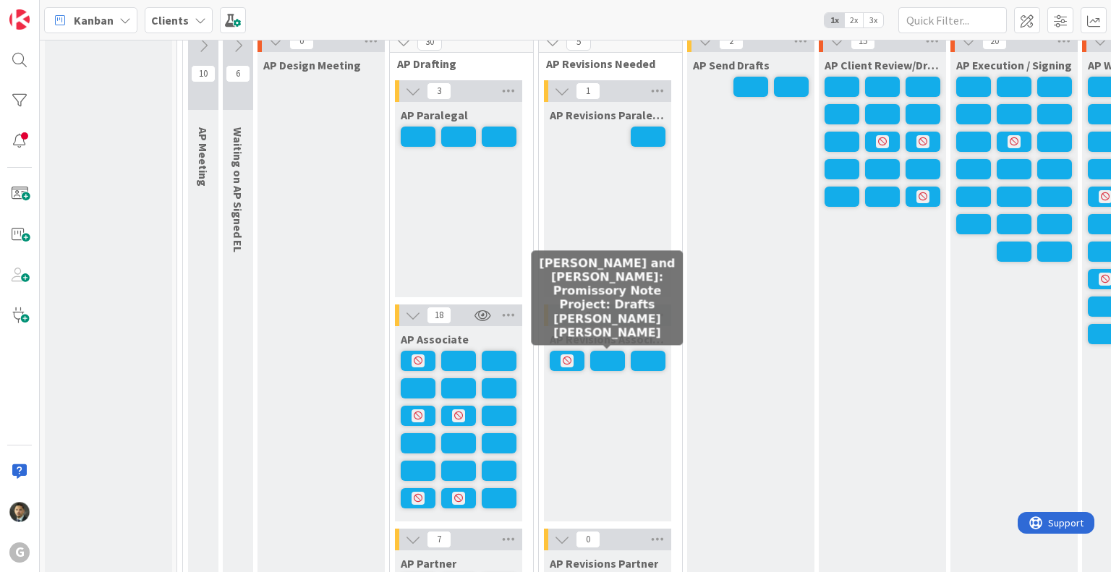
click at [610, 362] on span at bounding box center [607, 361] width 35 height 20
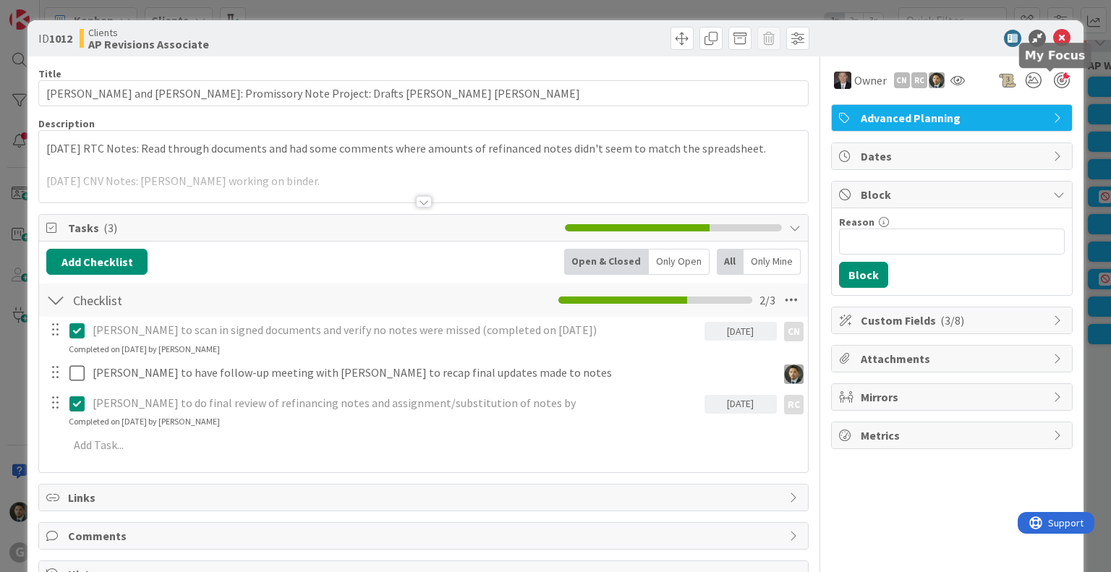
click at [1054, 80] on div at bounding box center [1062, 80] width 16 height 16
click at [796, 8] on div "ID 1012 Clients AP Revisions Associate Title 72 / 128 [PERSON_NAME] and [PERSON…" at bounding box center [555, 286] width 1111 height 572
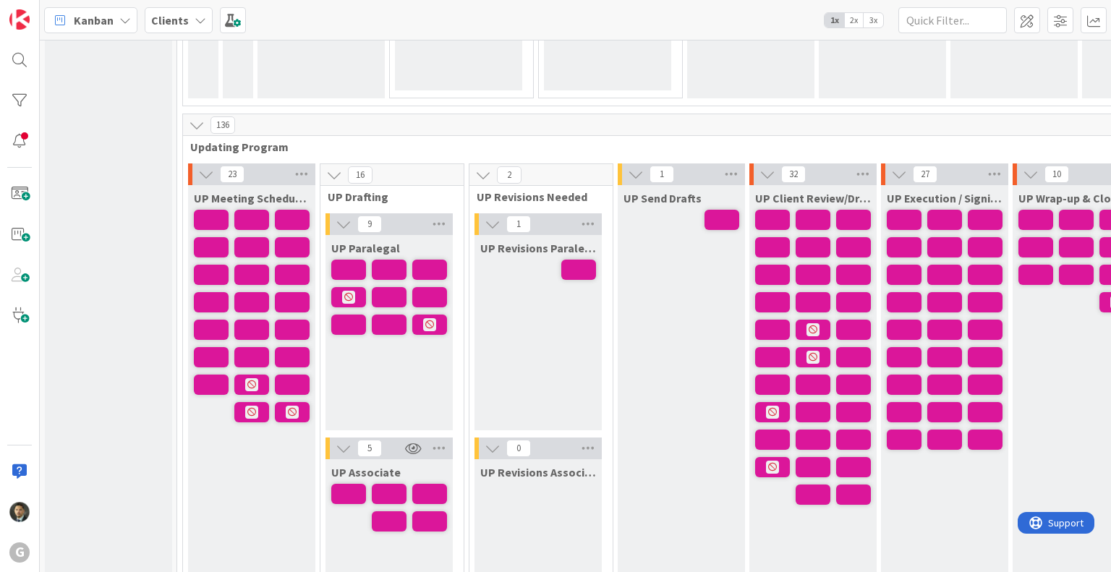
scroll to position [2007, 0]
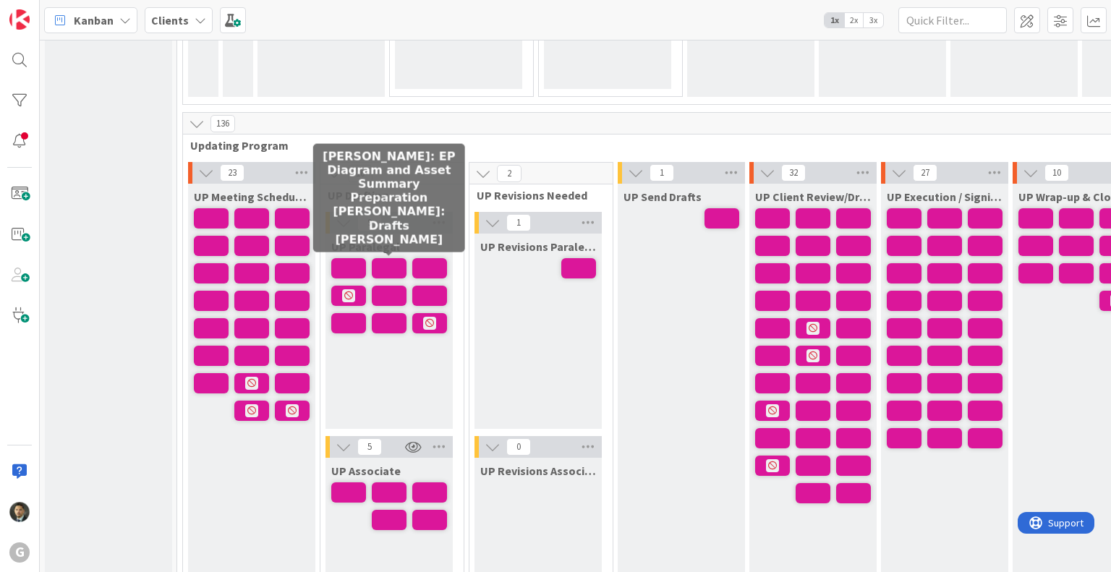
click at [379, 264] on span at bounding box center [389, 268] width 35 height 20
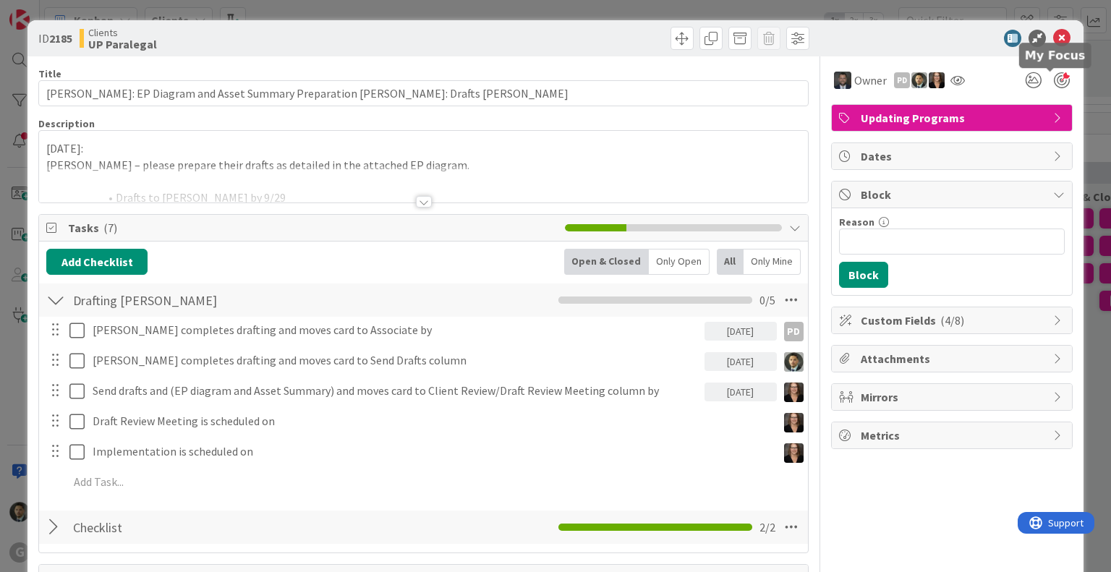
click at [1054, 76] on div at bounding box center [1062, 80] width 16 height 16
click at [810, 11] on div "ID 2185 Clients UP Paralegal Title 85 / 128 [PERSON_NAME]: EP Diagram and Asset…" at bounding box center [555, 286] width 1111 height 572
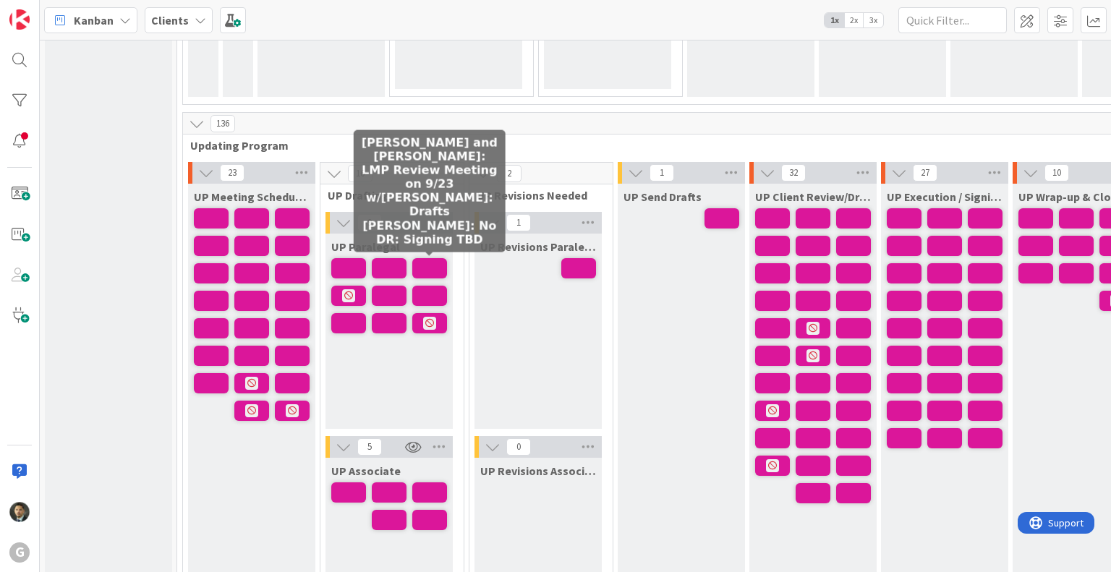
click at [440, 258] on span at bounding box center [429, 268] width 35 height 20
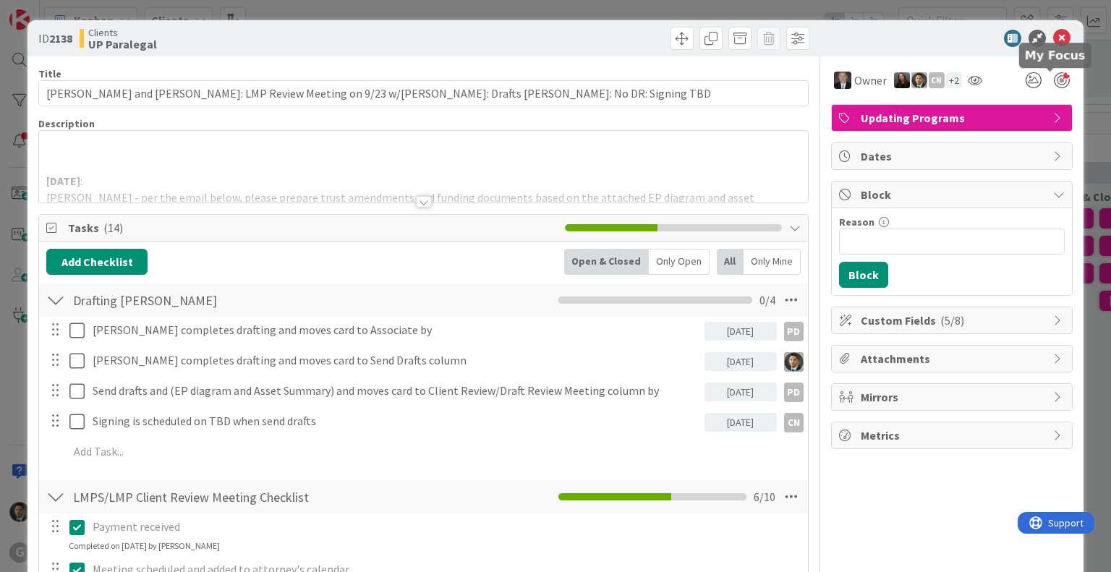
click at [1056, 77] on div at bounding box center [1062, 80] width 16 height 16
click at [684, 12] on div "ID 2138 Clients UP Paralegal Title 94 / 128 [PERSON_NAME] and [PERSON_NAME]: LM…" at bounding box center [555, 286] width 1111 height 572
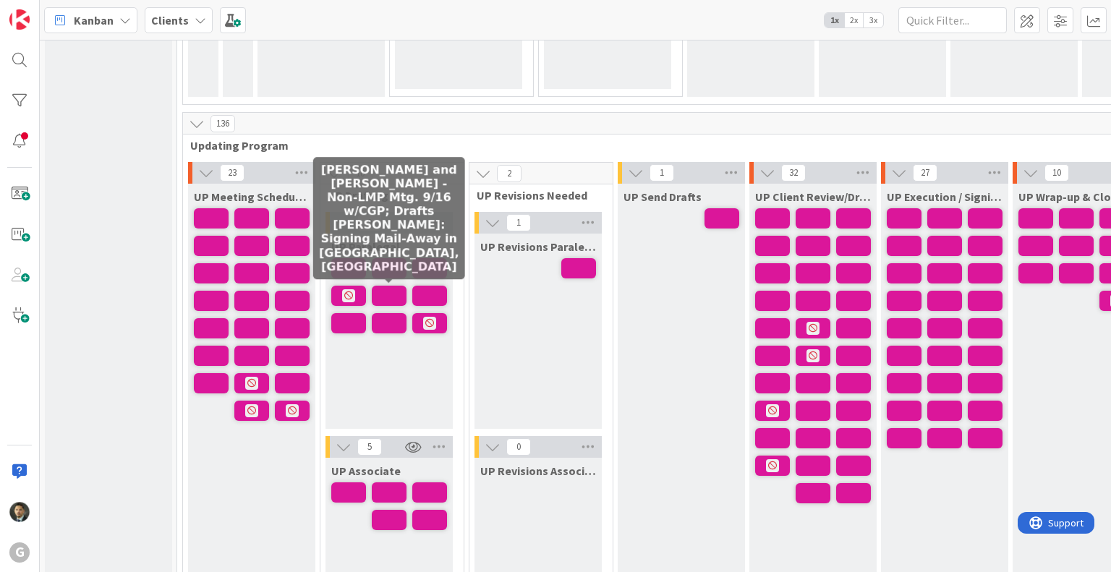
click at [381, 289] on span at bounding box center [389, 296] width 35 height 20
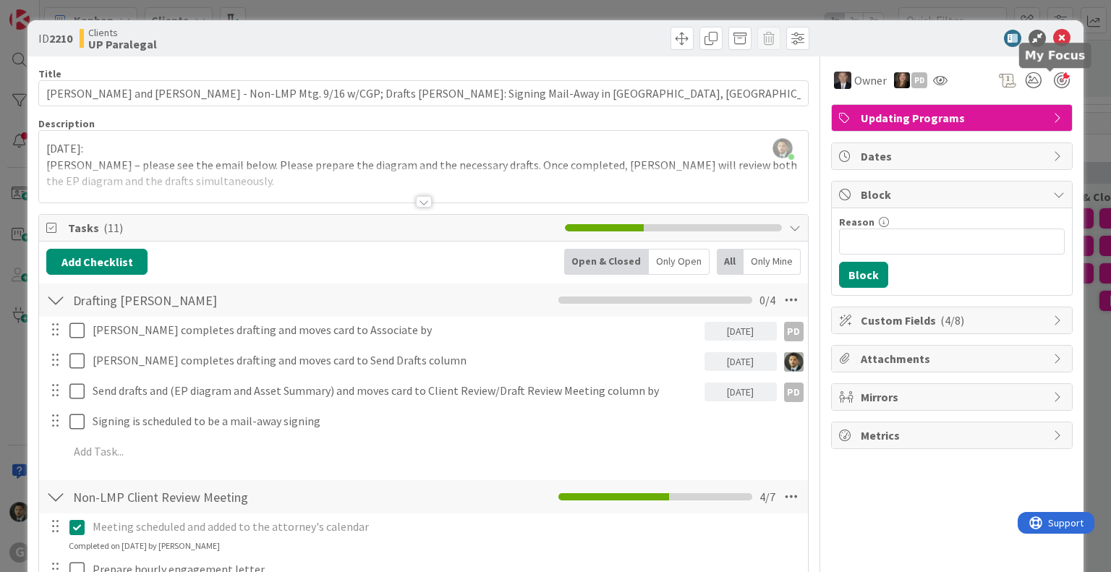
click at [1054, 85] on div at bounding box center [1062, 80] width 16 height 16
click at [700, 2] on div "ID 2210 Clients UP Paralegal Title 113 / 128 [PERSON_NAME] and [PERSON_NAME] - …" at bounding box center [555, 286] width 1111 height 572
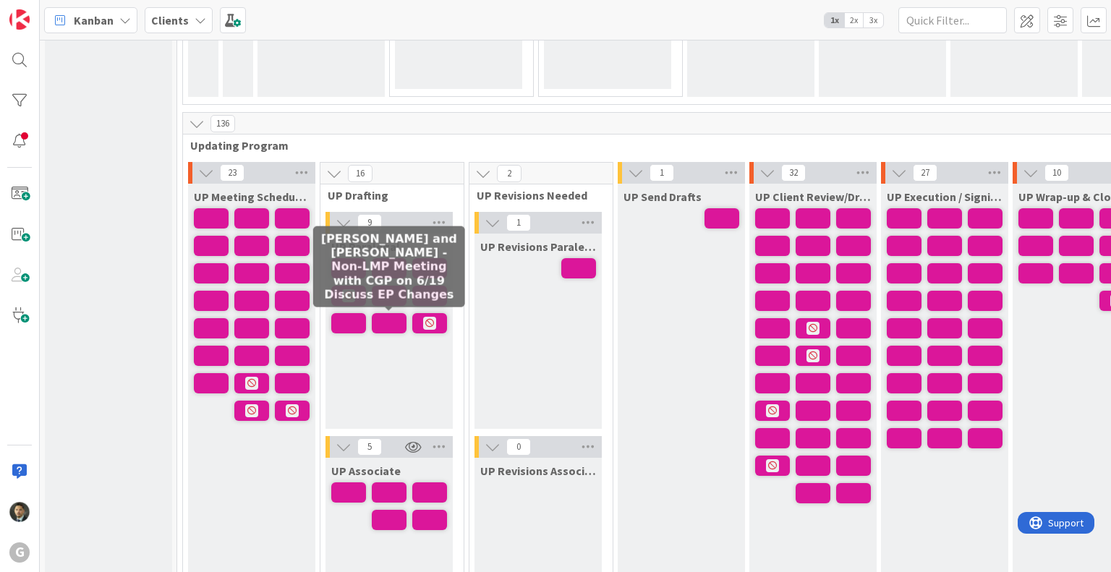
click at [394, 318] on span at bounding box center [389, 323] width 35 height 20
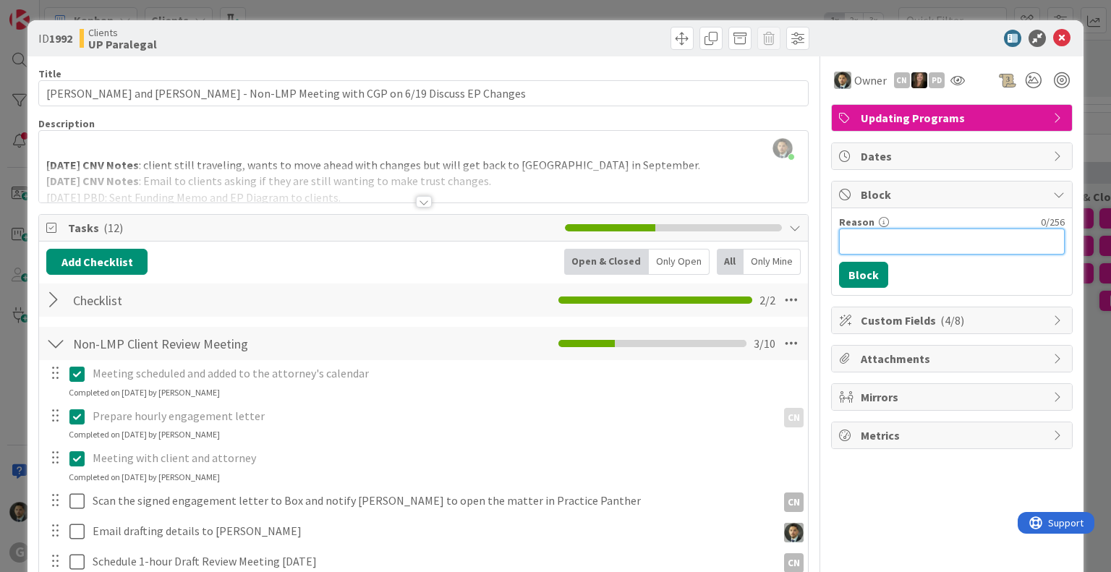
click at [958, 247] on input "Reason" at bounding box center [952, 242] width 226 height 26
type input "On Hold until client has contacted [PERSON_NAME]"
click at [839, 268] on button "Block" at bounding box center [863, 275] width 49 height 26
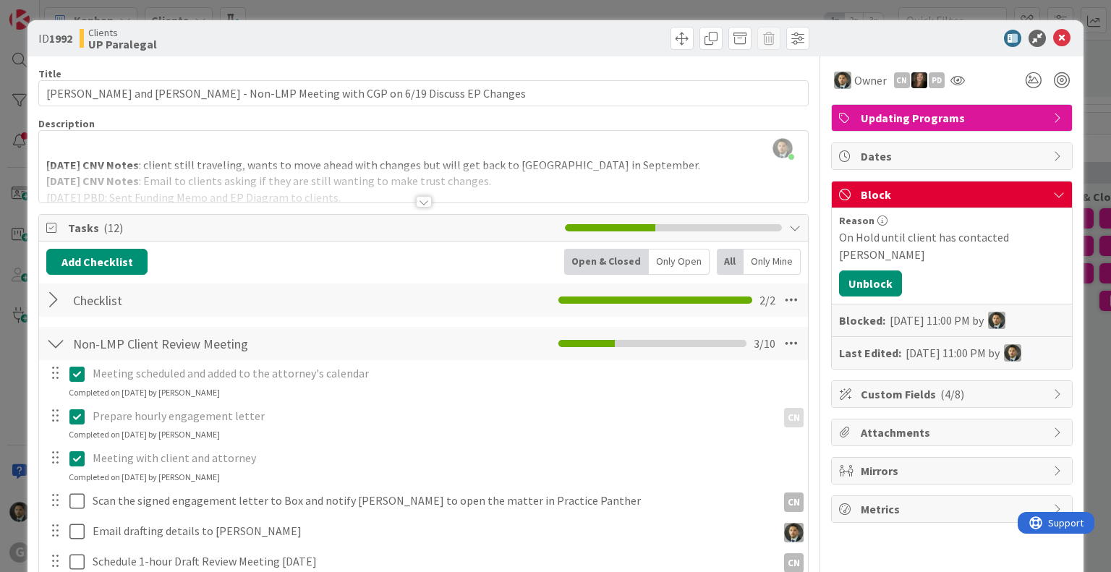
click at [726, 5] on div "ID 1992 Clients UP Paralegal Title 80 / 128 [GEOGRAPHIC_DATA][PERSON_NAME] and …" at bounding box center [555, 286] width 1111 height 572
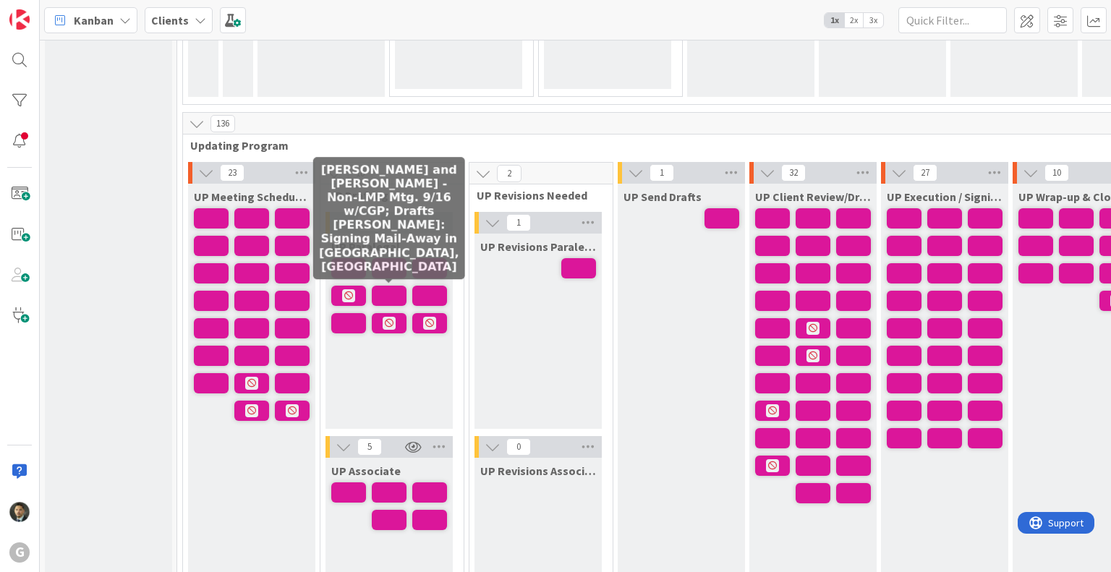
click at [398, 286] on span at bounding box center [389, 296] width 35 height 20
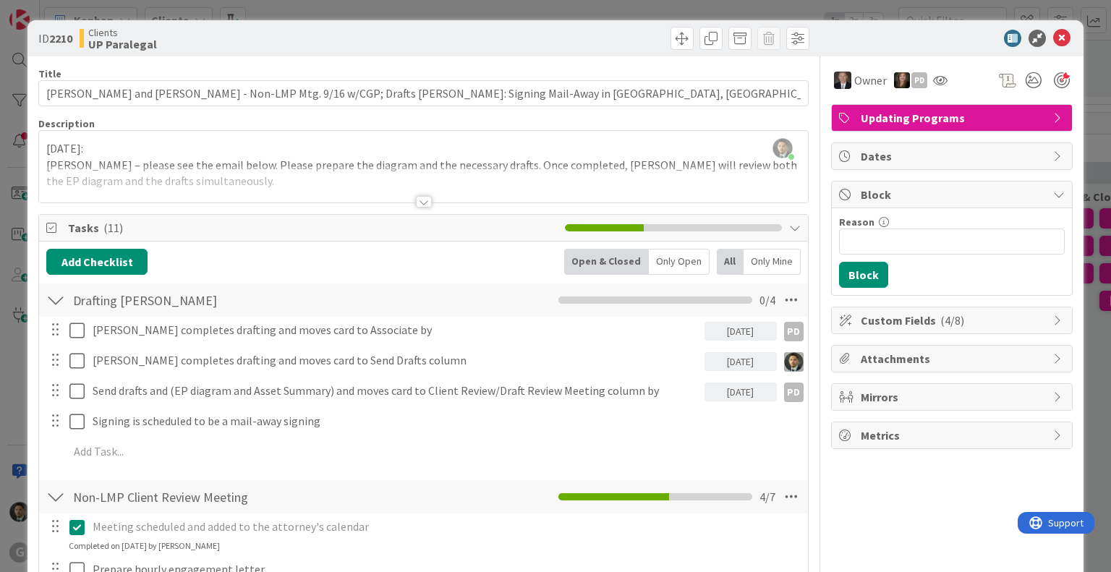
click at [617, 7] on div "ID 2210 Clients UP Paralegal Title 113 / 128 [PERSON_NAME] and [PERSON_NAME] - …" at bounding box center [555, 286] width 1111 height 572
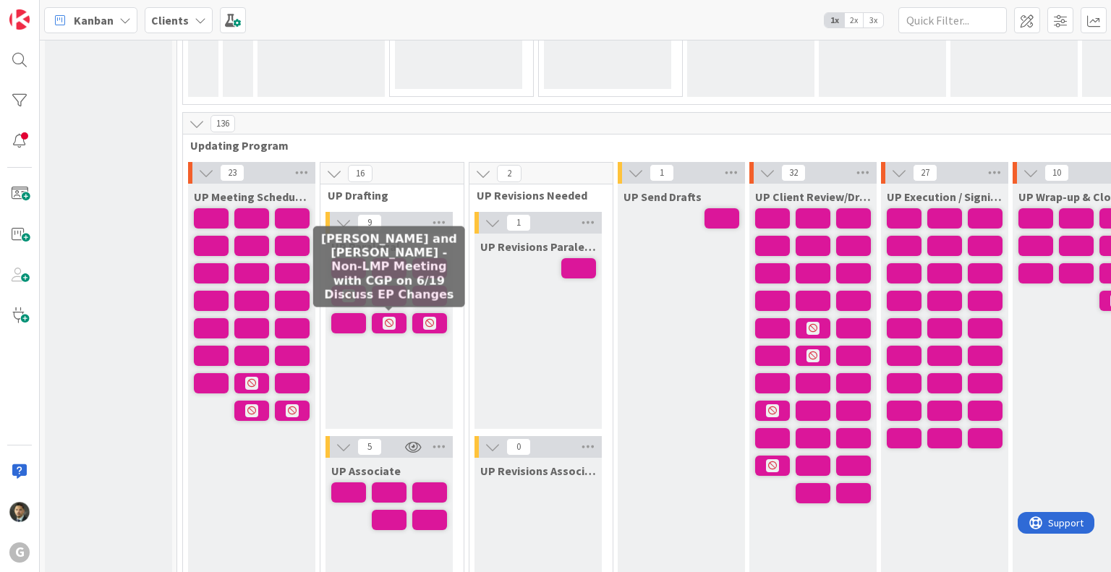
click at [386, 318] on icon at bounding box center [389, 323] width 13 height 13
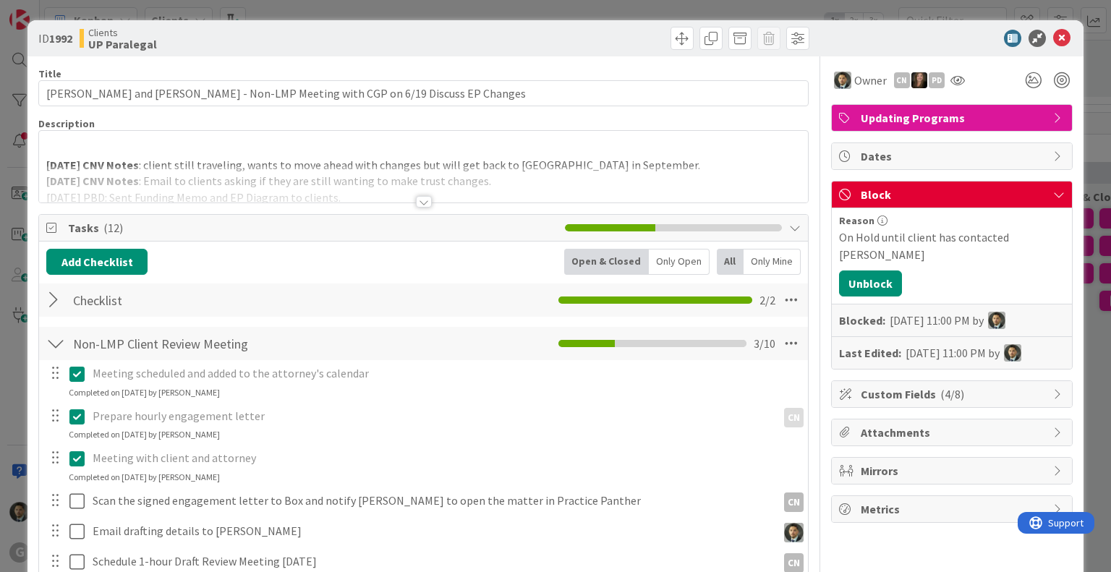
click at [1053, 192] on icon at bounding box center [1059, 195] width 12 height 12
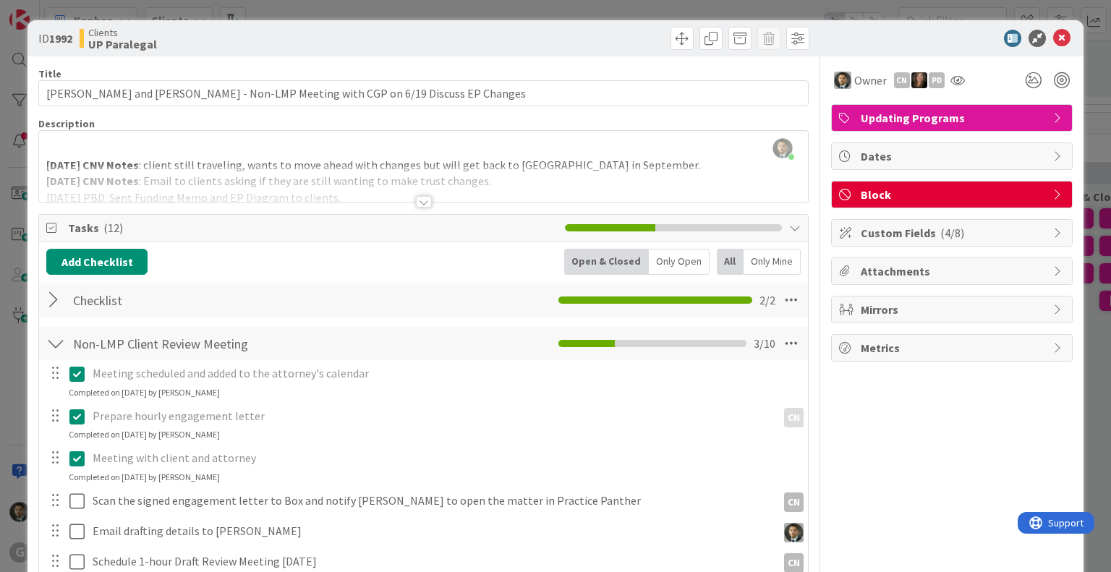
click at [1053, 192] on icon at bounding box center [1059, 195] width 12 height 12
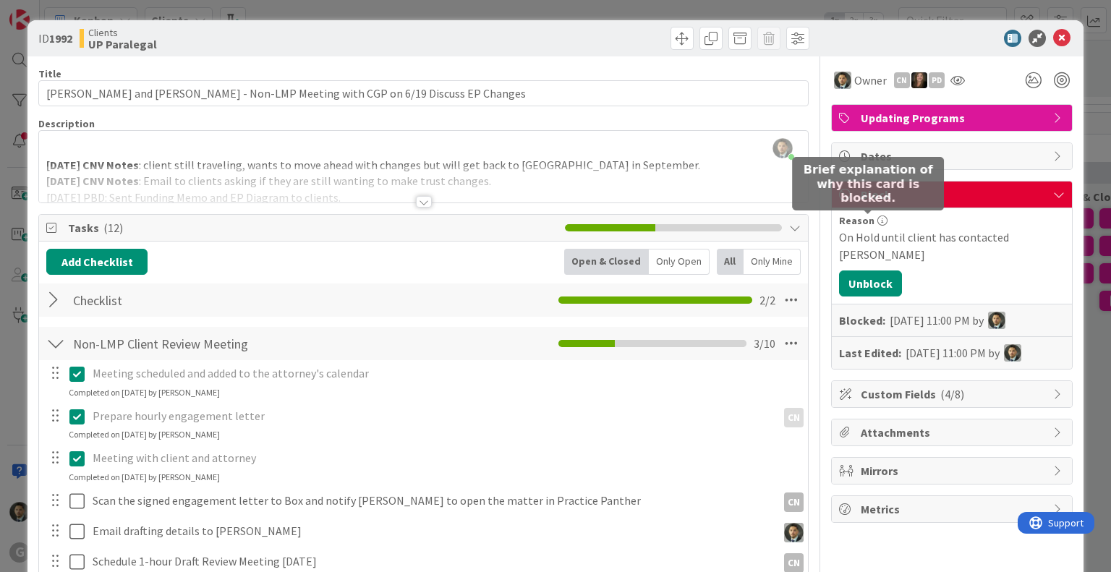
click at [878, 218] on icon at bounding box center [883, 221] width 10 height 10
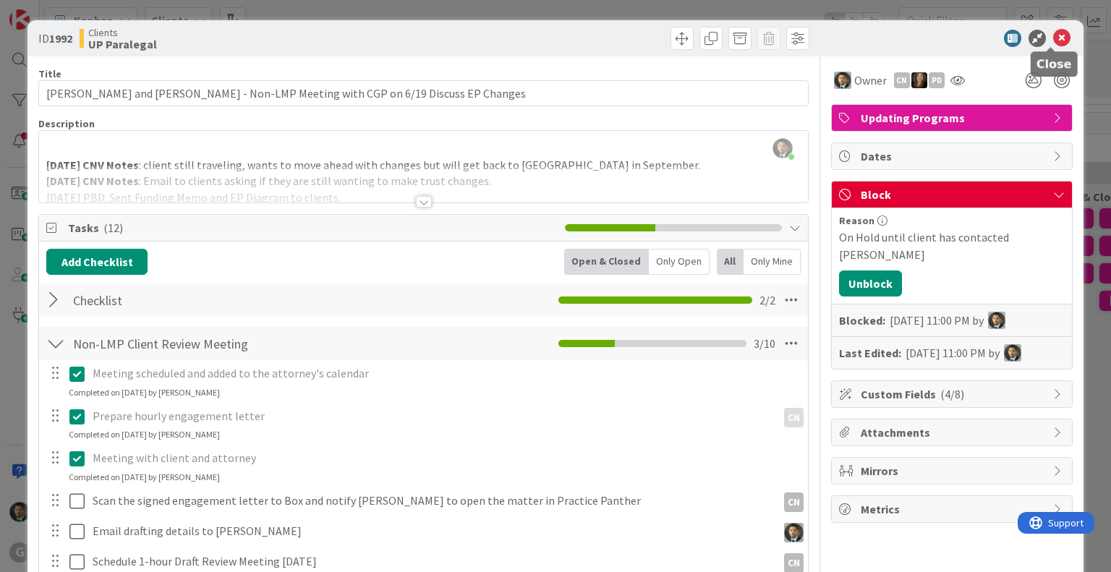
click at [1053, 40] on icon at bounding box center [1061, 38] width 17 height 17
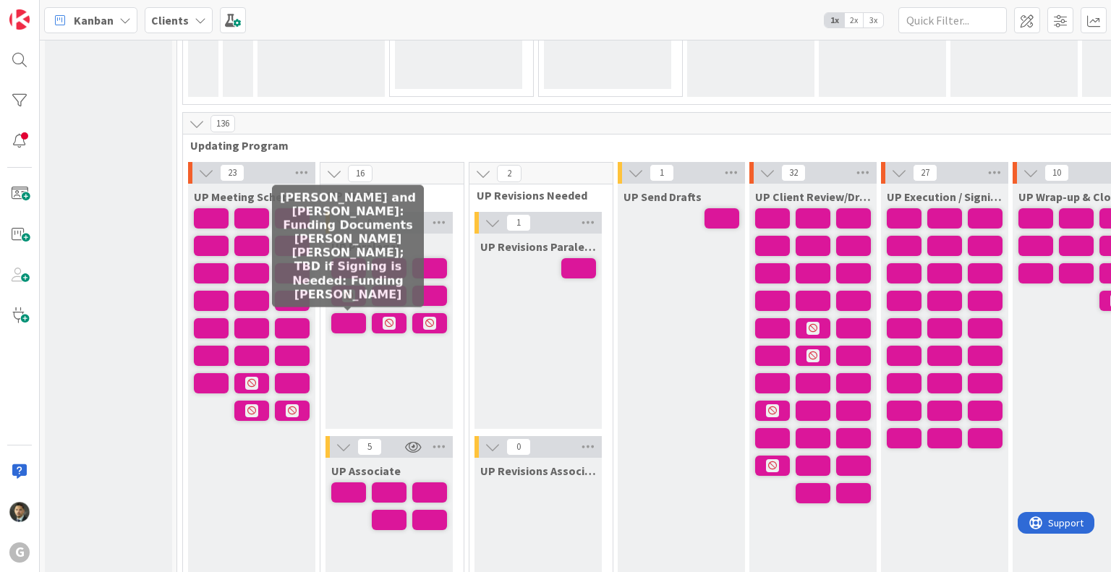
click at [352, 321] on span at bounding box center [348, 323] width 35 height 20
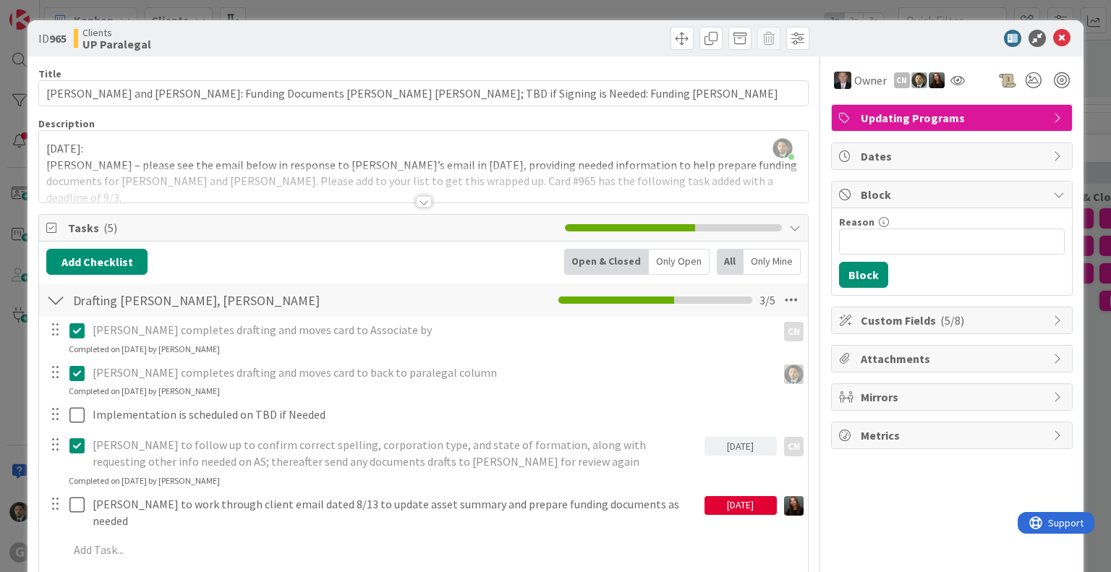
click at [545, 11] on div "ID 965 Clients UP Paralegal Title 97 / 128 [PERSON_NAME] and [PERSON_NAME]: Fun…" at bounding box center [555, 286] width 1111 height 572
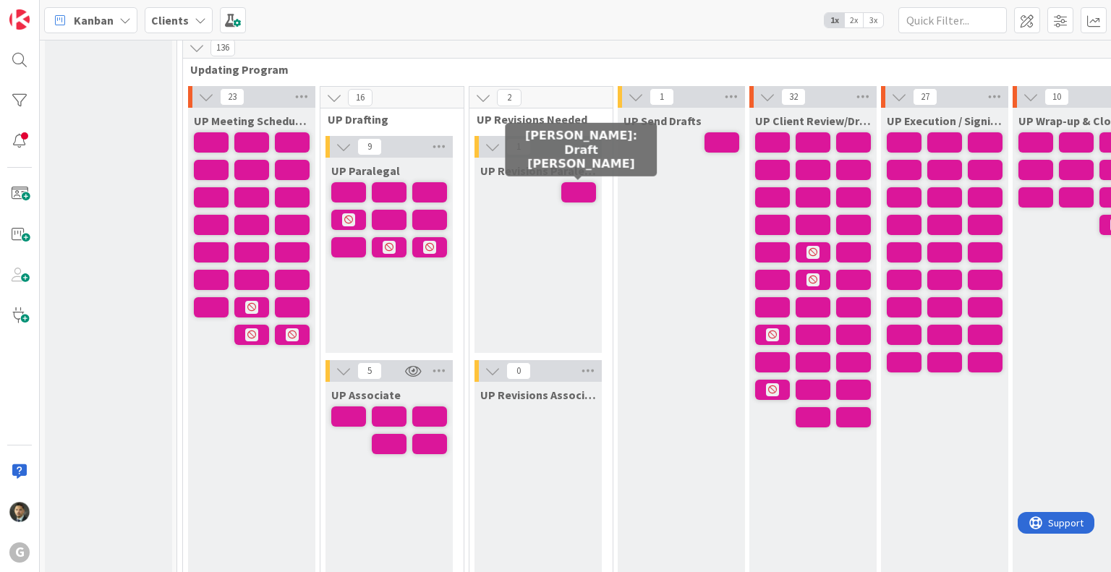
click at [570, 189] on span at bounding box center [578, 192] width 35 height 20
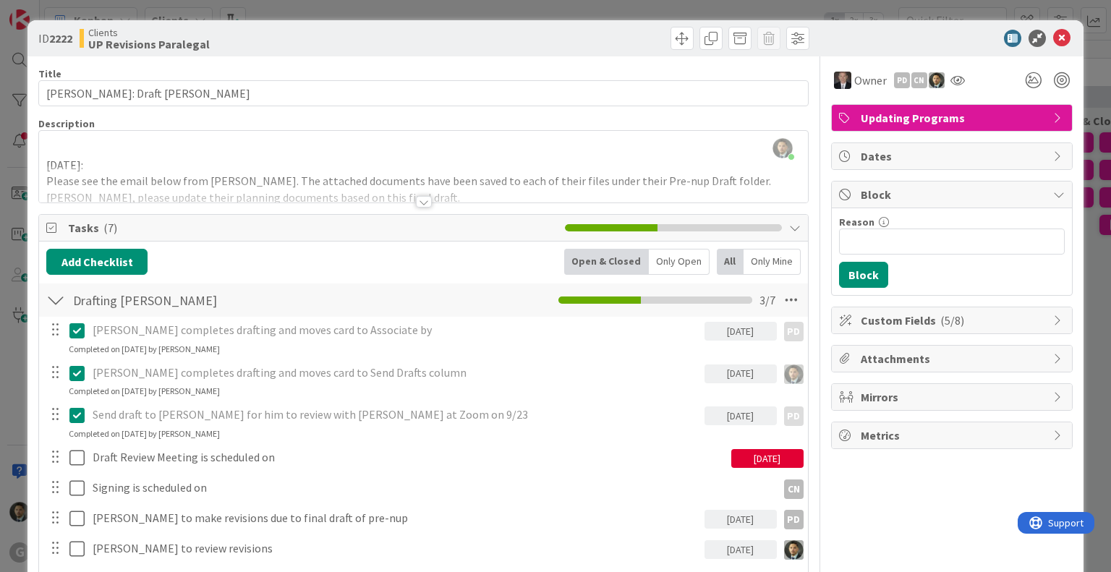
scroll to position [96, 0]
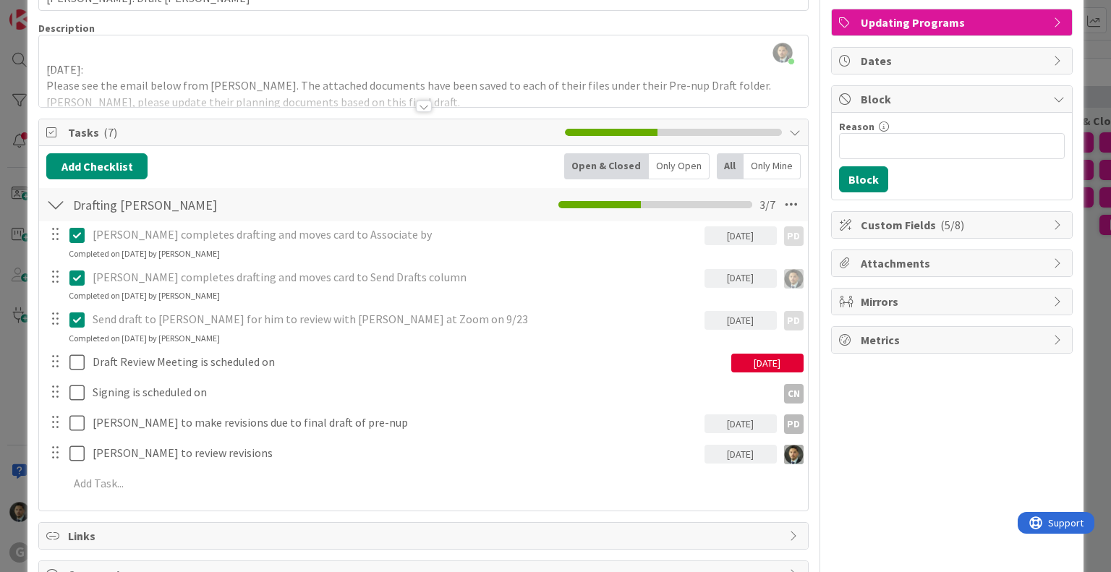
click at [416, 106] on div at bounding box center [424, 107] width 16 height 12
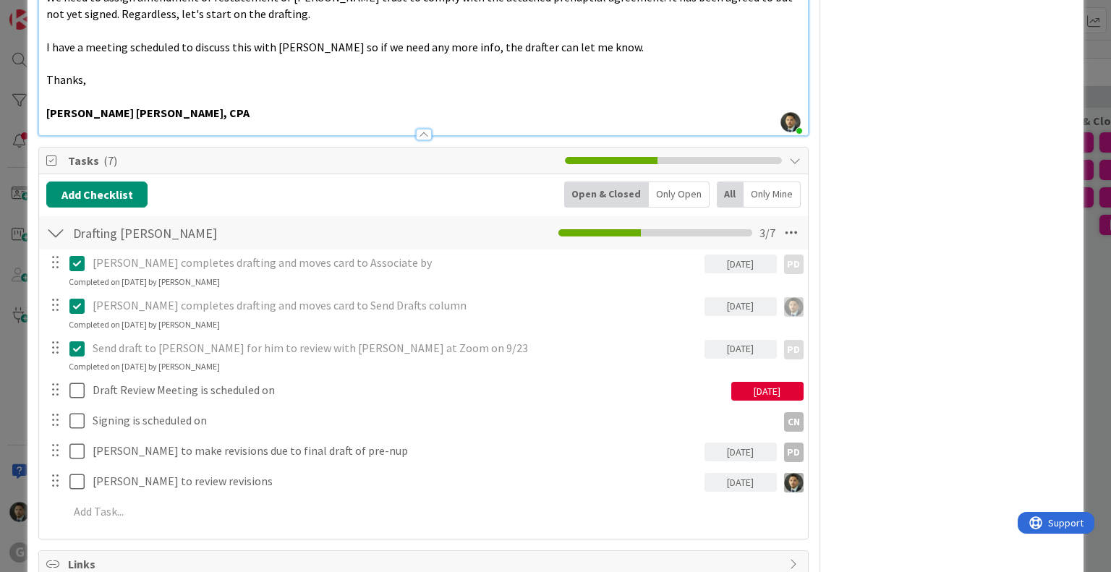
scroll to position [851, 0]
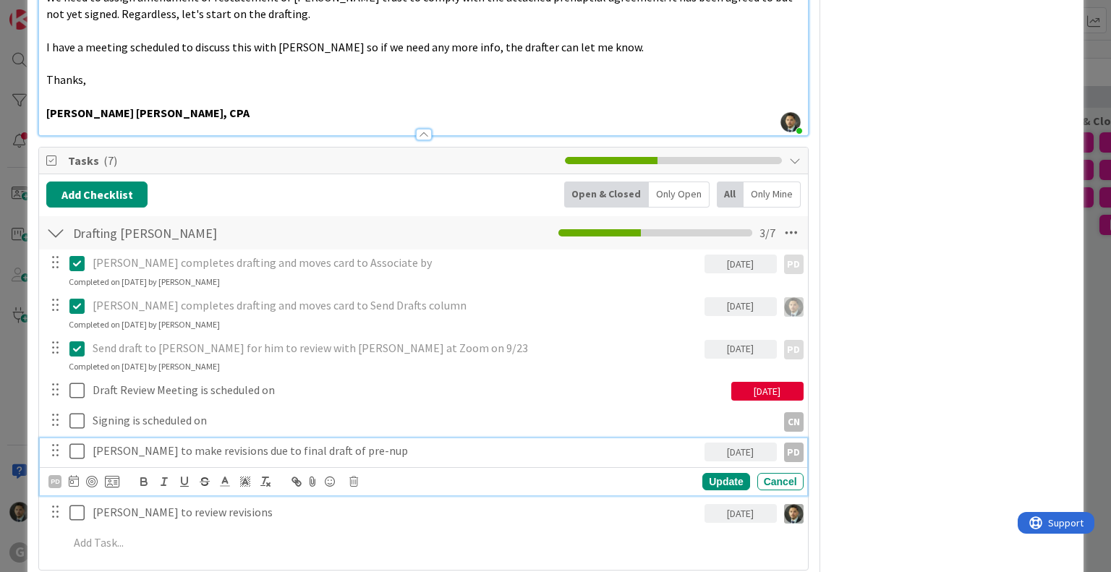
click at [96, 448] on p "[PERSON_NAME] to make revisions due to final draft of pre-nup" at bounding box center [396, 451] width 606 height 17
click at [81, 449] on icon at bounding box center [76, 451] width 15 height 17
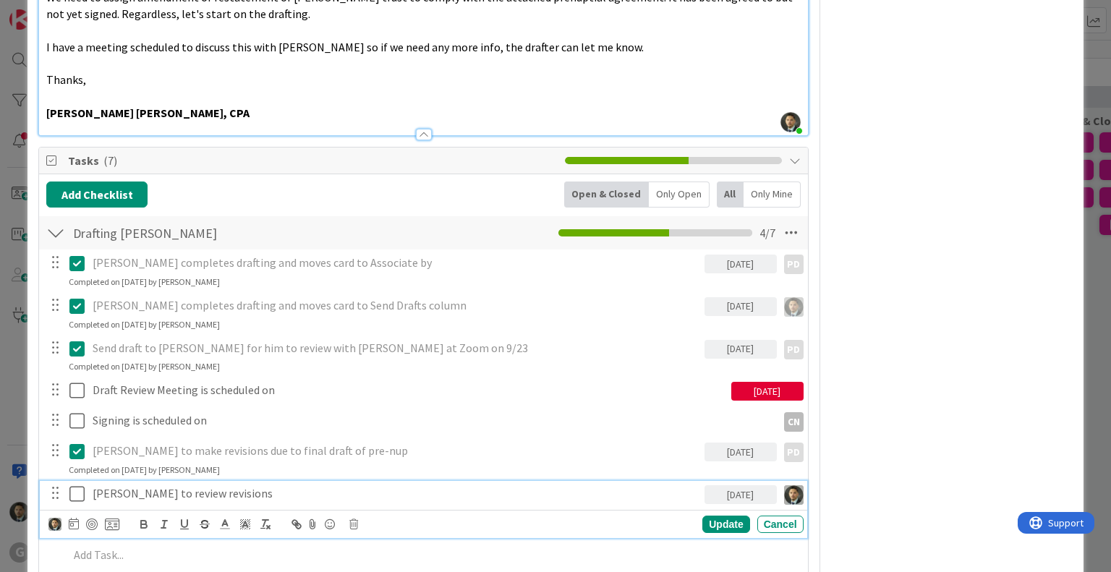
click at [75, 491] on icon at bounding box center [76, 493] width 15 height 17
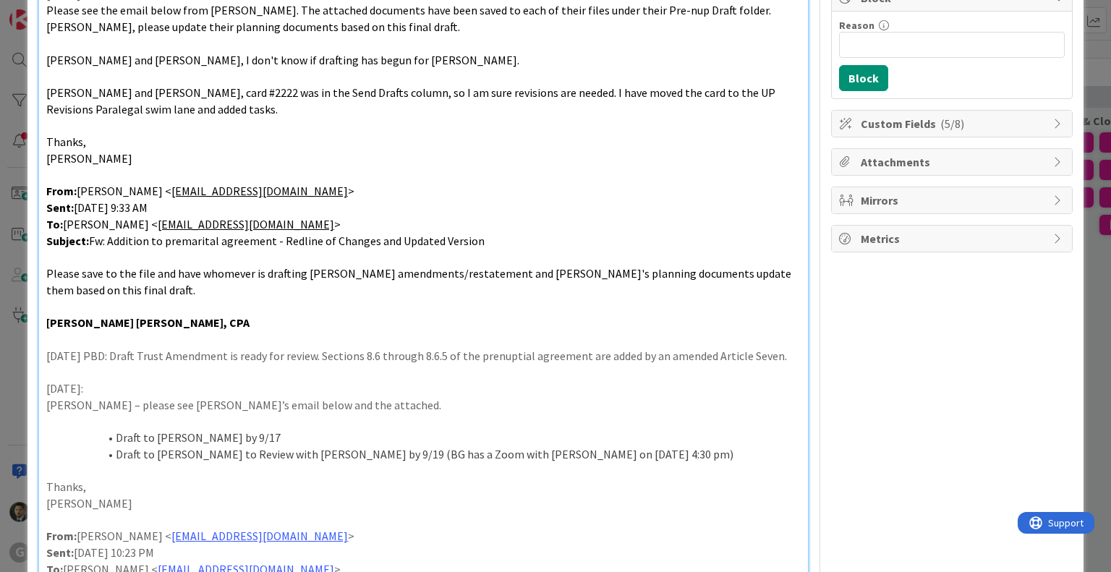
scroll to position [0, 0]
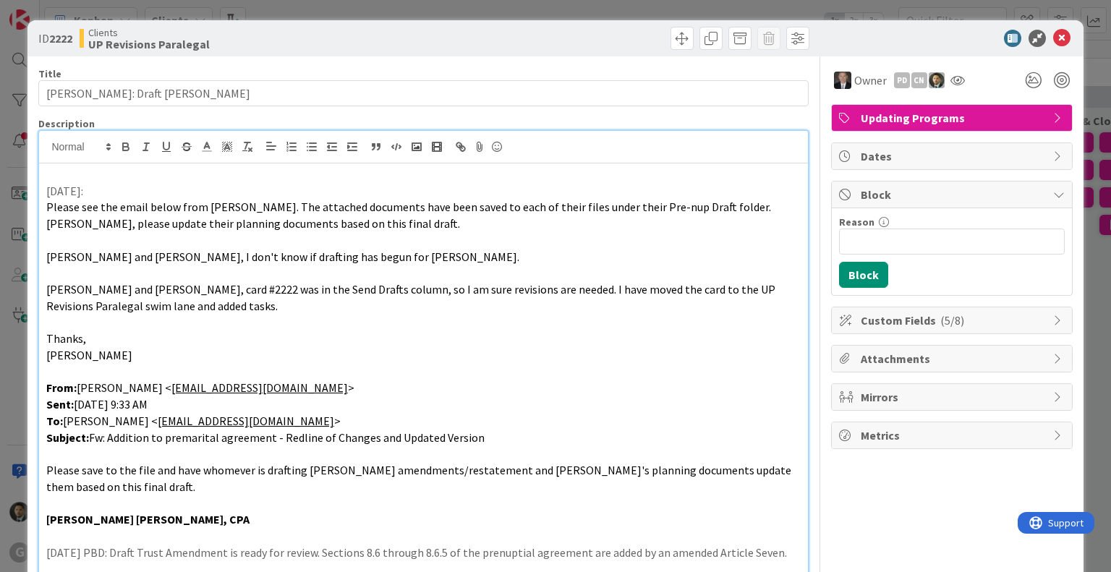
click at [94, 169] on p at bounding box center [423, 174] width 754 height 17
click at [671, 28] on span at bounding box center [682, 38] width 23 height 23
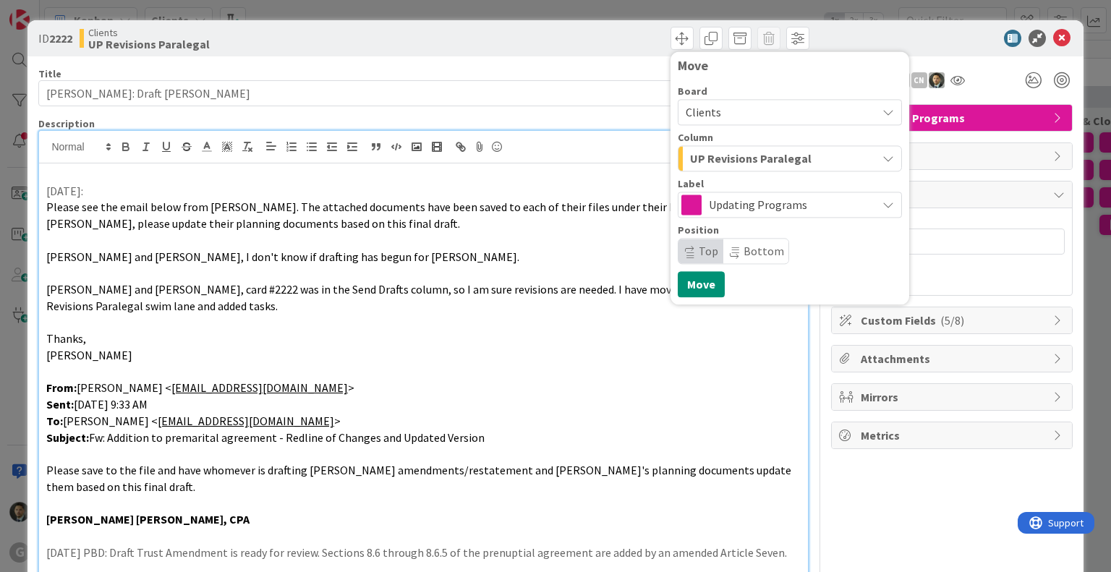
click at [750, 164] on span "UP Revisions Paralegal" at bounding box center [751, 158] width 122 height 19
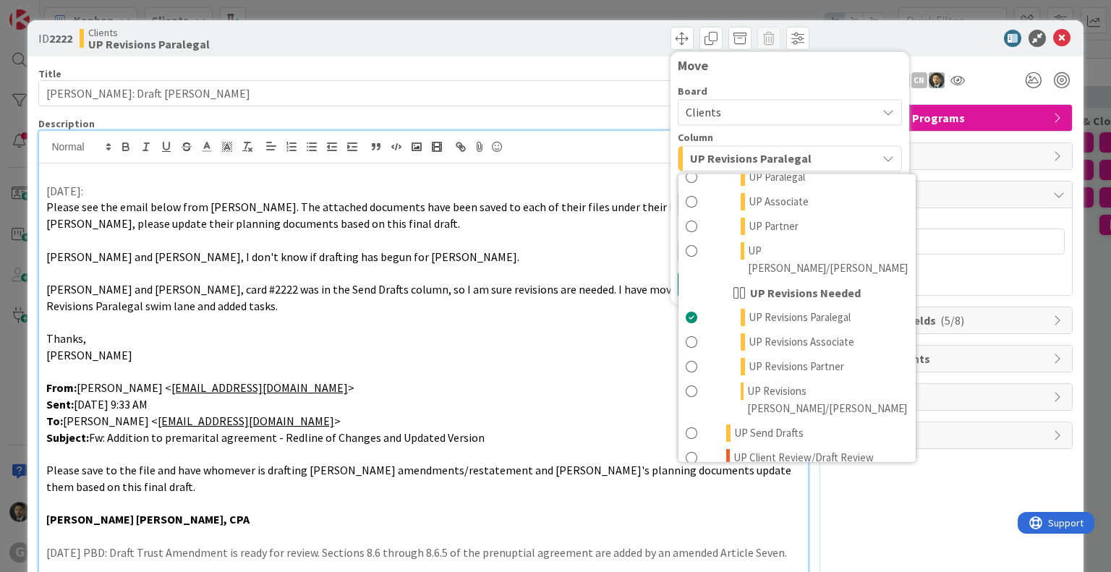
scroll to position [1127, 0]
click at [793, 450] on span "UP Client Review/Draft Review Meeting" at bounding box center [821, 467] width 174 height 35
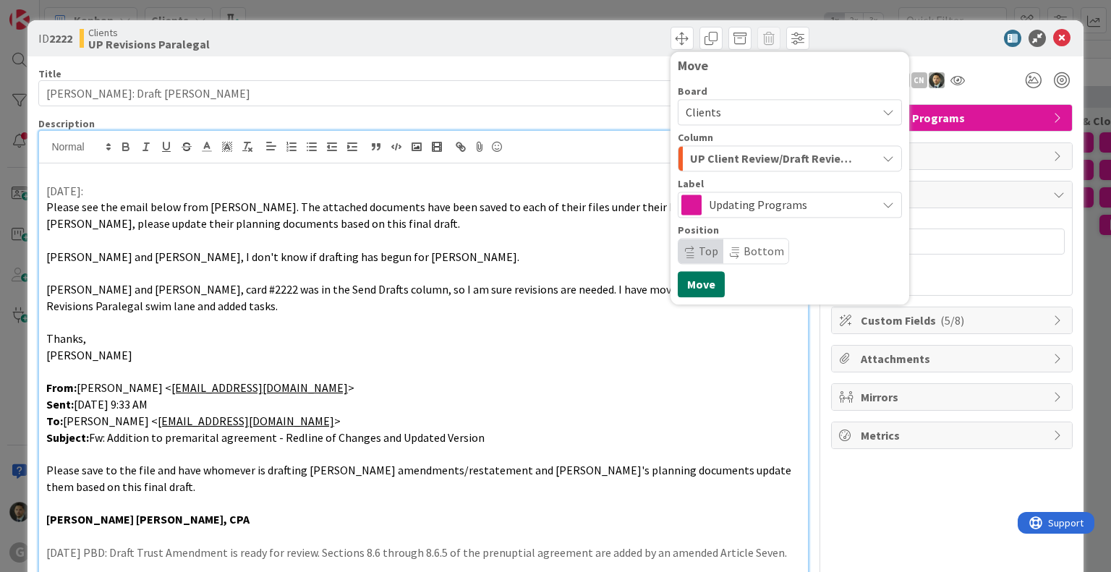
click at [697, 286] on button "Move" at bounding box center [701, 284] width 47 height 26
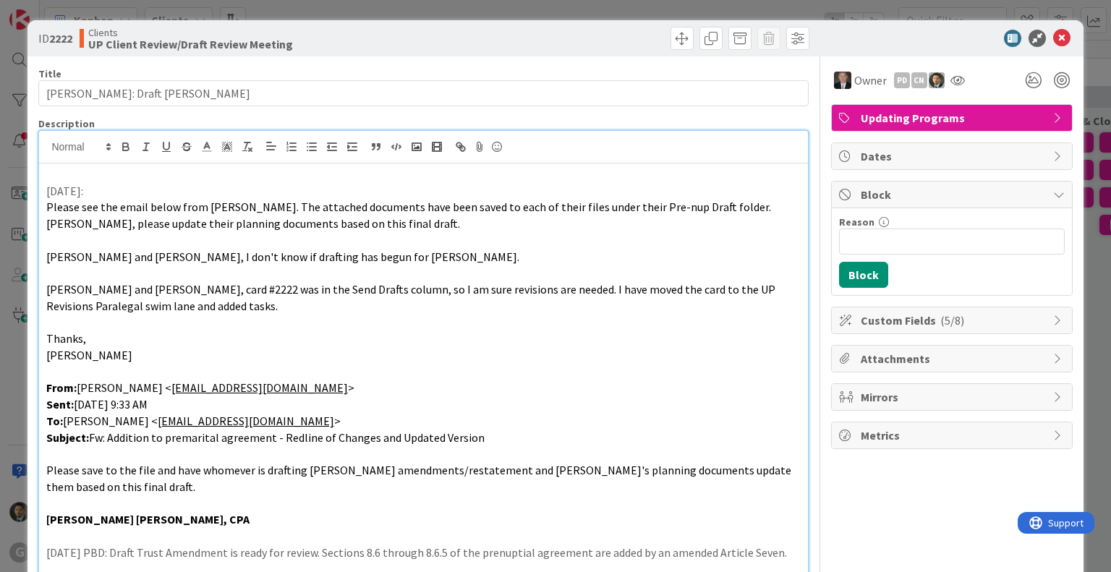
click at [593, 12] on div "ID 2222 Clients UP Client Review/Draft Review Meeting Move Move Title 26 / 128 …" at bounding box center [555, 286] width 1111 height 572
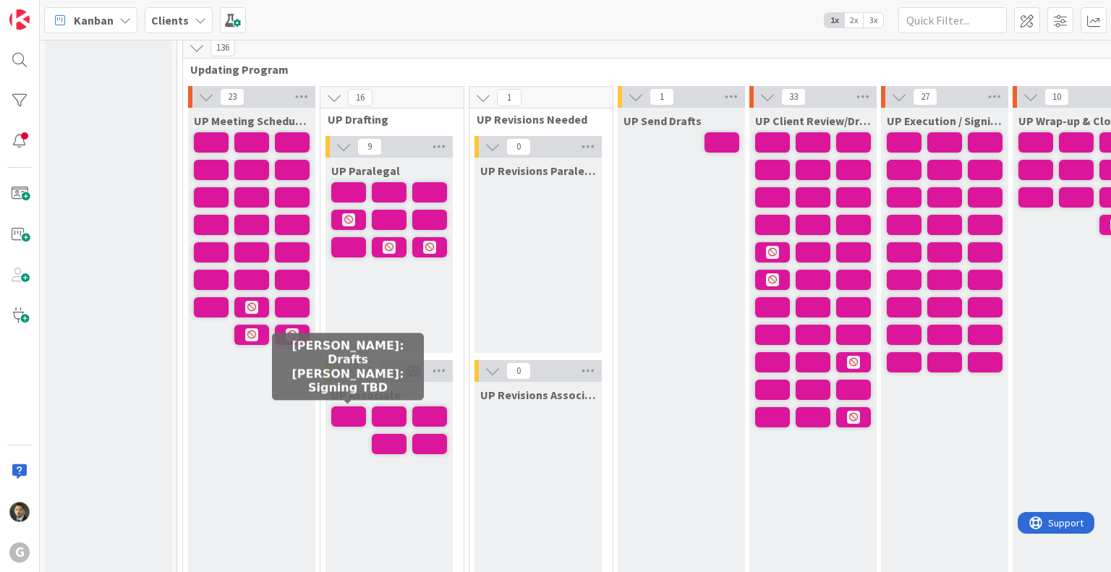
click at [342, 413] on span at bounding box center [348, 417] width 35 height 20
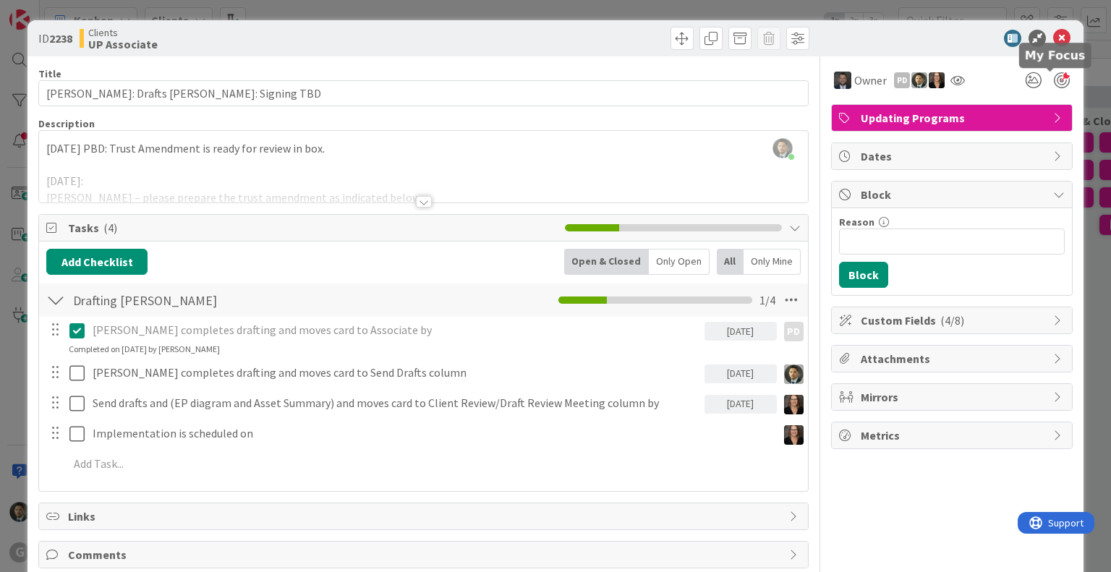
click at [1054, 78] on div at bounding box center [1062, 80] width 16 height 16
click at [724, 9] on div "ID 2238 Clients UP Associate Title 46 / 128 [PERSON_NAME]: Drafts [PERSON_NAME]…" at bounding box center [555, 286] width 1111 height 572
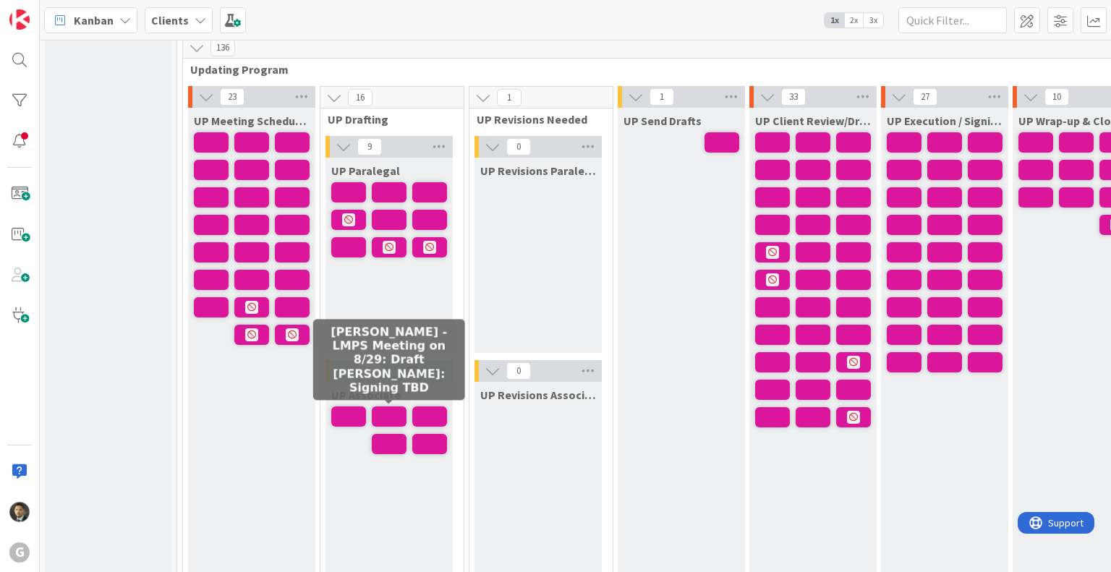
click at [387, 419] on span at bounding box center [389, 417] width 35 height 20
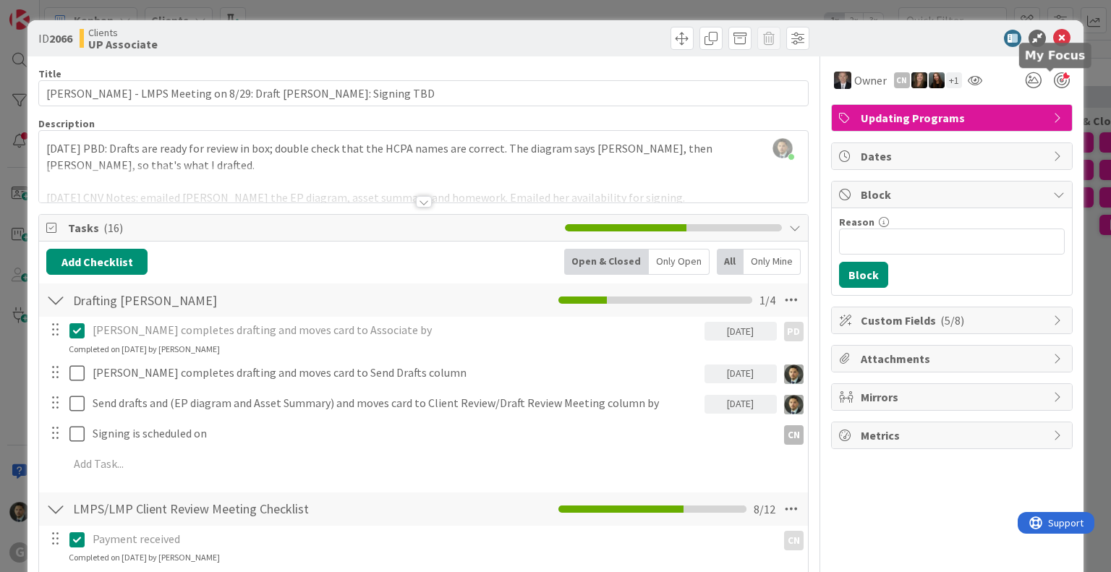
click at [1054, 81] on div at bounding box center [1062, 80] width 16 height 16
click at [757, 7] on div "ID 2066 Clients UP Associate Title 63 / 128 [PERSON_NAME] - LMPS Meeting on 8/2…" at bounding box center [555, 286] width 1111 height 572
